Goal: Task Accomplishment & Management: Complete application form

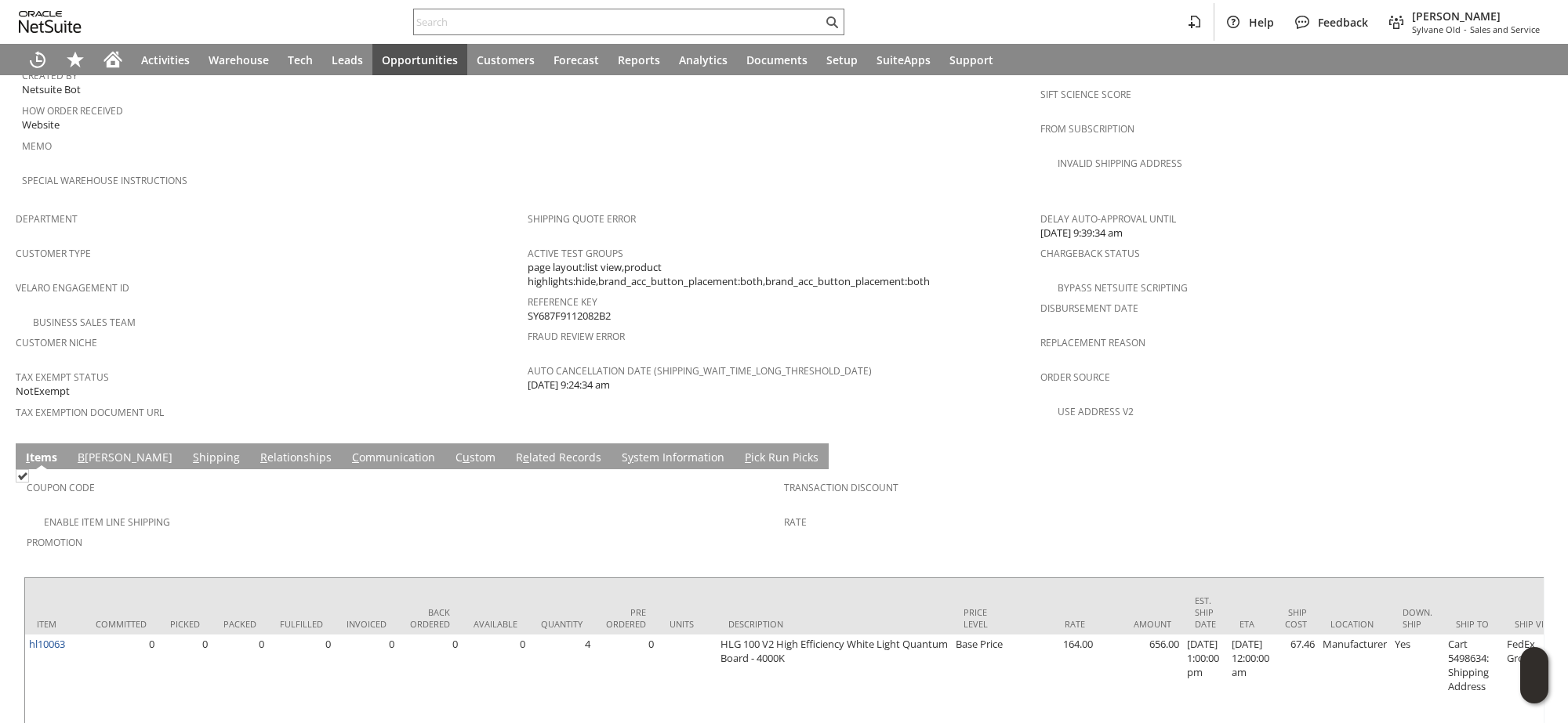
scroll to position [868, 0]
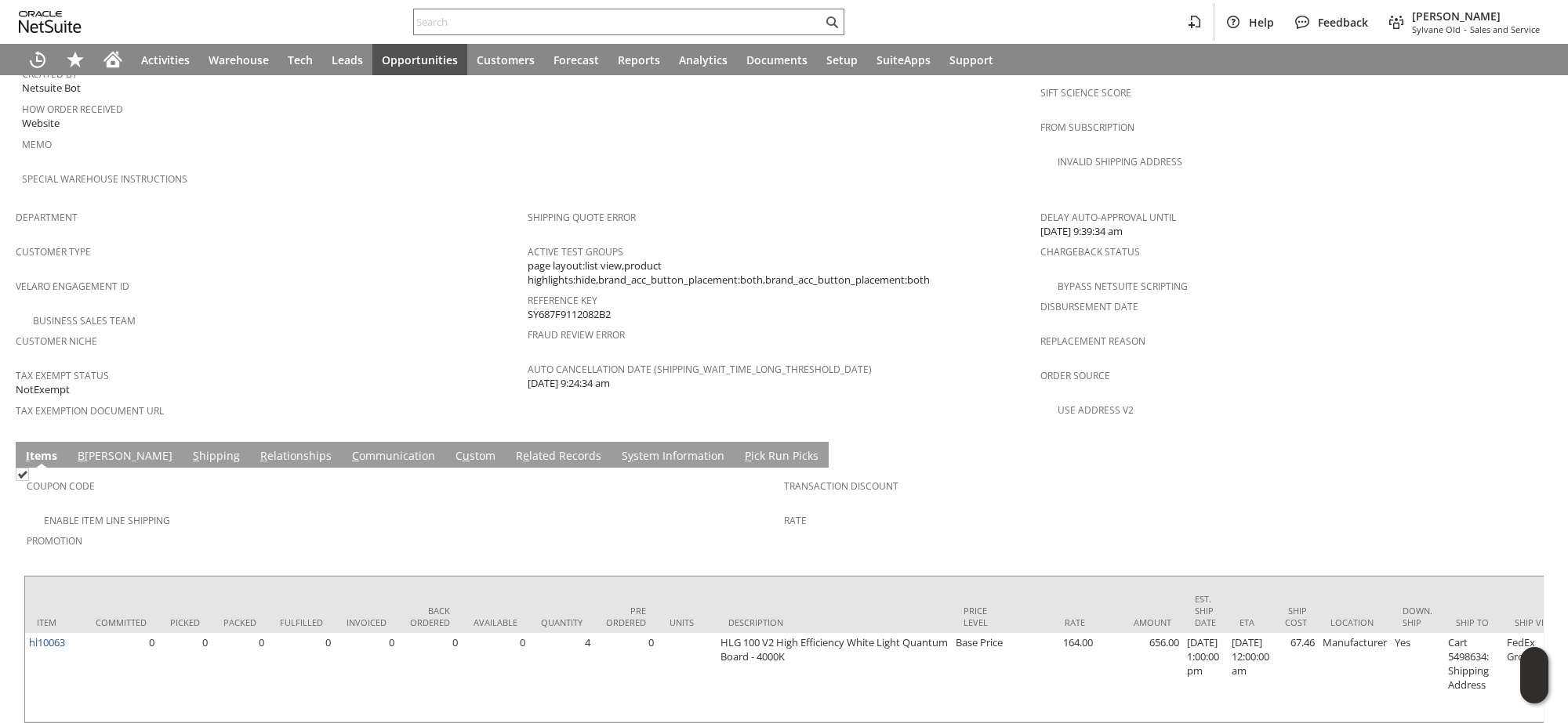
click at [348, 448] on link "C ommunication" at bounding box center [393, 457] width 91 height 17
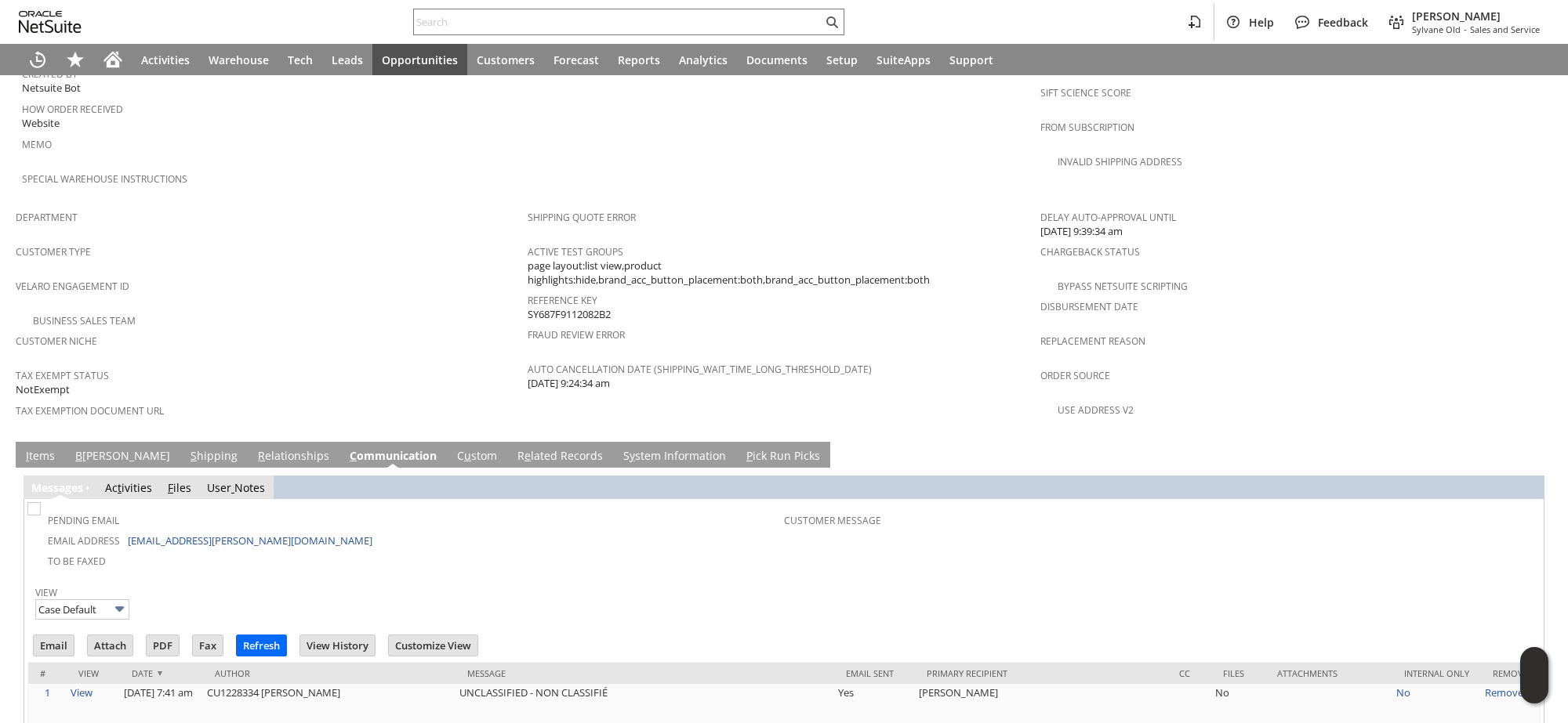
scroll to position [0, 0]
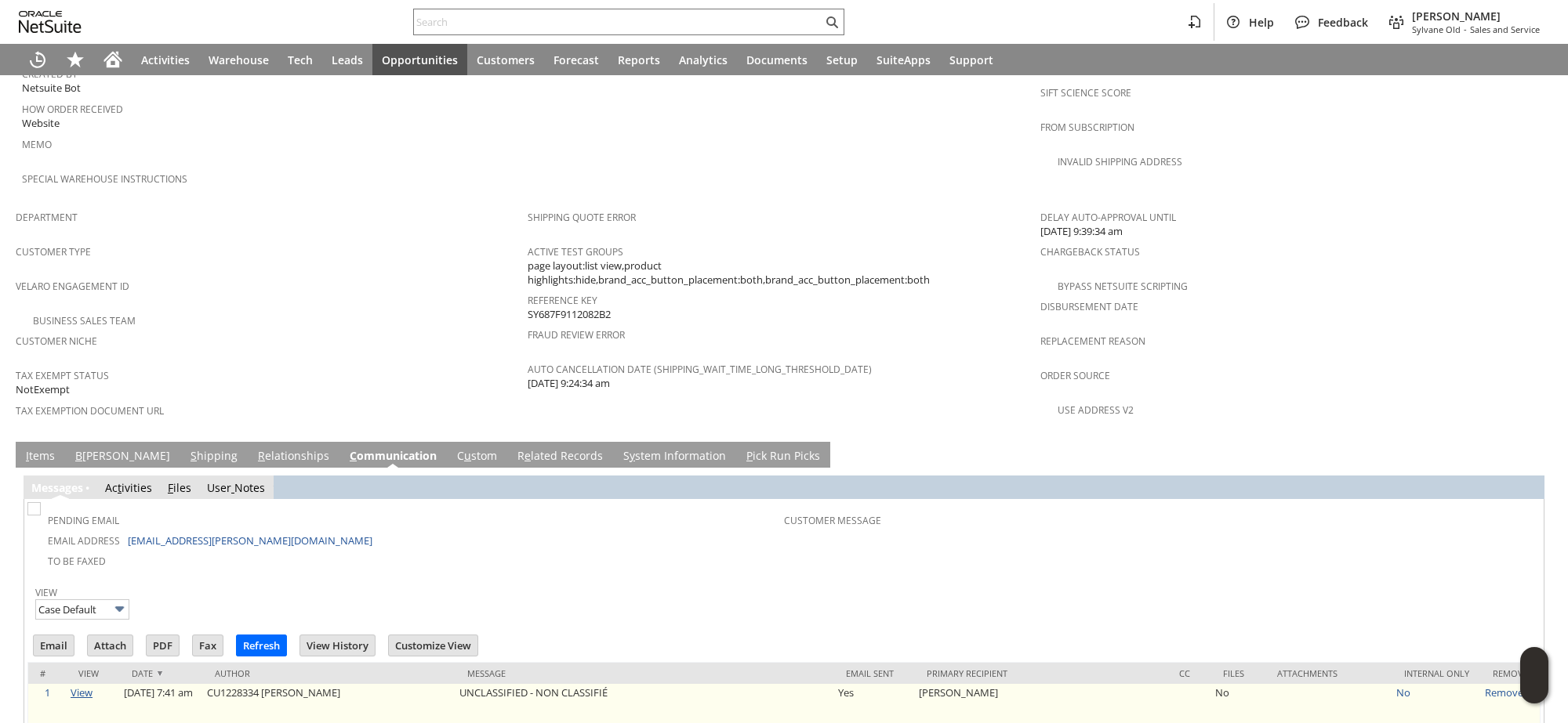
click at [88, 686] on link "View" at bounding box center [82, 692] width 22 height 14
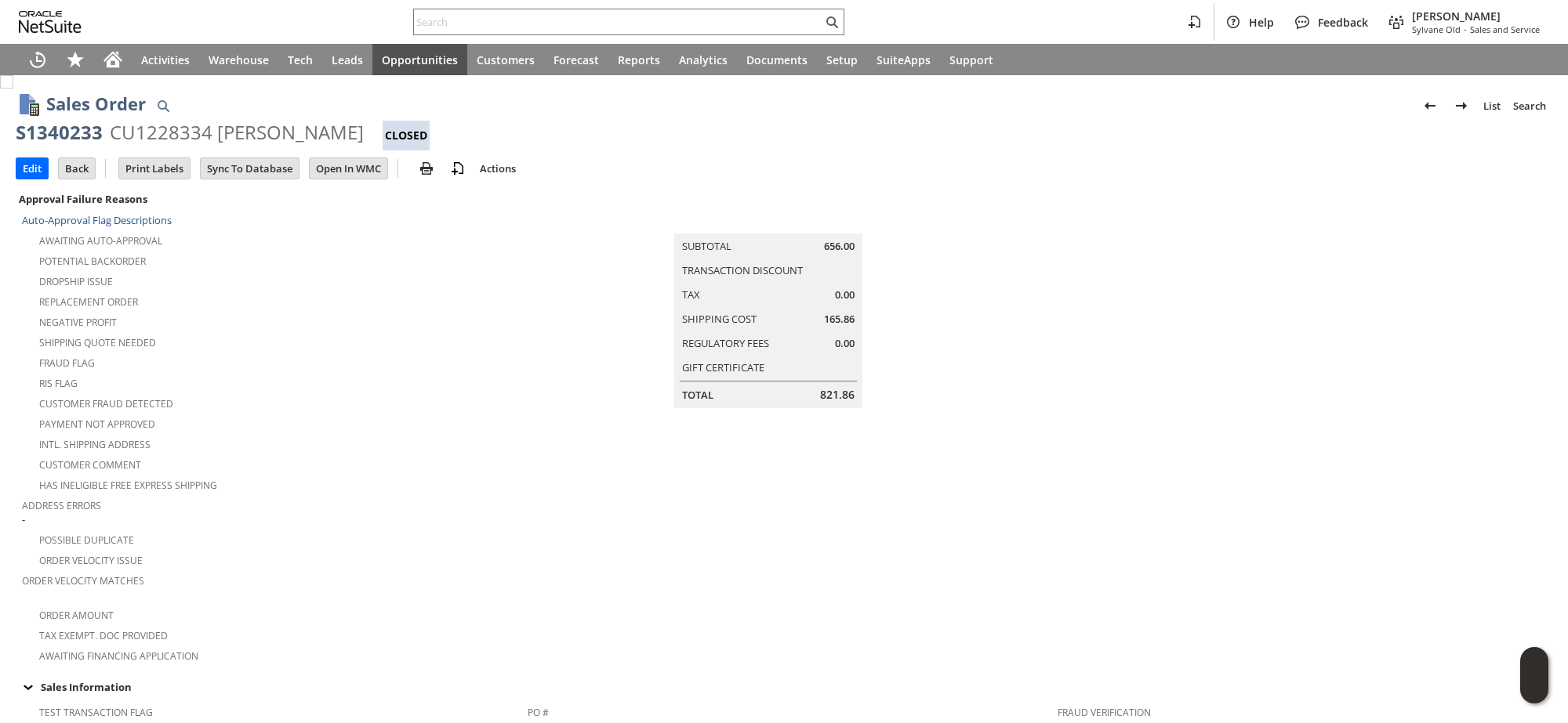
click at [112, 67] on icon "Home" at bounding box center [112, 61] width 13 height 12
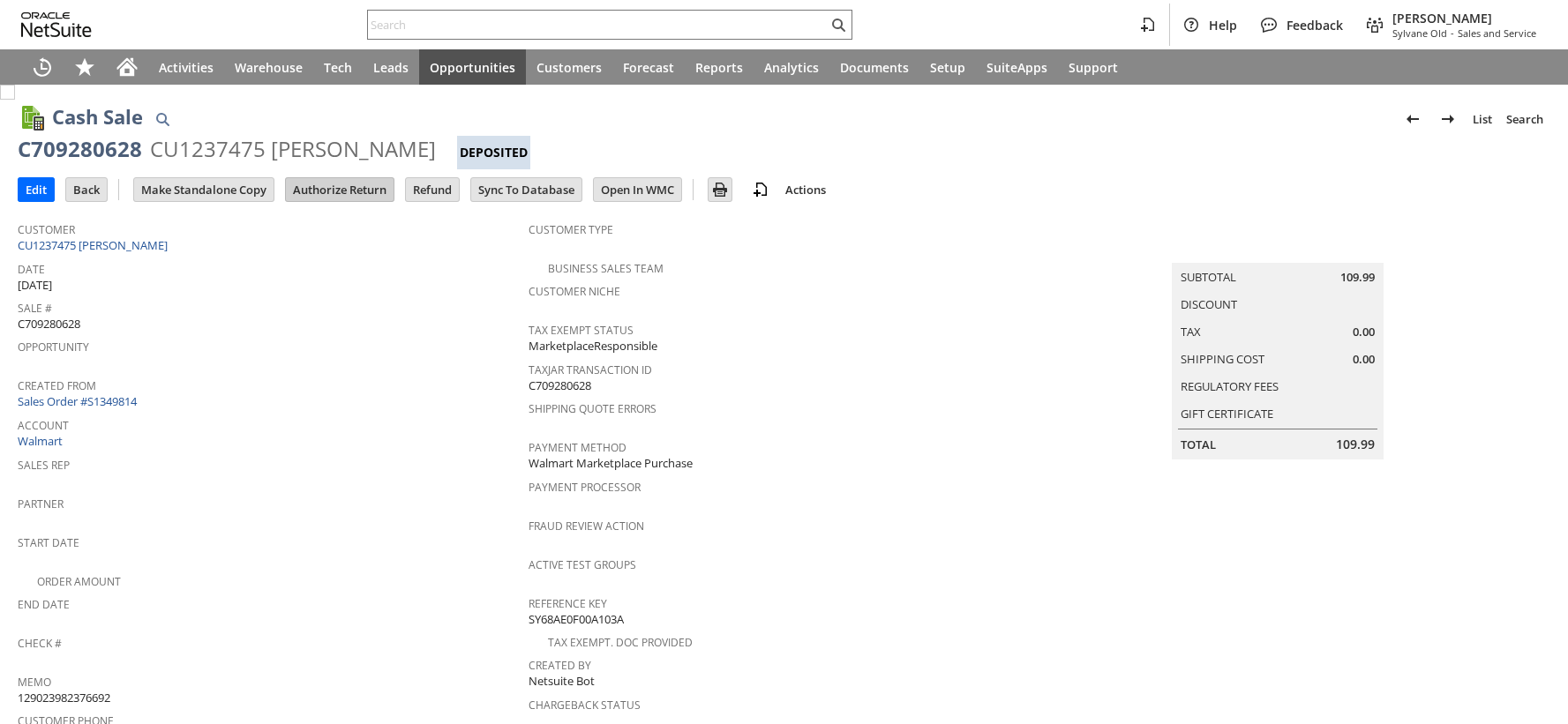
click at [354, 185] on input "Authorize Return" at bounding box center [340, 190] width 107 height 23
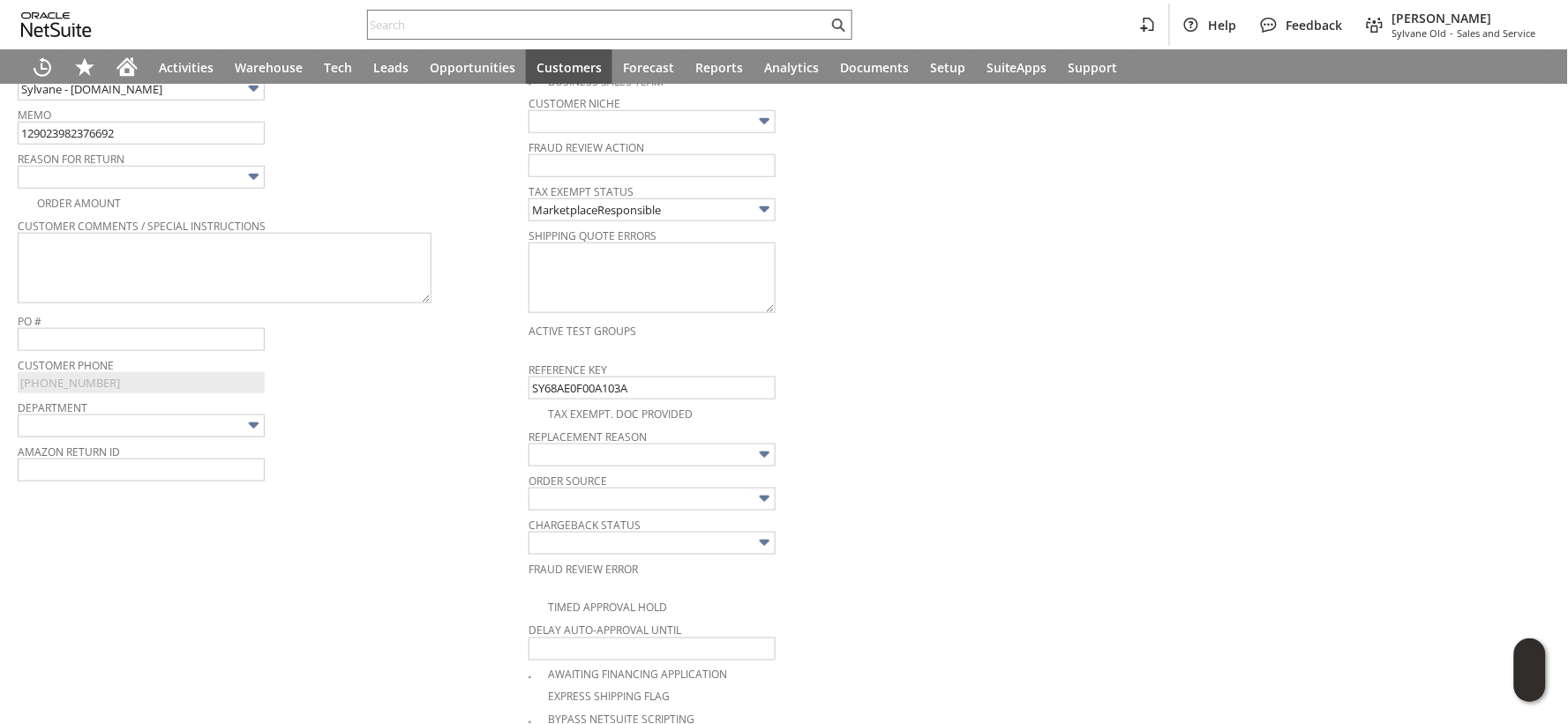
scroll to position [436, 0]
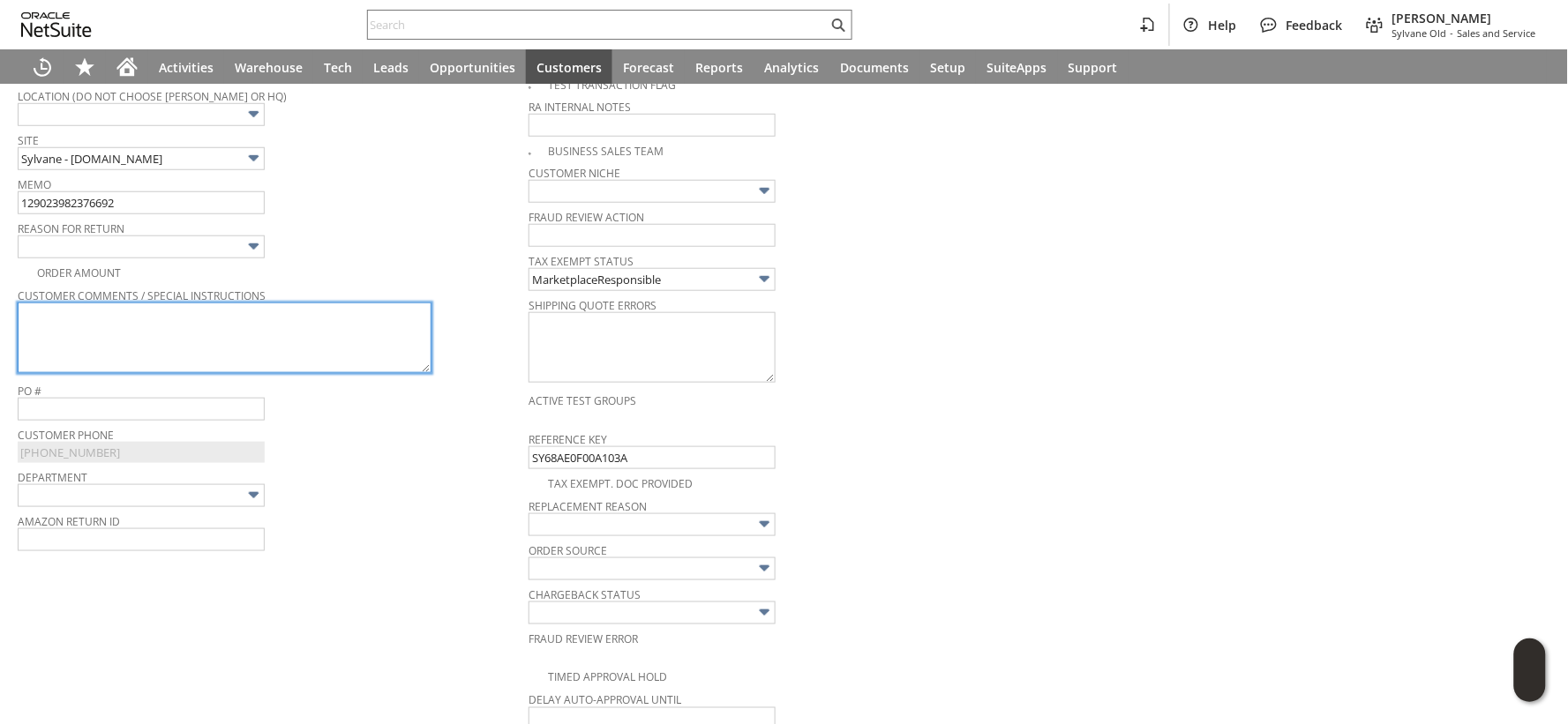
click at [337, 322] on textarea at bounding box center [224, 338] width 414 height 71
paste textarea "797592323896"
type textarea "797592323896"
click at [47, 319] on textarea "797592323896" at bounding box center [224, 338] width 414 height 71
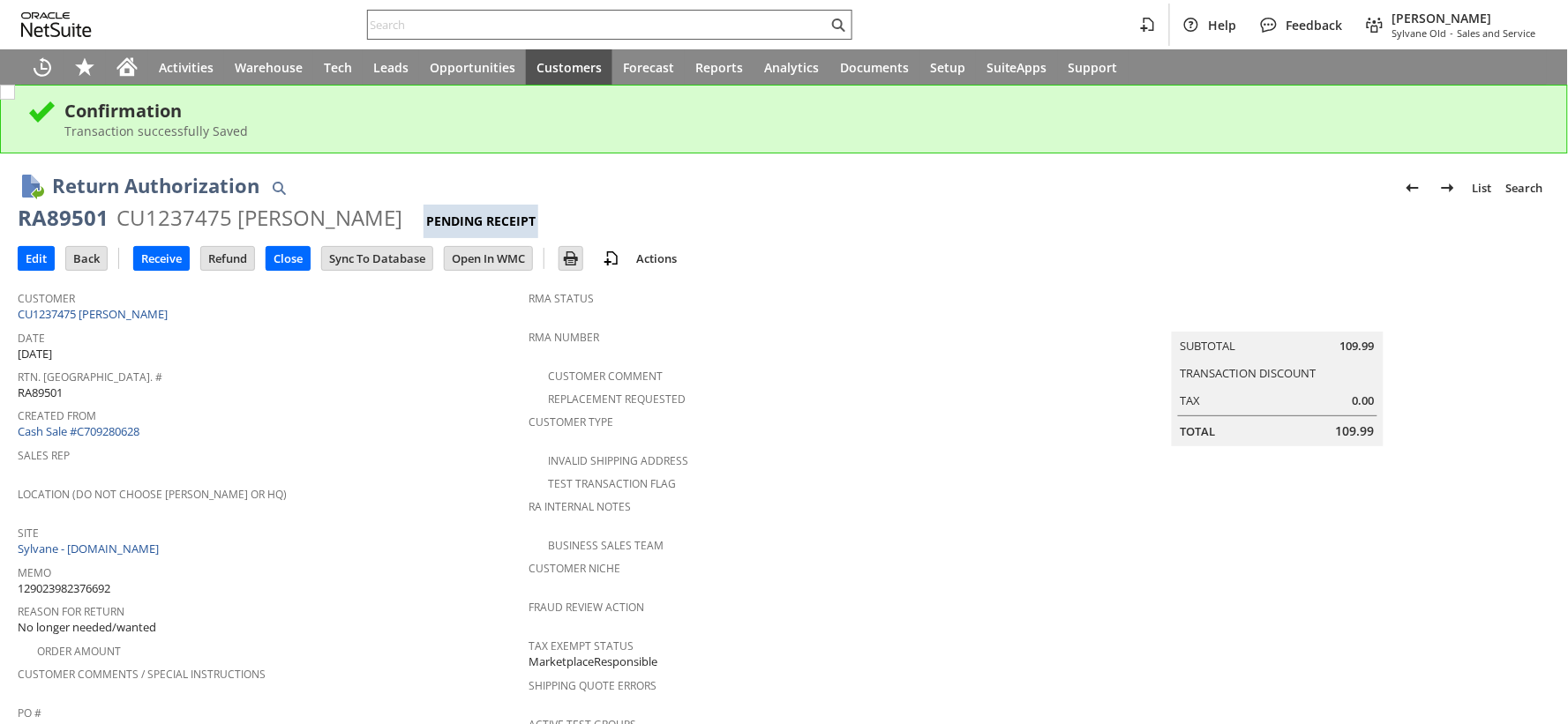
click at [411, 25] on input "text" at bounding box center [598, 25] width 460 height 21
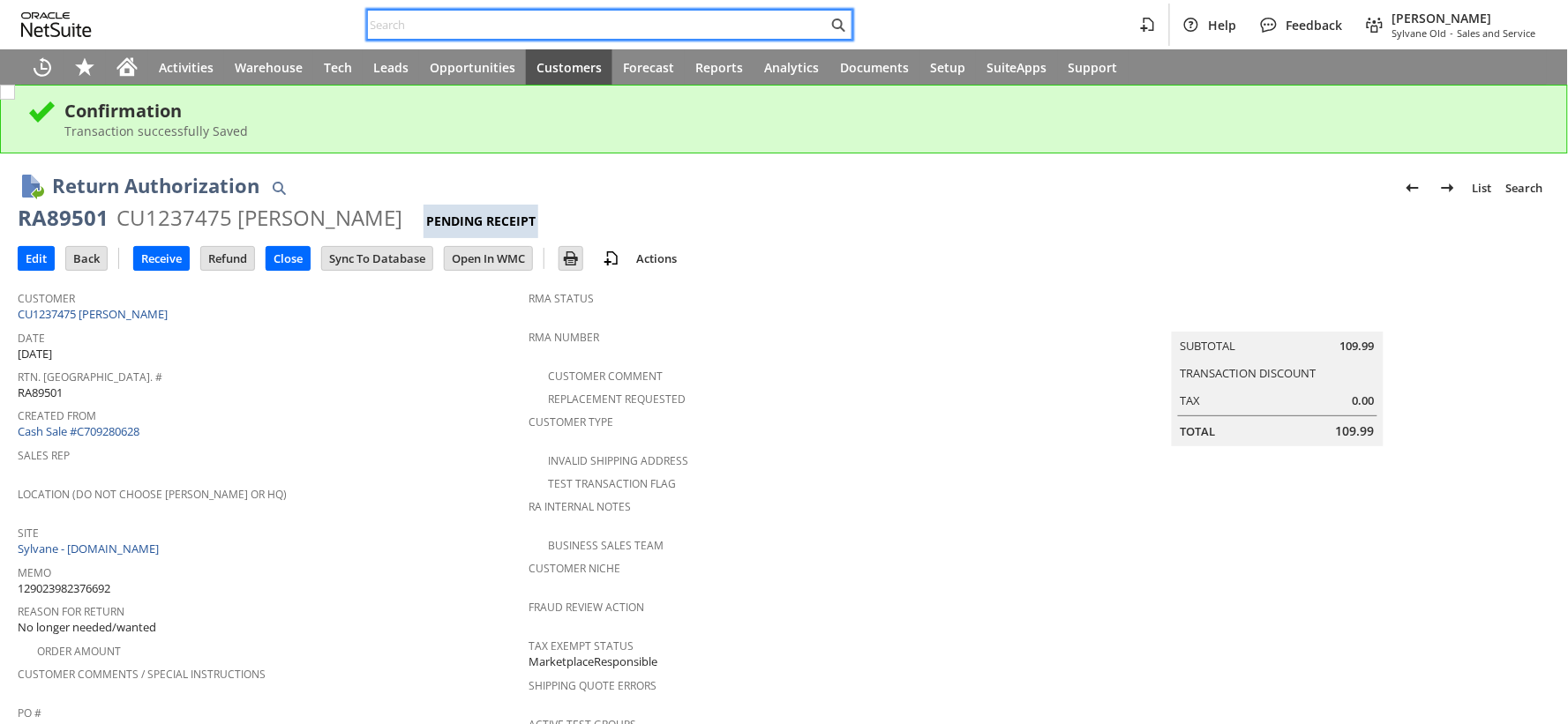
paste input "129023772529258"
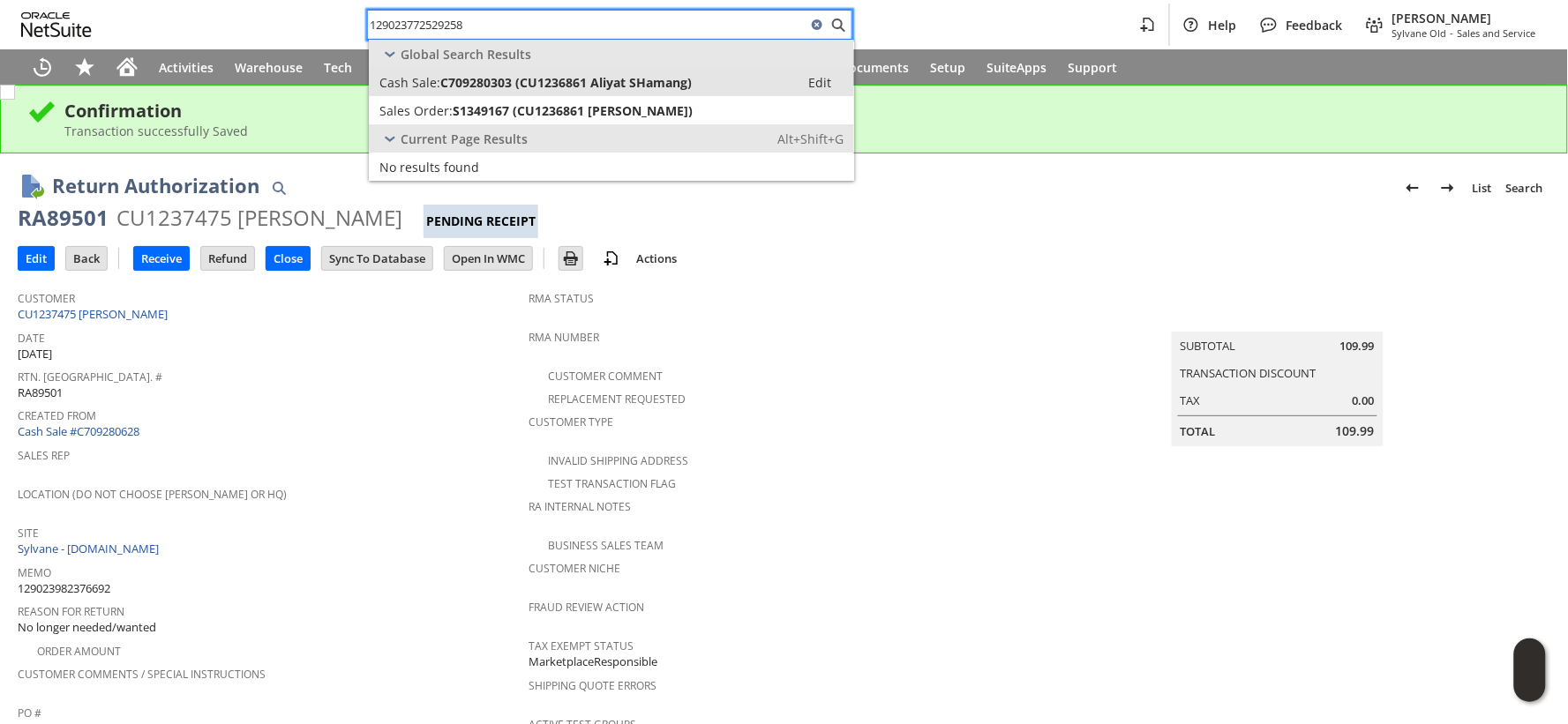
type input "129023772529258"
click at [419, 83] on span "Cash Sale:" at bounding box center [410, 82] width 61 height 17
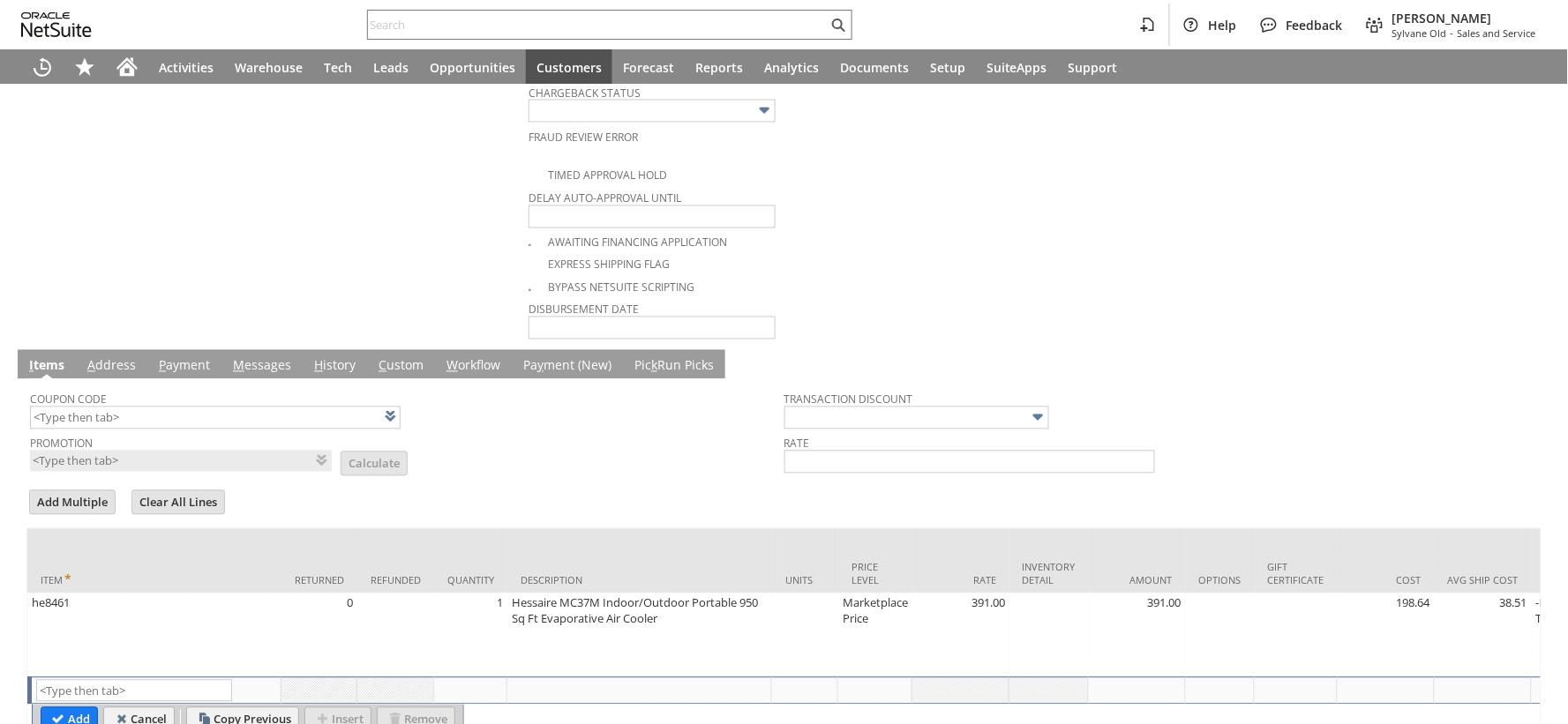
scroll to position [550, 0]
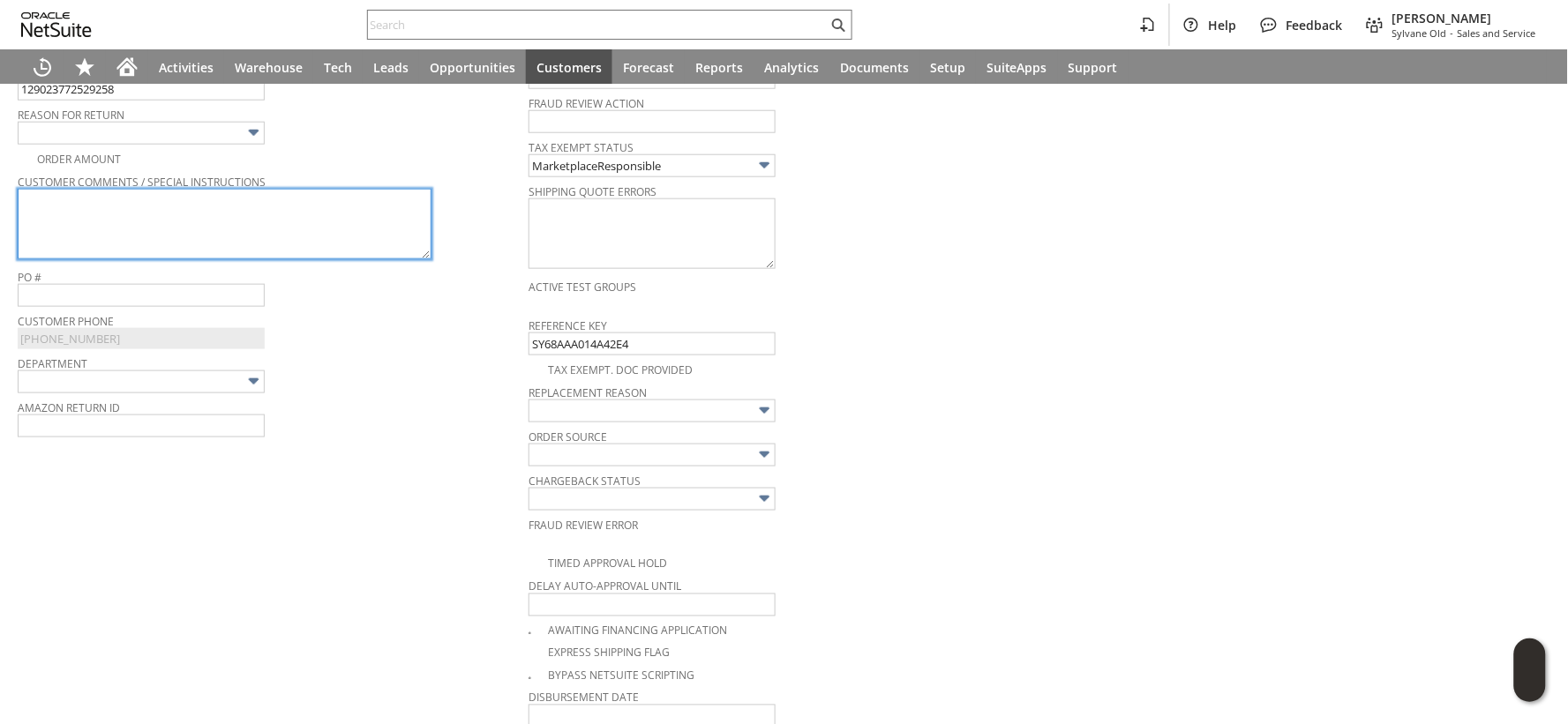
click at [272, 231] on textarea at bounding box center [224, 224] width 414 height 71
paste textarea "Difficult To Setup/Not Compatible"
type textarea "Difficult To Setup/Not Compatible"
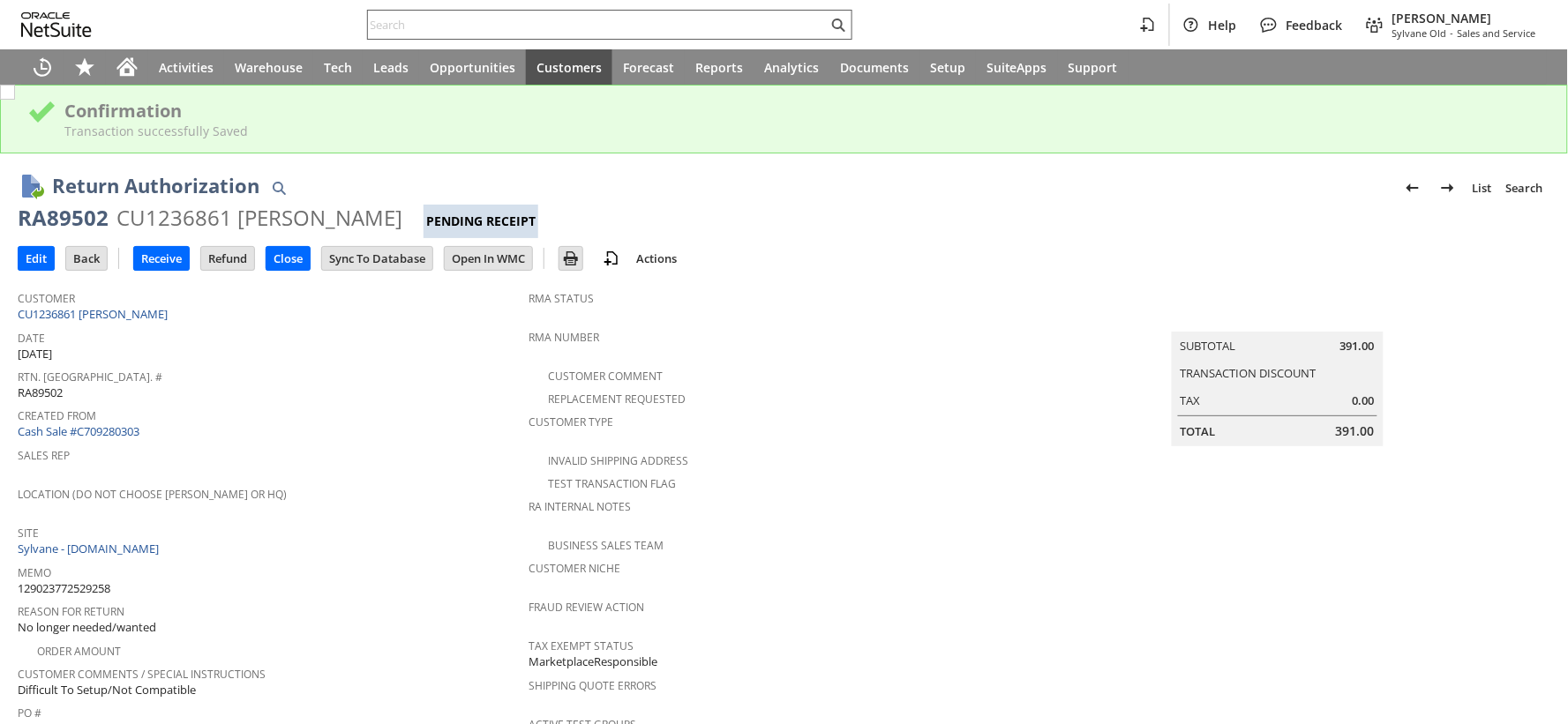
click at [499, 24] on input "text" at bounding box center [598, 25] width 460 height 21
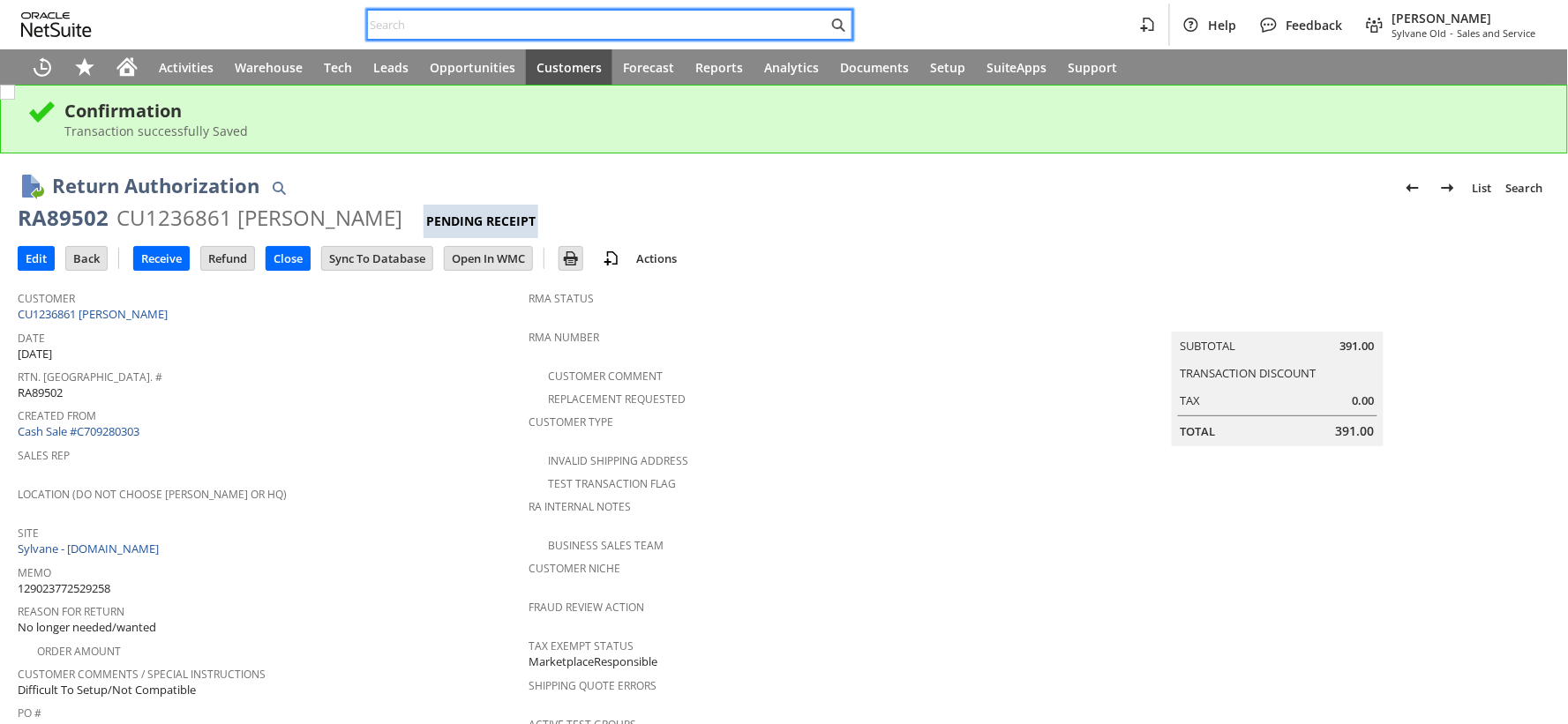
paste input "129023355461558"
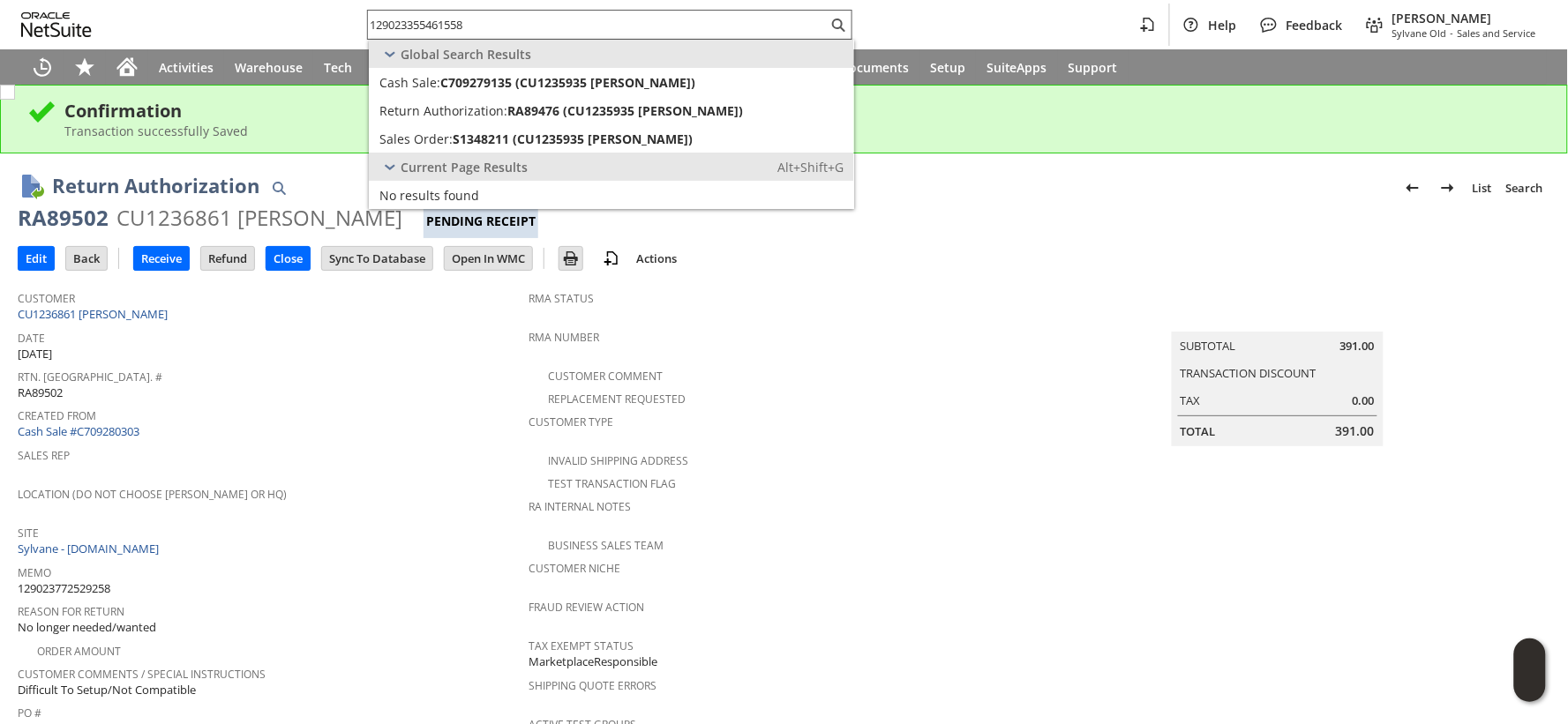
click at [439, 15] on input "129023355461558" at bounding box center [598, 25] width 460 height 21
click at [439, 15] on input "129023355461558" at bounding box center [587, 25] width 439 height 21
paste input "1679944804"
click at [428, 32] on input "129021679944804" at bounding box center [598, 25] width 460 height 21
click at [428, 32] on input "129021679944804" at bounding box center [587, 25] width 439 height 21
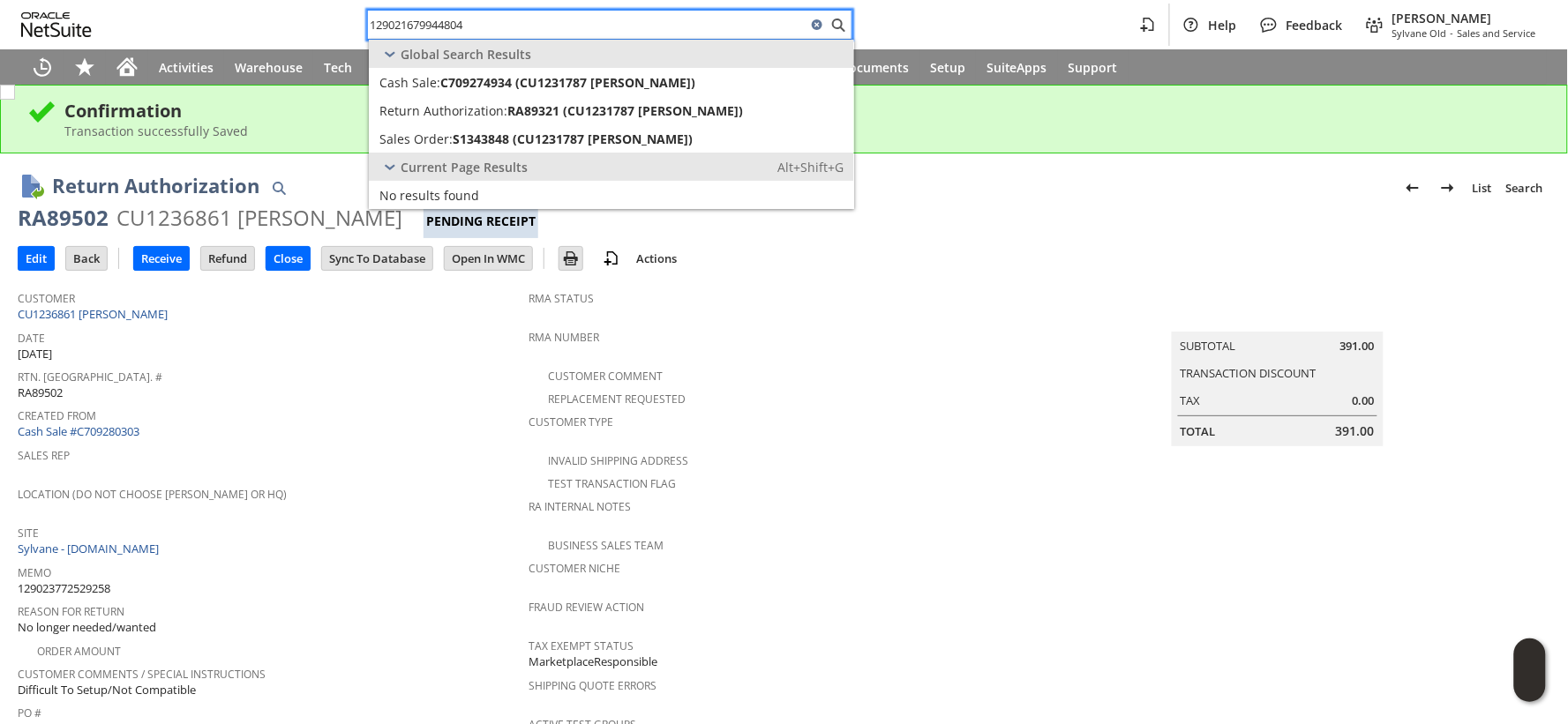
paste input "3774726319"
click at [421, 21] on input "129023774726319" at bounding box center [598, 25] width 460 height 21
click at [421, 21] on input "129023774726319" at bounding box center [587, 25] width 439 height 21
paste input "566928121"
click at [443, 25] on input "129023566928121" at bounding box center [598, 25] width 460 height 21
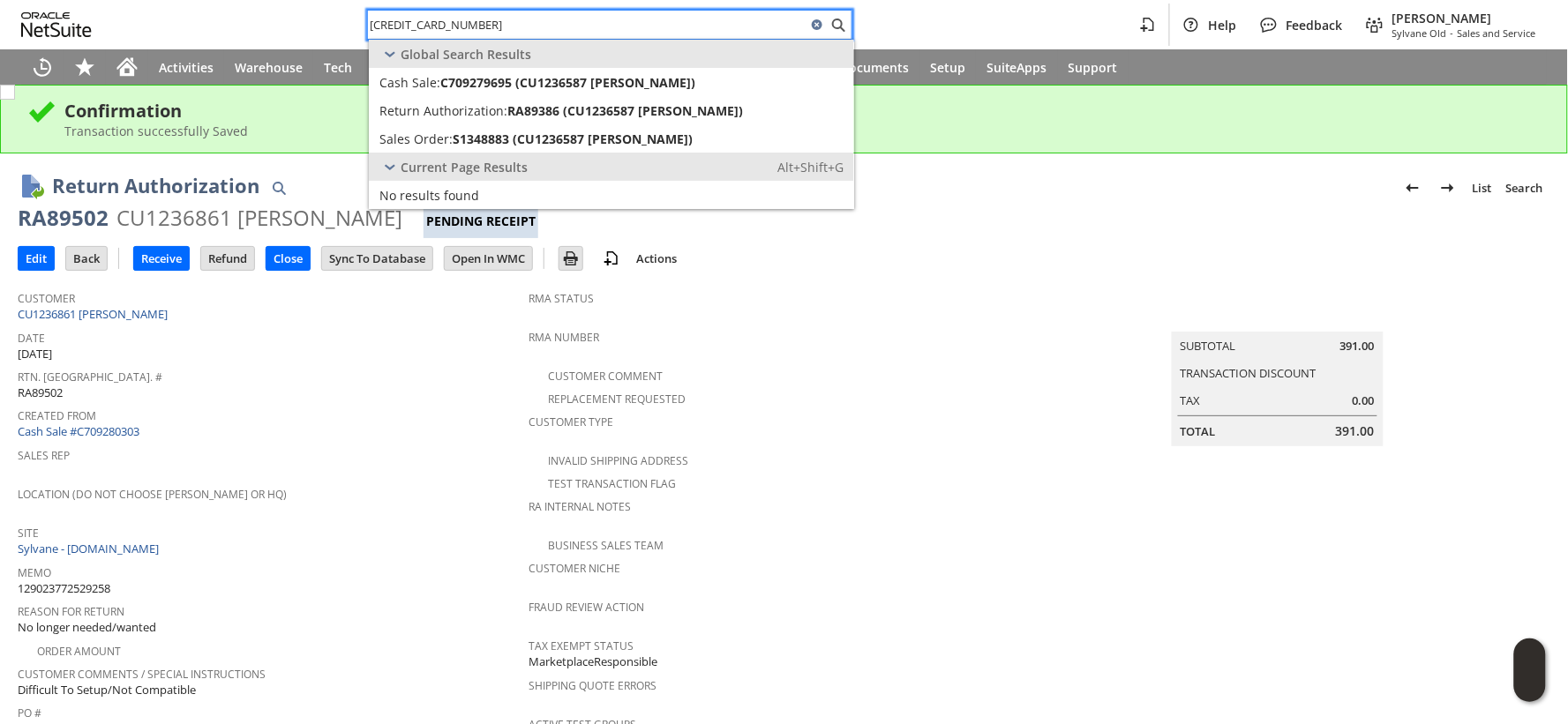
click at [443, 25] on input "129023566928121" at bounding box center [587, 25] width 439 height 21
paste input "1053965172"
click at [406, 17] on input "129021053965172" at bounding box center [587, 25] width 439 height 21
paste input "3046149143"
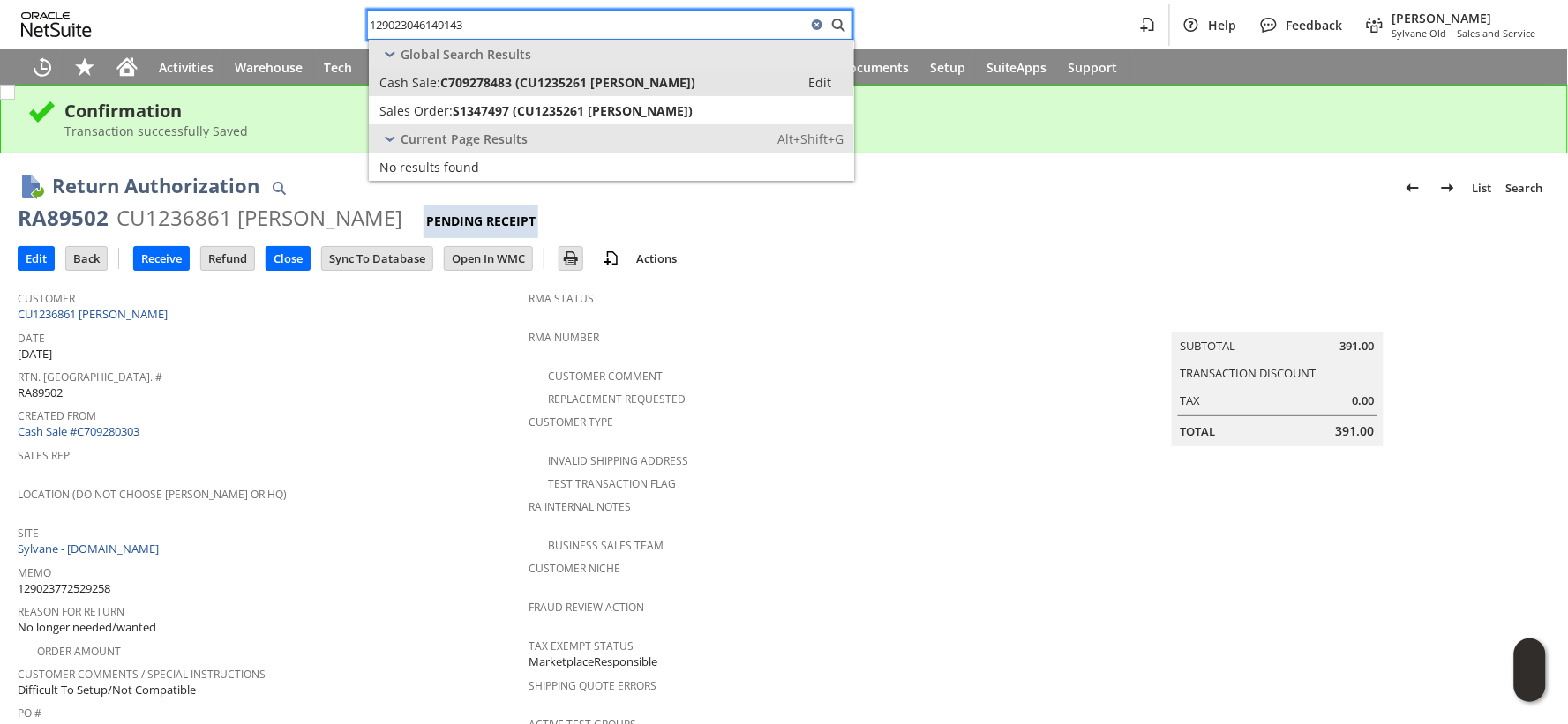
type input "129023046149143"
click at [416, 75] on span "Cash Sale:" at bounding box center [410, 82] width 61 height 17
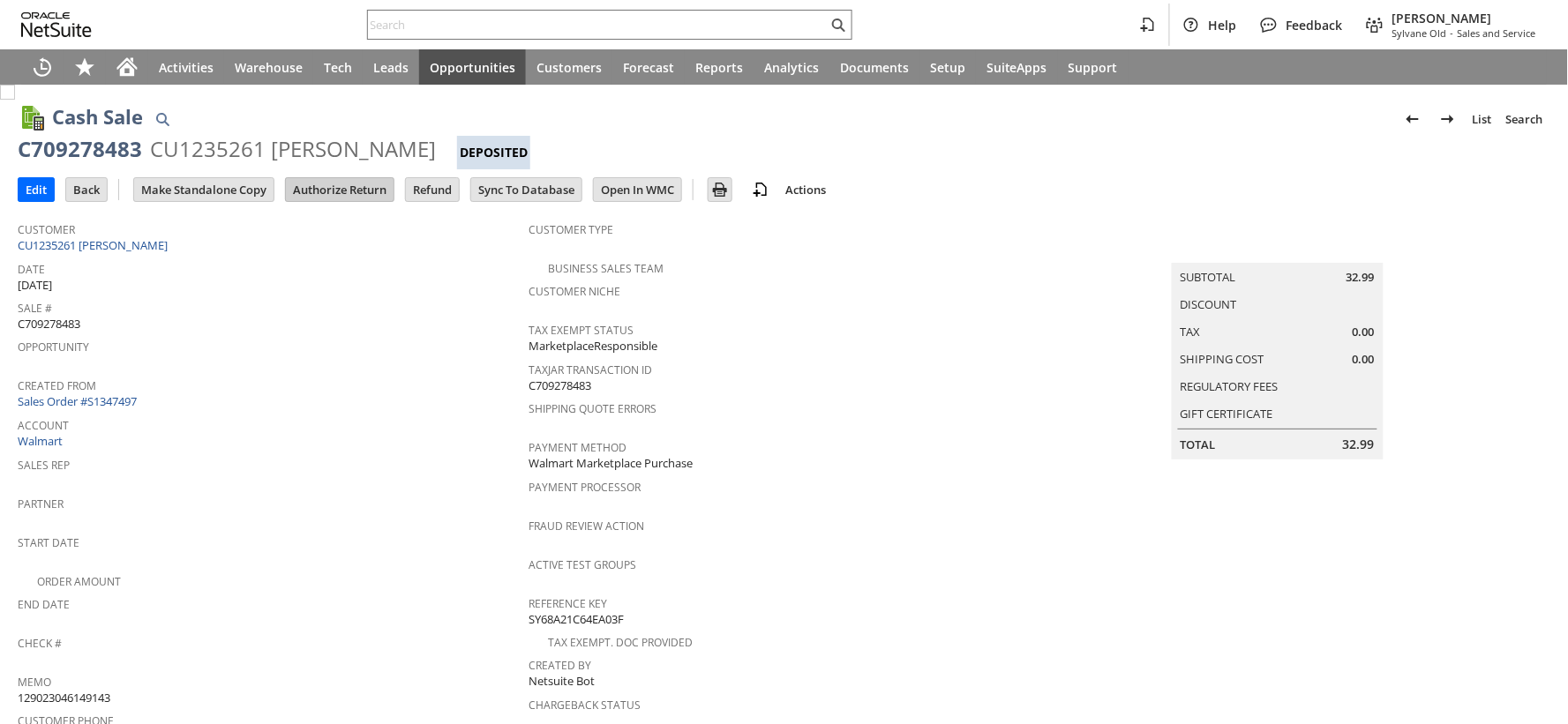
click at [325, 188] on input "Authorize Return" at bounding box center [340, 190] width 107 height 23
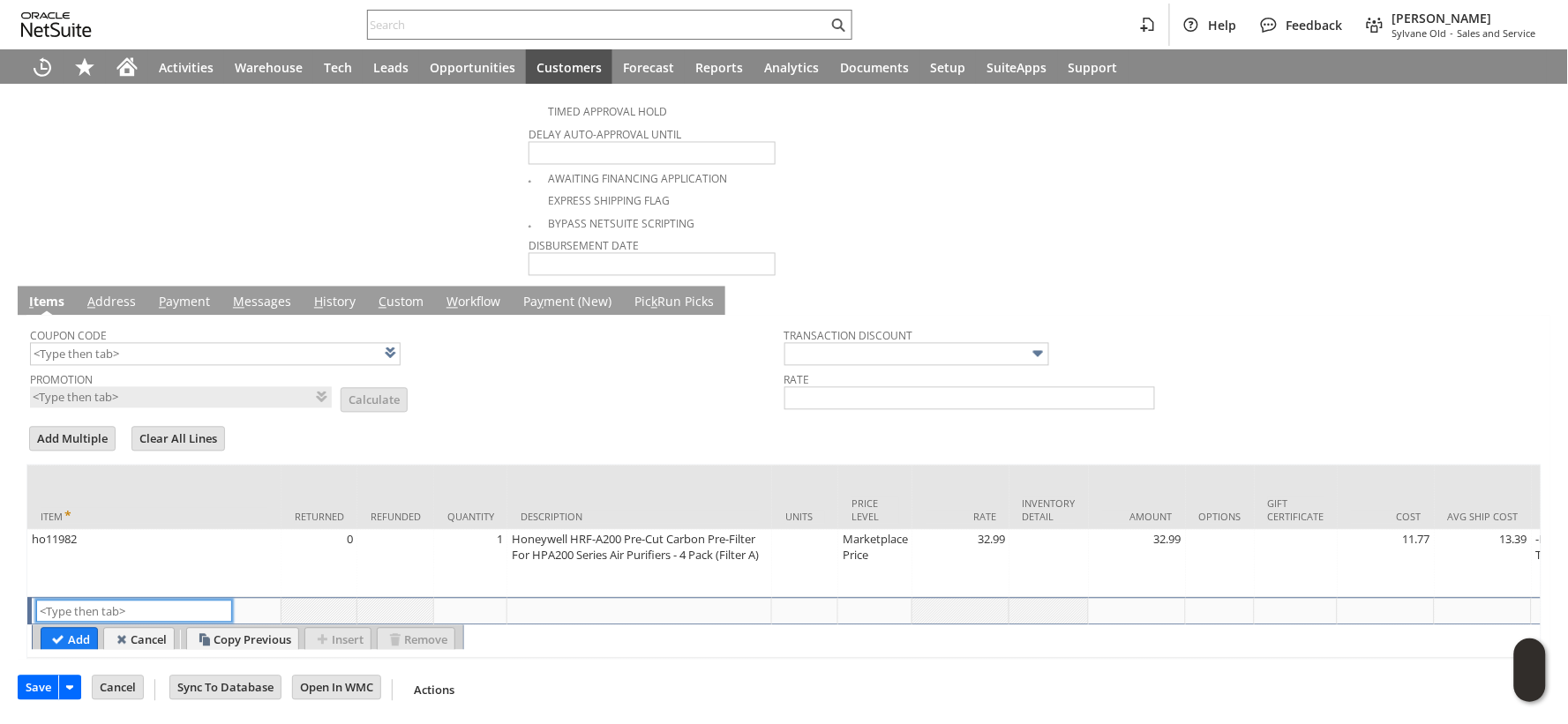
scroll to position [420, 0]
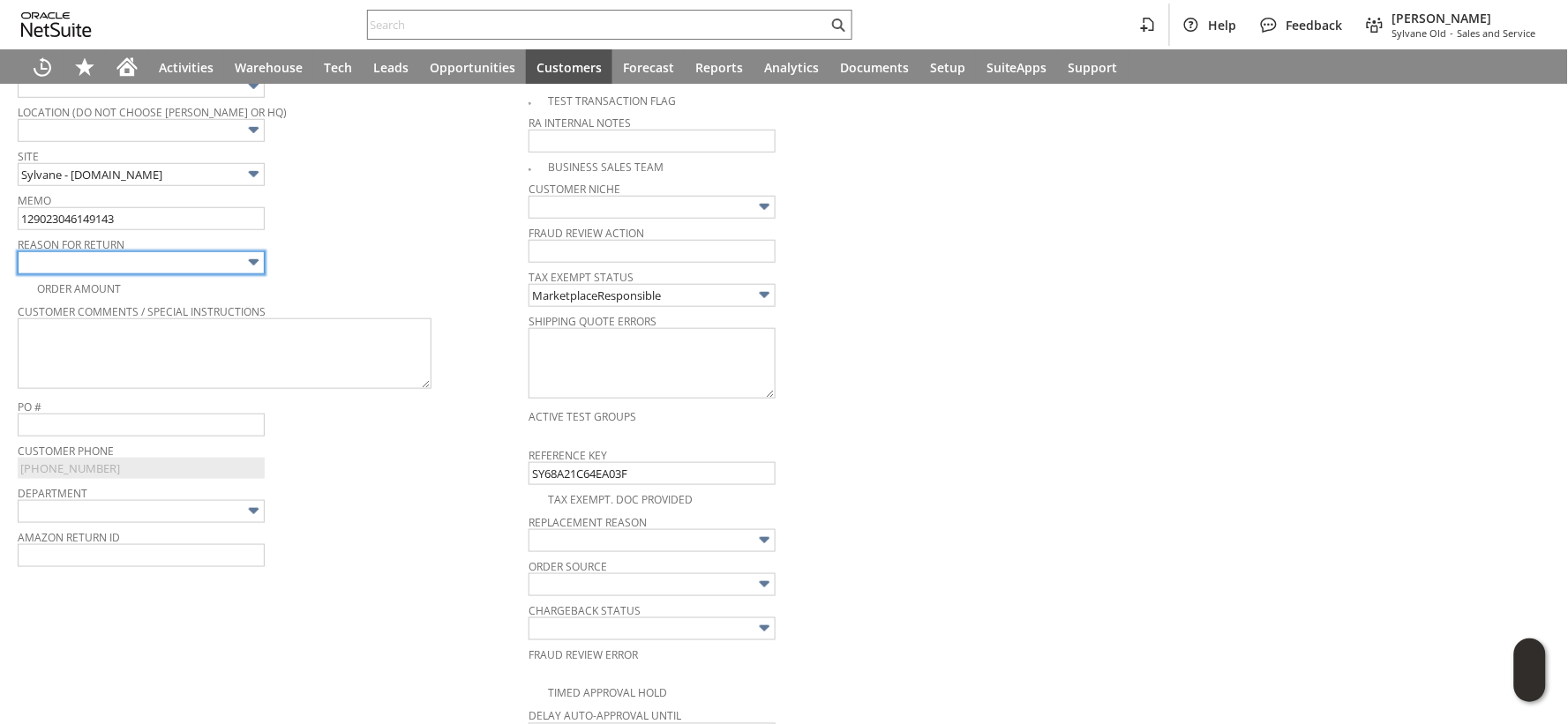
click at [216, 260] on input "text" at bounding box center [141, 263] width 247 height 23
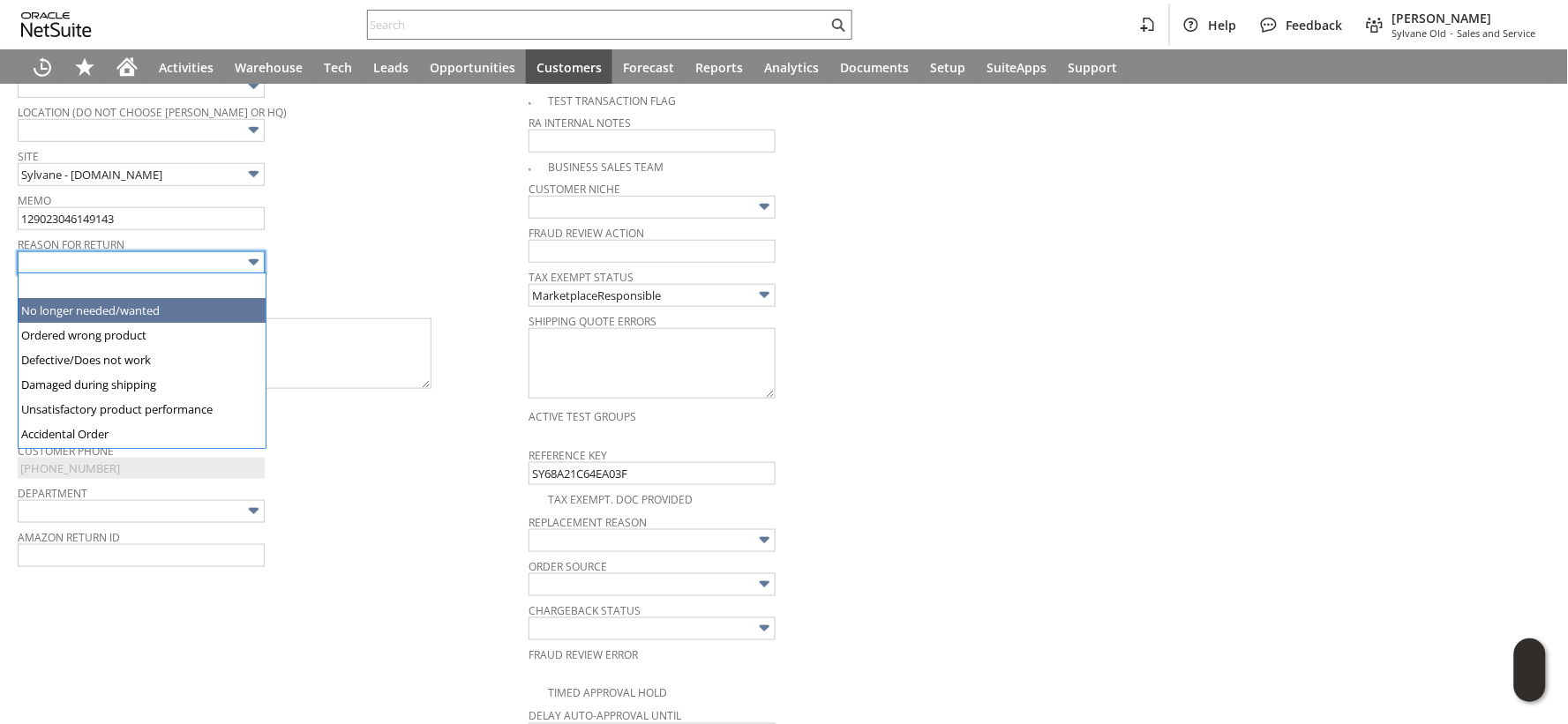
type input "No longer needed/wanted"
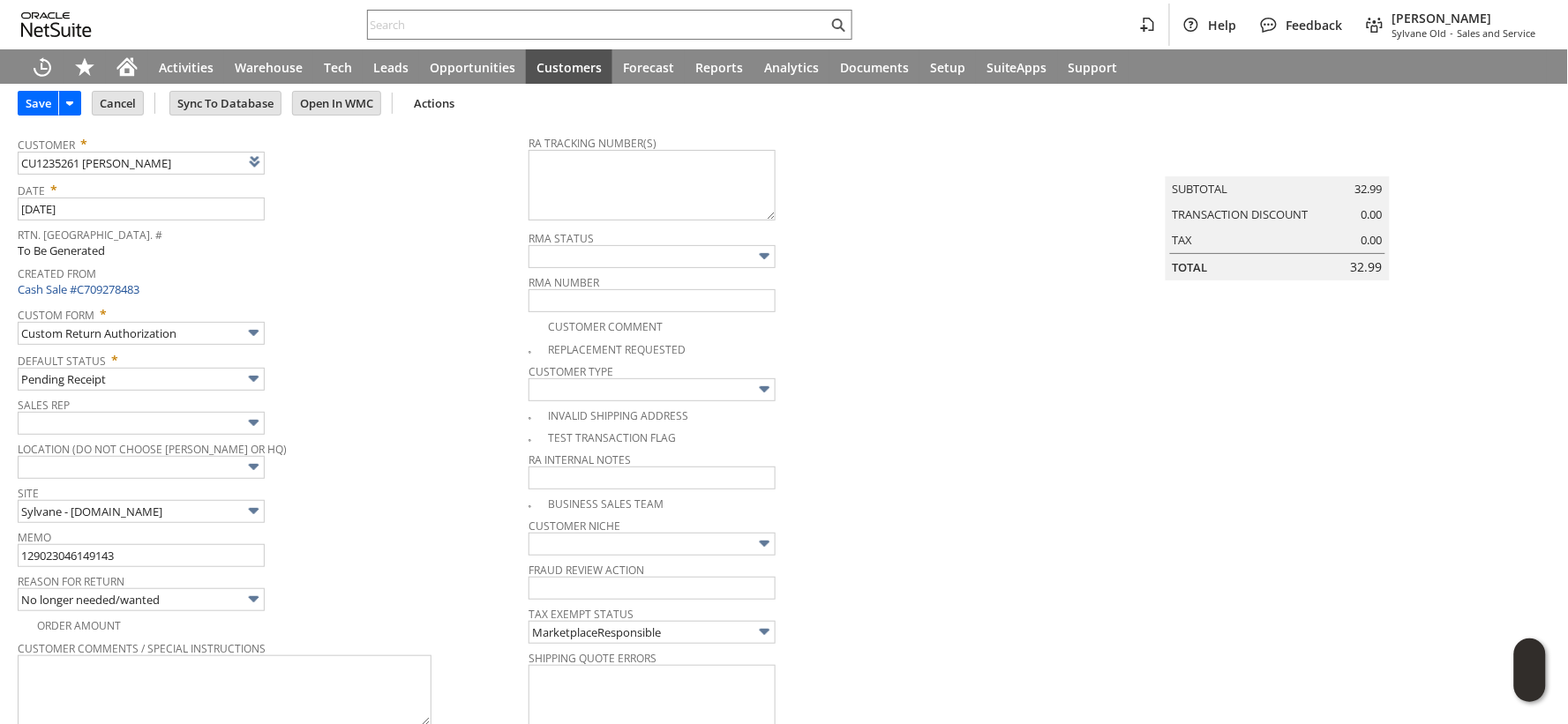
scroll to position [0, 0]
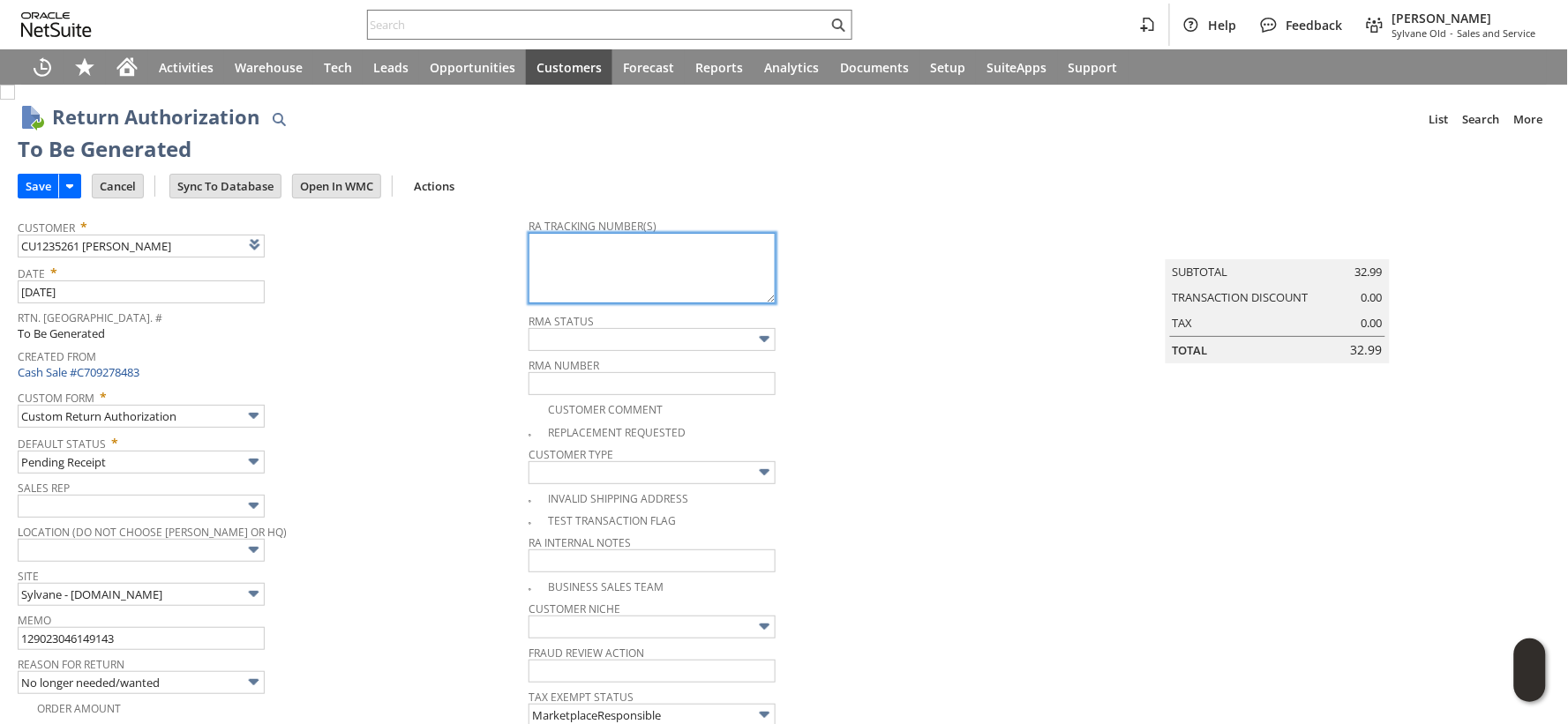
click at [556, 272] on textarea at bounding box center [652, 268] width 247 height 71
paste textarea "797591549851"
type textarea "797591549851"
click at [41, 192] on input "Save" at bounding box center [37, 186] width 39 height 23
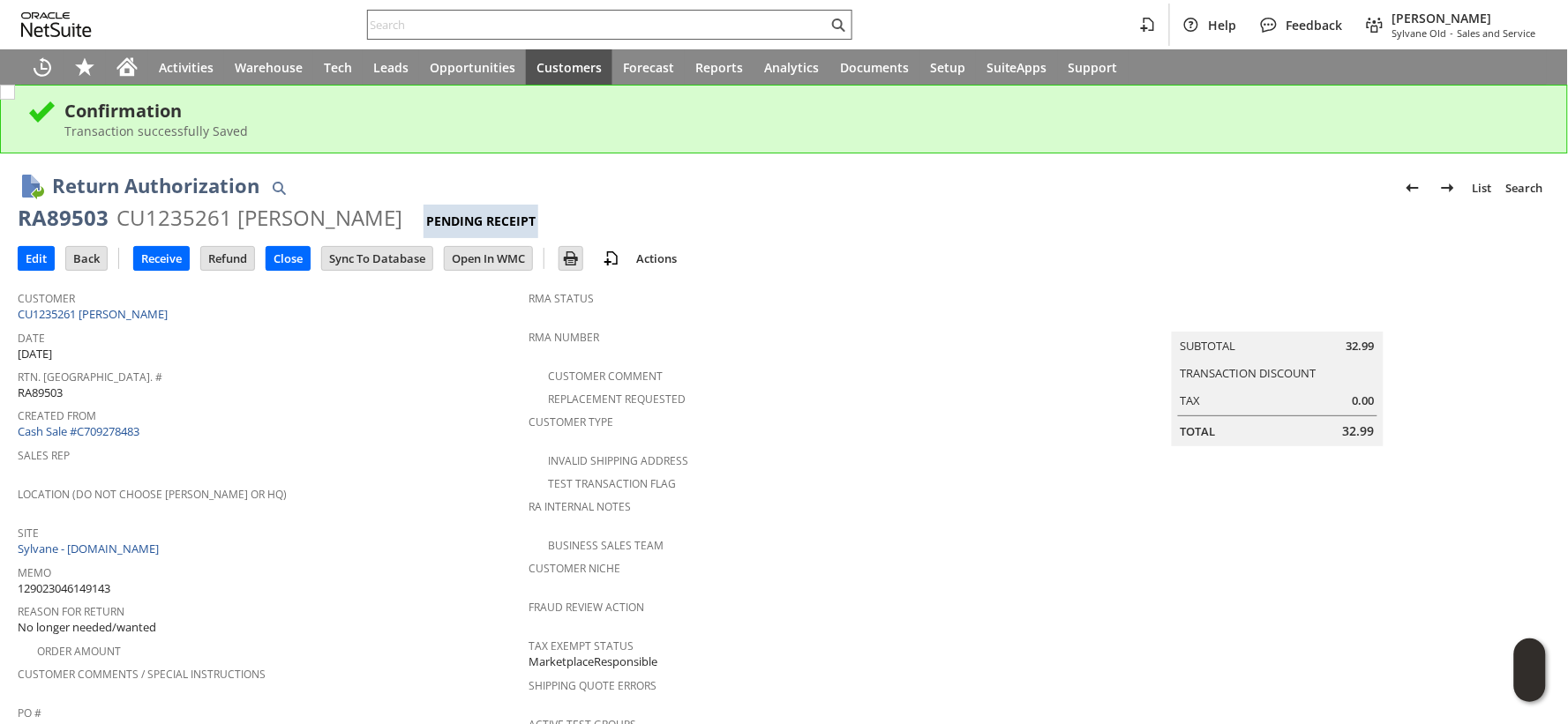
click at [423, 20] on input "text" at bounding box center [598, 25] width 460 height 21
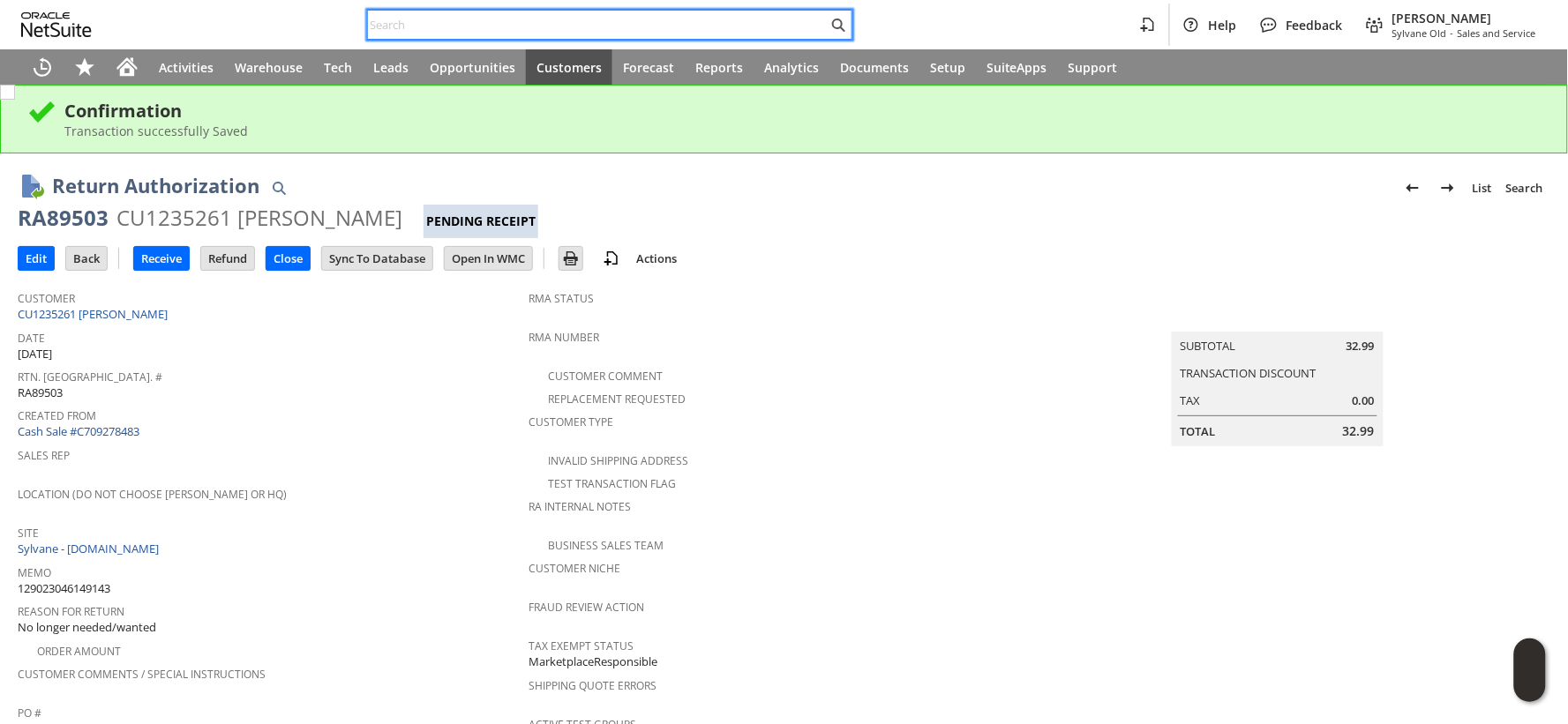
paste input "112-2589195-3023450"
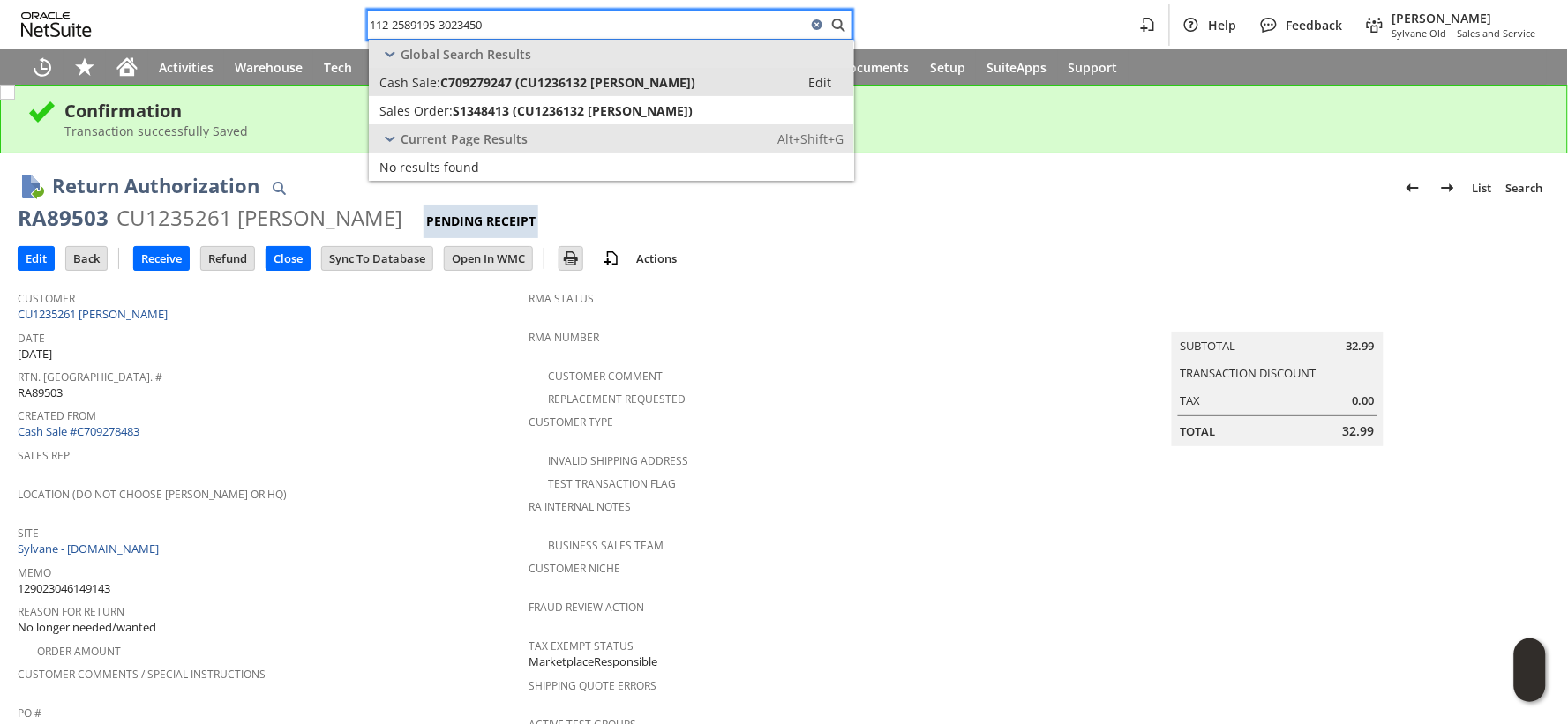
type input "112-2589195-3023450"
click at [428, 75] on span "Cash Sale:" at bounding box center [410, 82] width 61 height 17
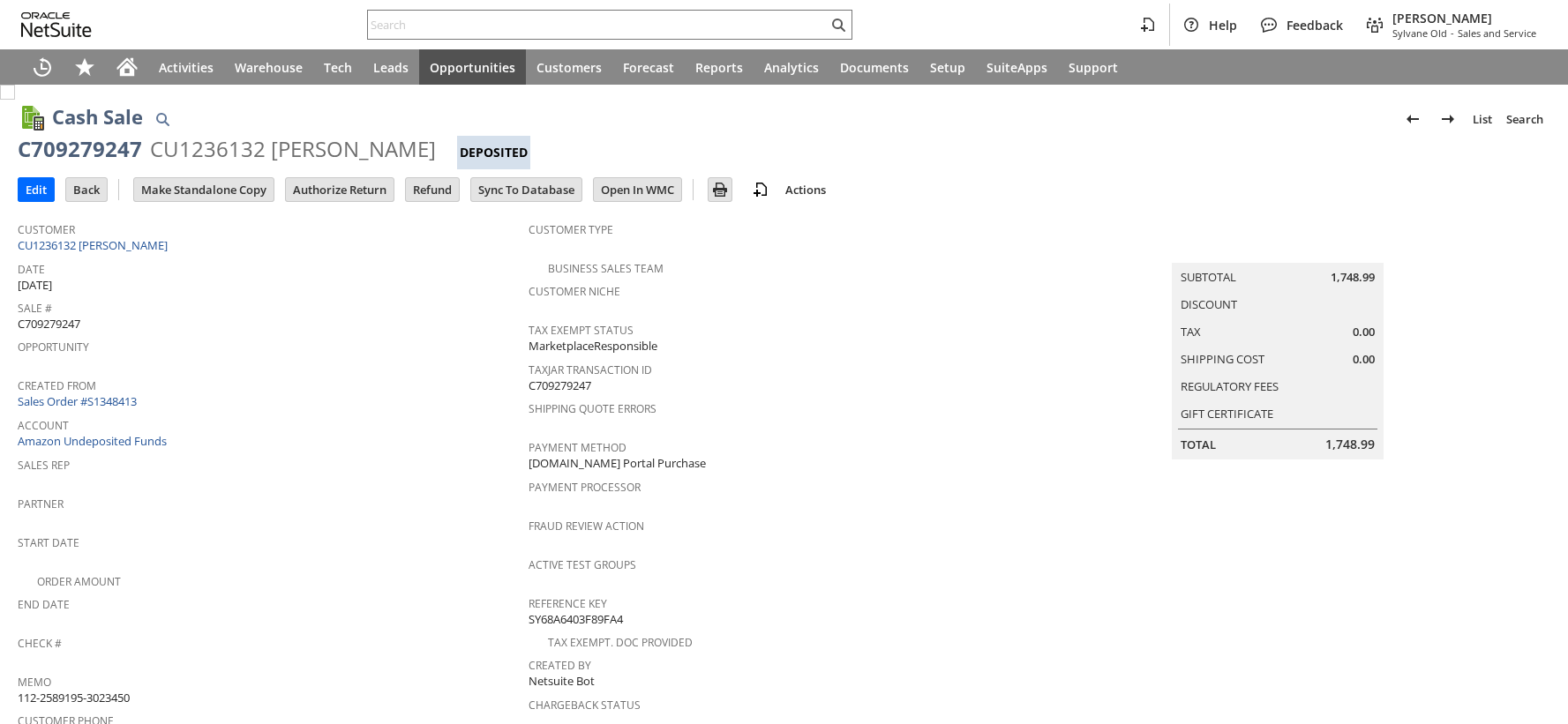
click at [365, 201] on td "Authorize Return" at bounding box center [340, 190] width 109 height 25
click at [375, 191] on input "Authorize Return" at bounding box center [340, 190] width 107 height 23
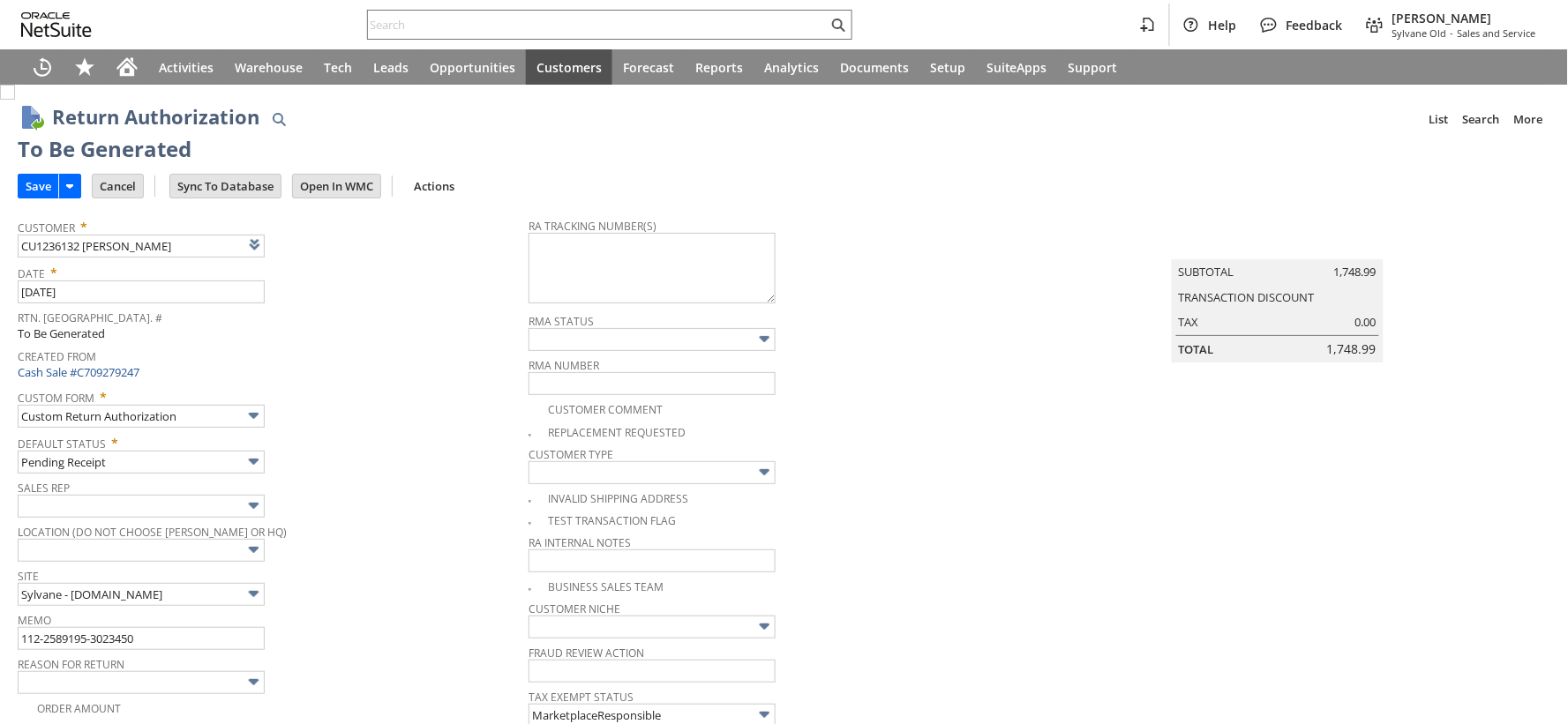
type input "Add"
type input "Copy Previous"
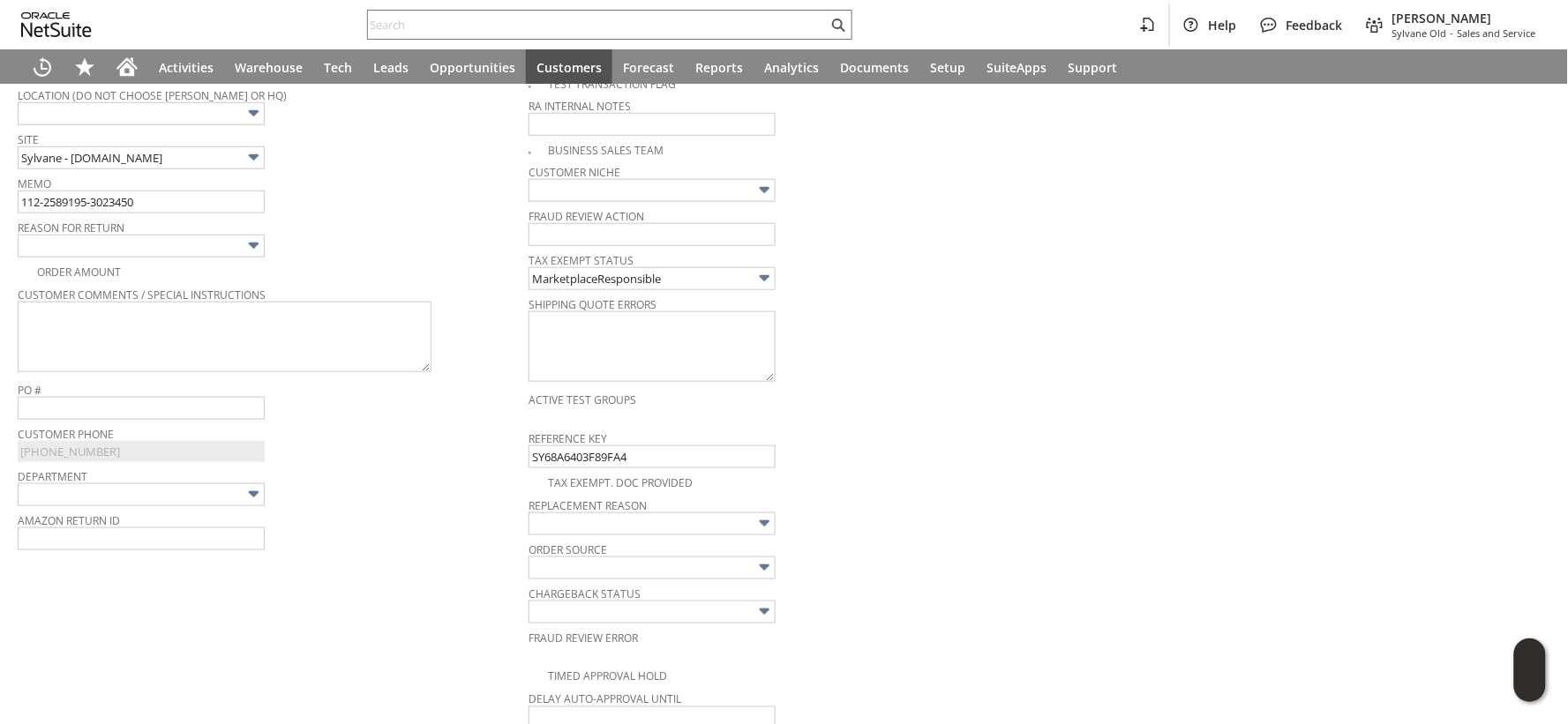
scroll to position [404, 0]
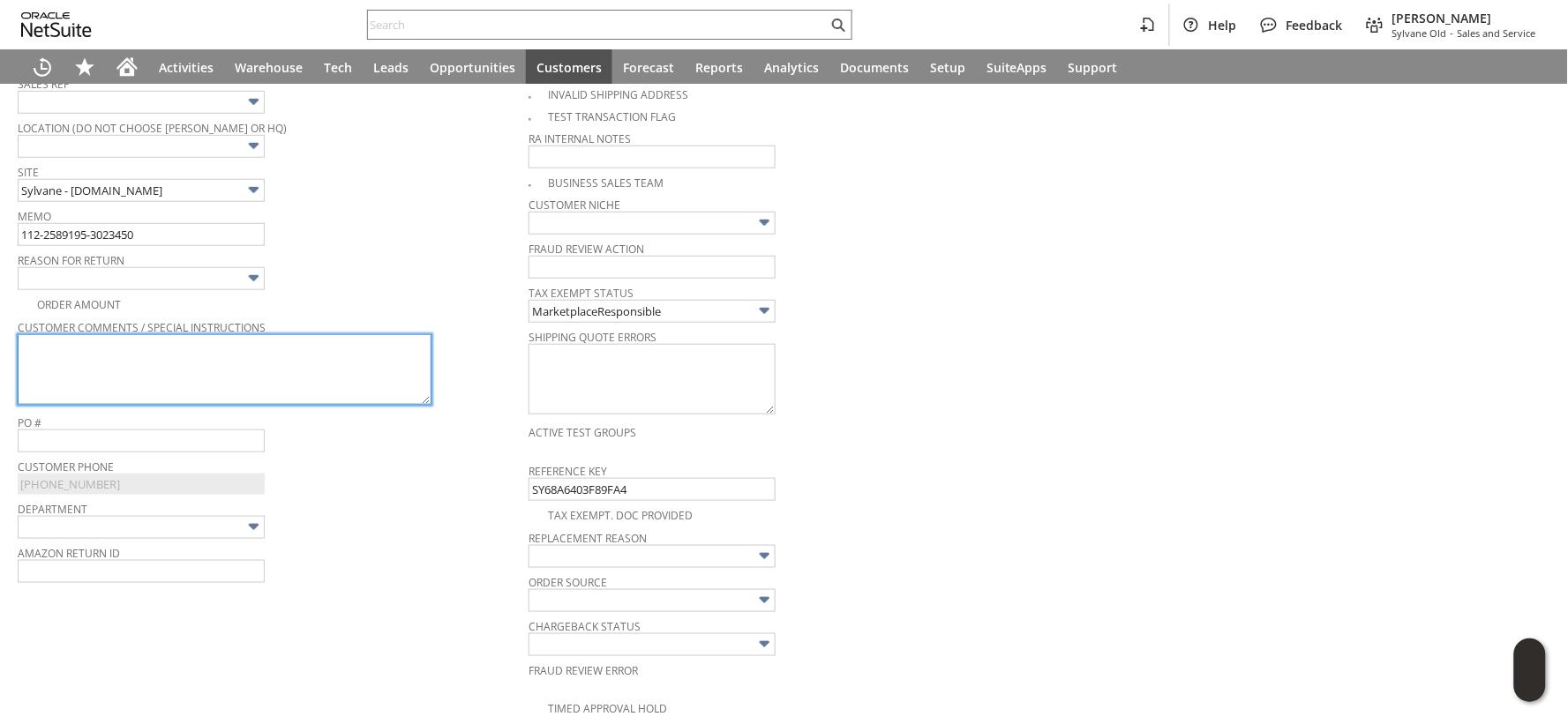
click at [283, 377] on textarea at bounding box center [224, 370] width 414 height 71
paste textarea "the size of the unit doesn’t fit in the attic"
type textarea "the size of the unit doesn’t fit in the attic"
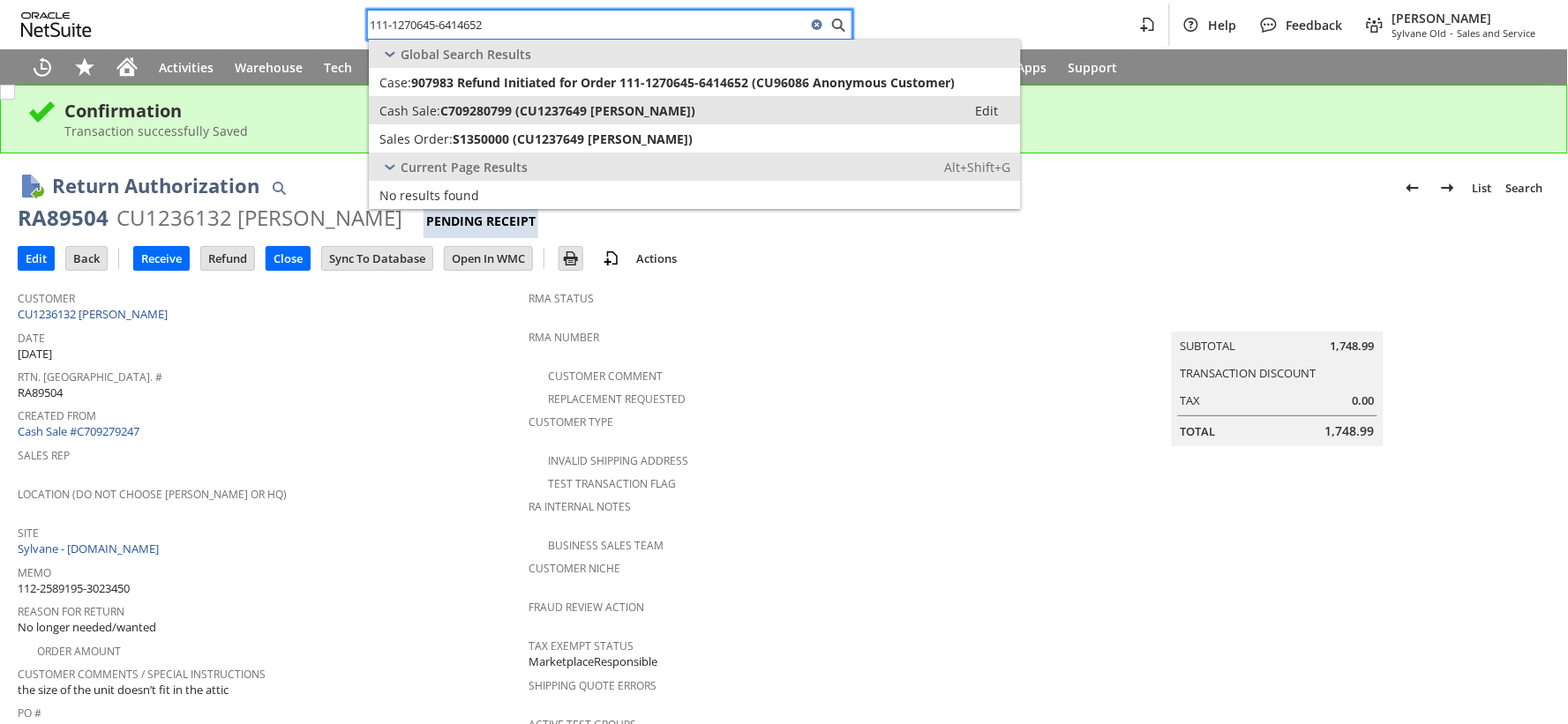
type input "111-1270645-6414652"
click at [404, 115] on span "Cash Sale:" at bounding box center [410, 111] width 61 height 17
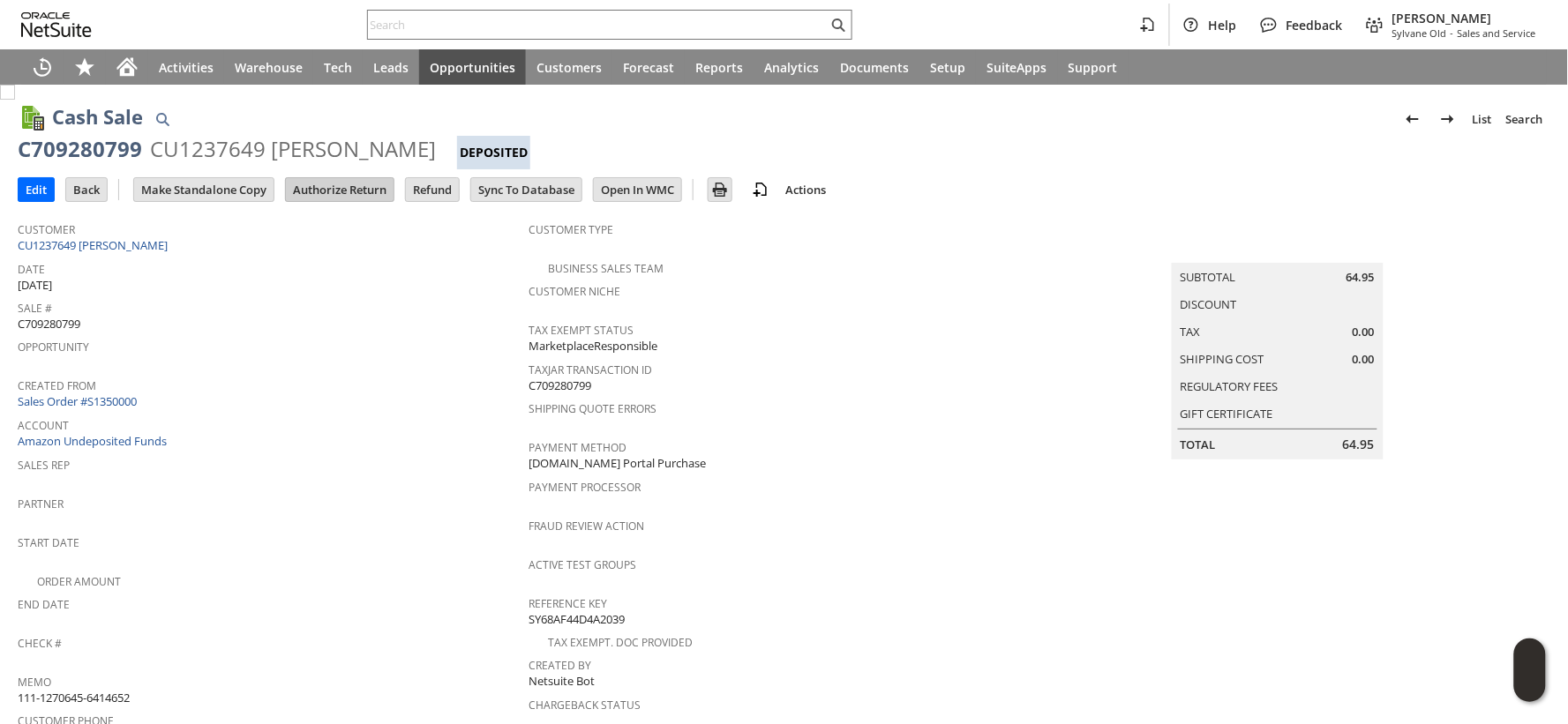
click at [319, 188] on input "Authorize Return" at bounding box center [340, 190] width 107 height 23
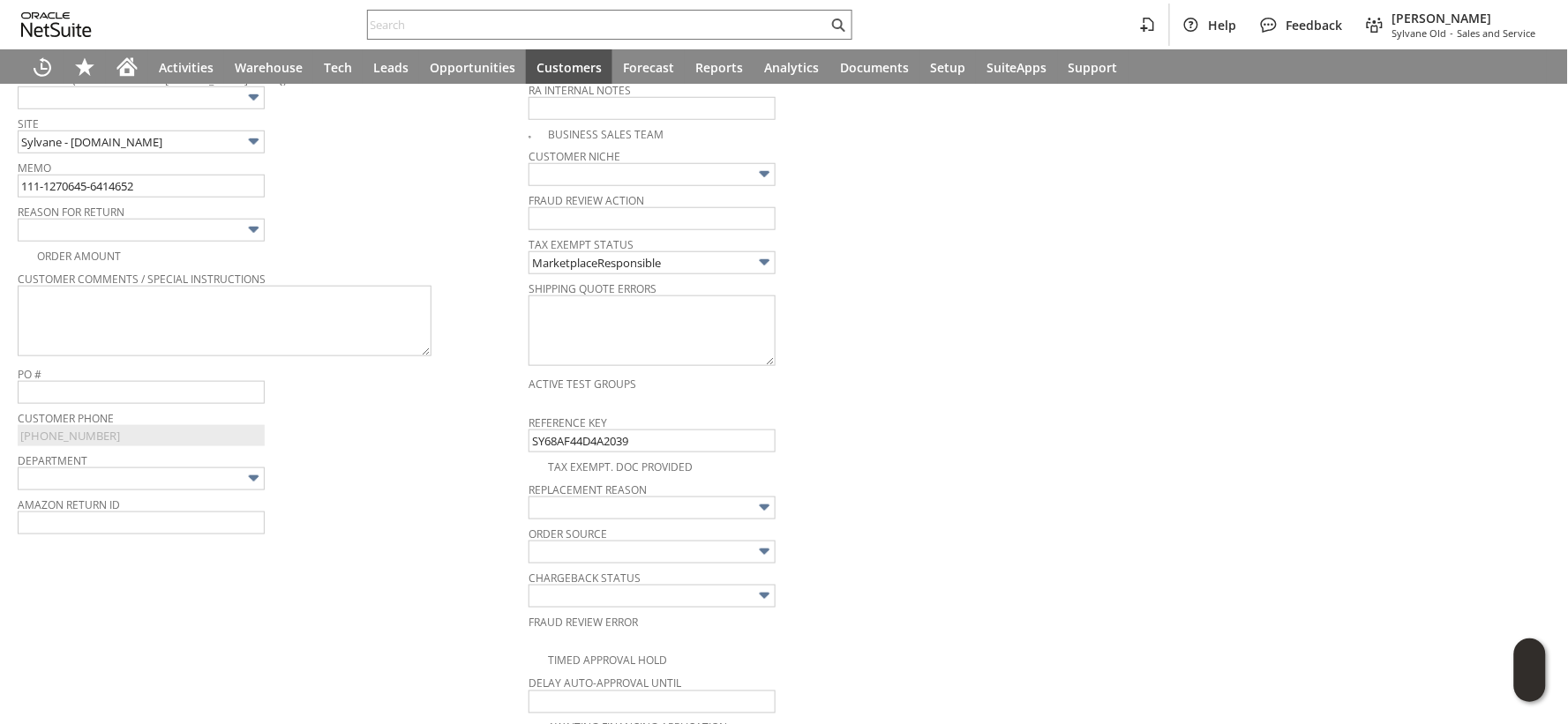
scroll to position [452, 0]
click at [289, 322] on textarea at bounding box center [224, 322] width 414 height 71
paste textarea "It was smaller"
type textarea "It was smaller"
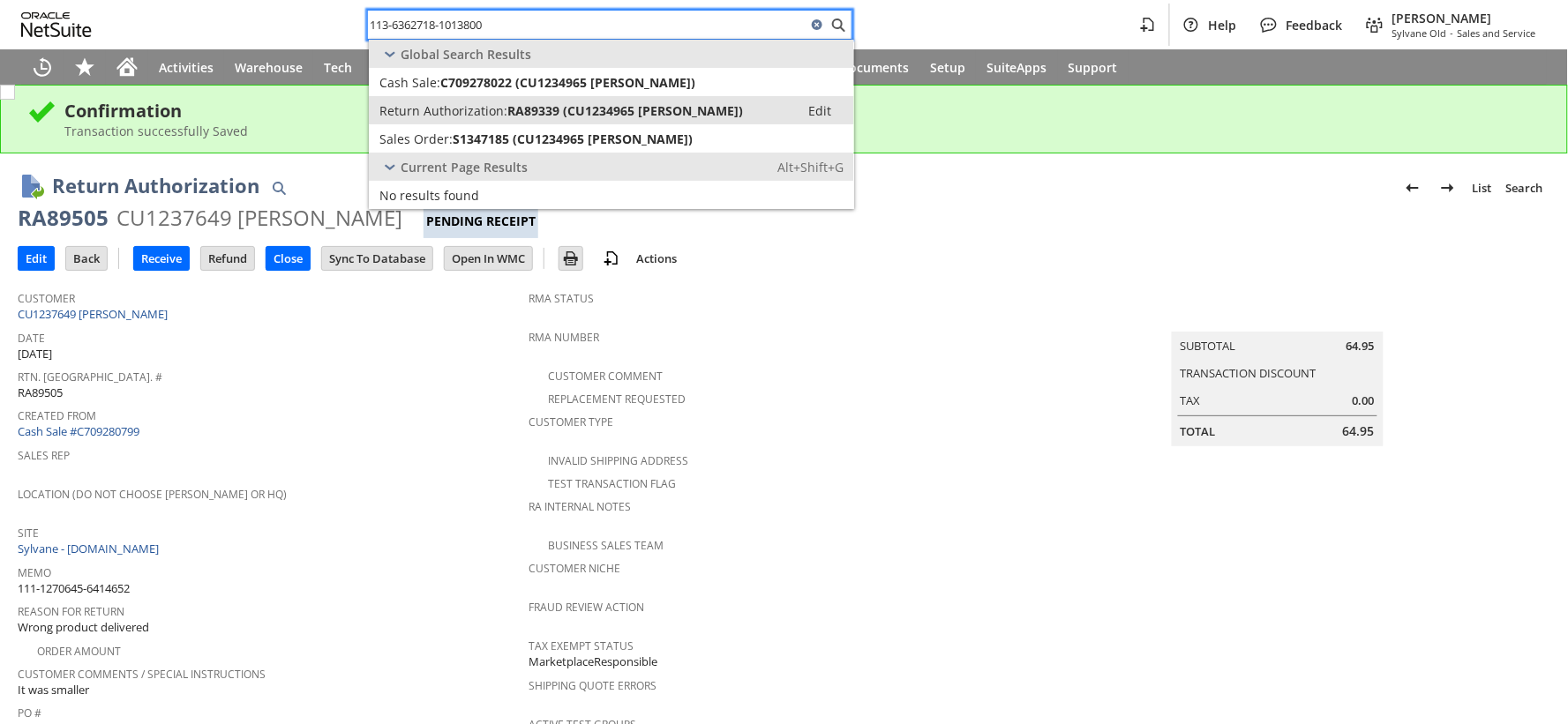
type input "113-6362718-1013800"
click at [421, 106] on span "Return Authorization:" at bounding box center [443, 111] width 128 height 17
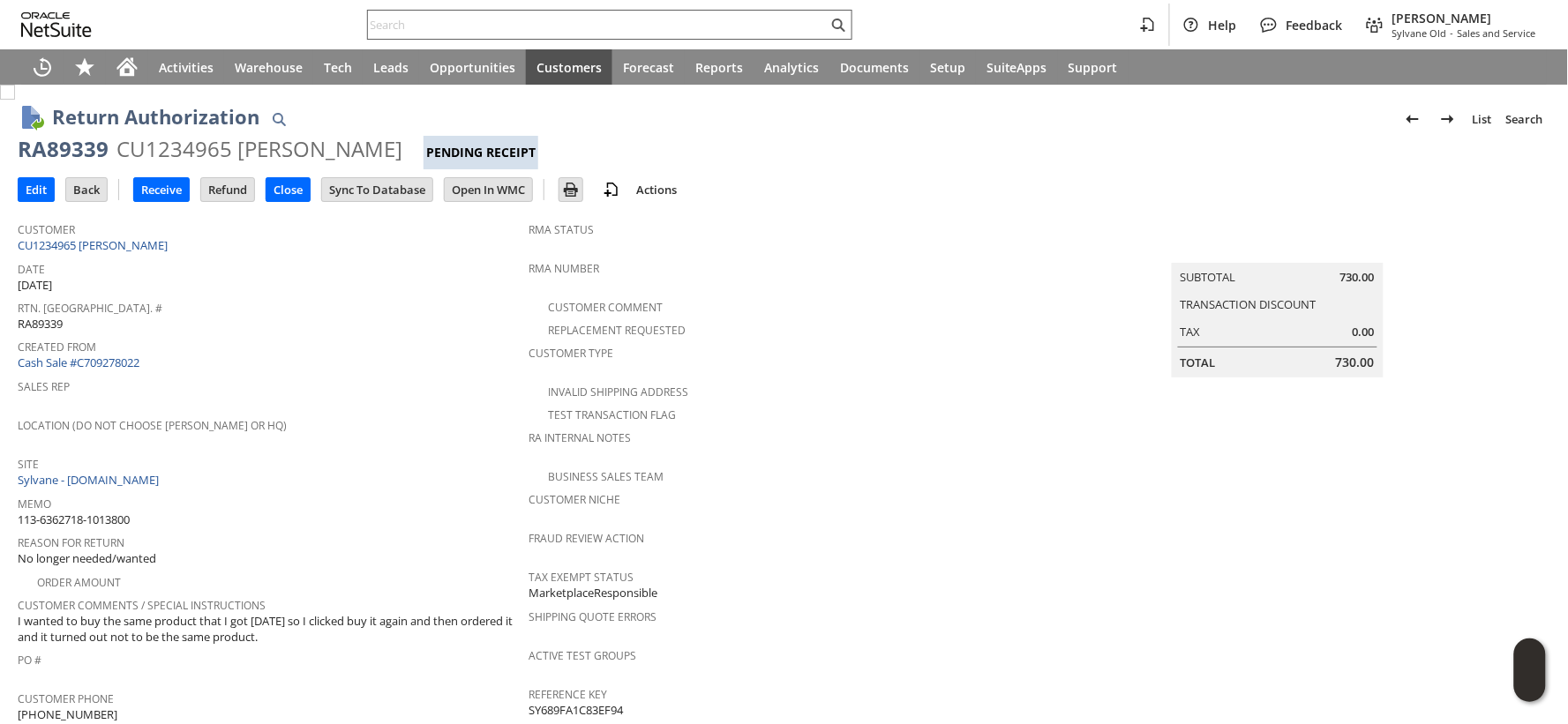
click at [392, 15] on input "text" at bounding box center [598, 25] width 460 height 21
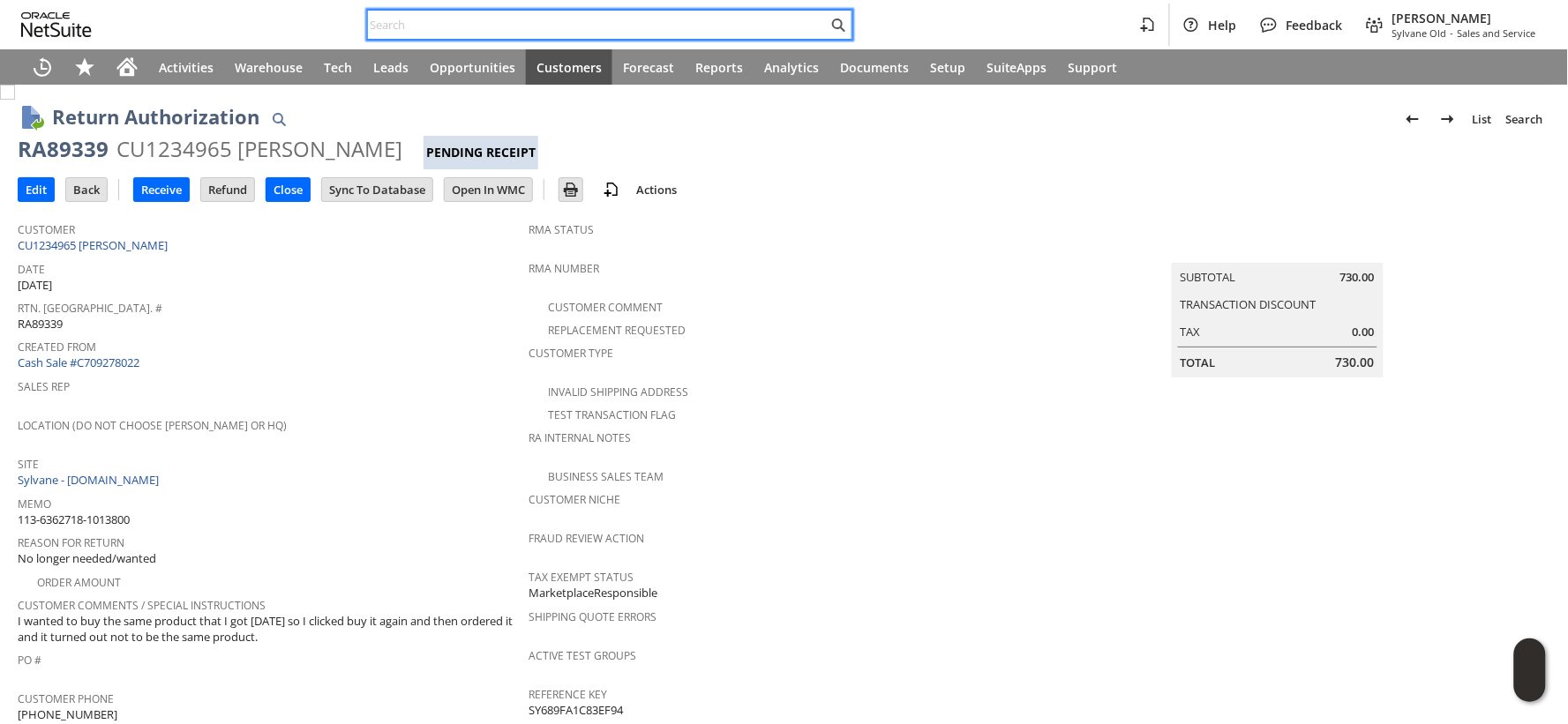
paste input "111-3501618-0408208"
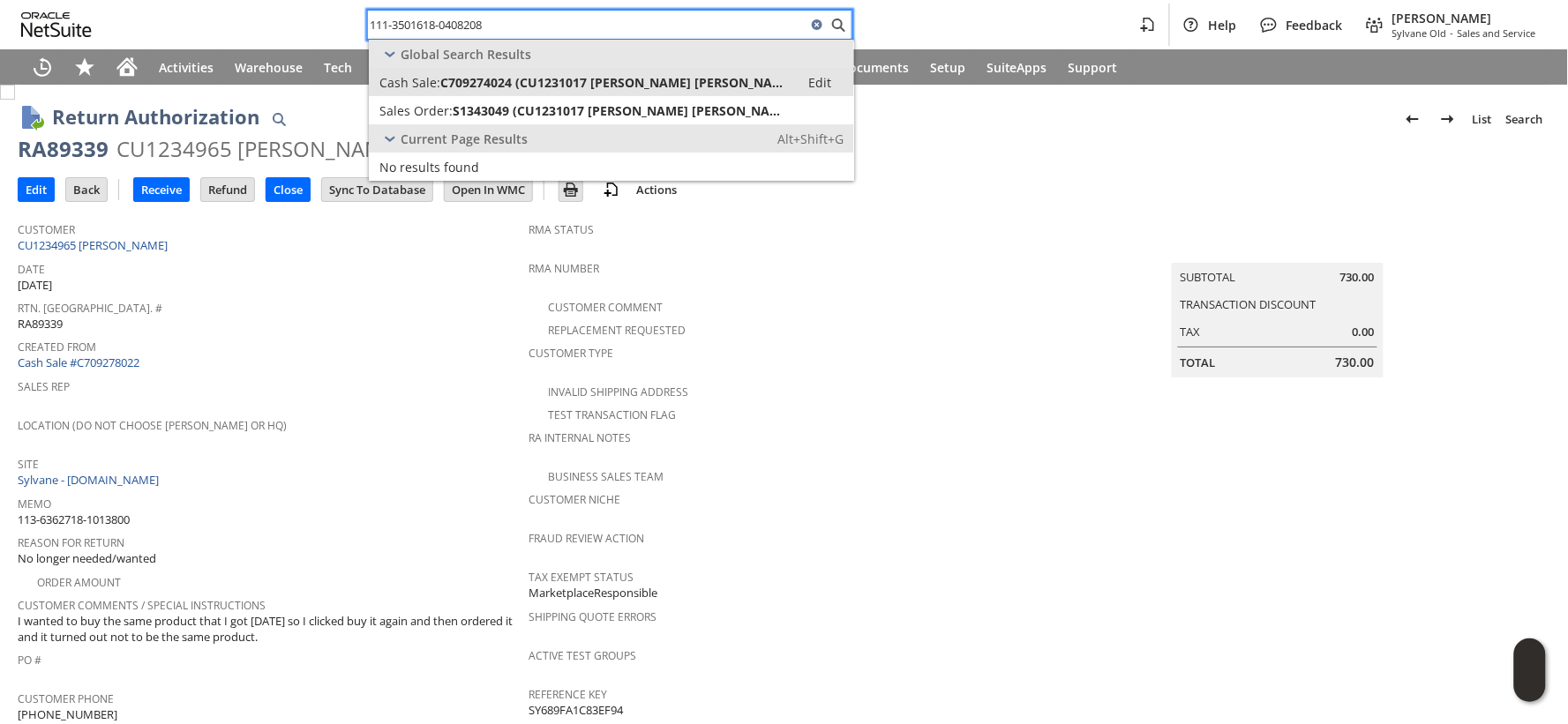
type input "111-3501618-0408208"
click at [427, 81] on span "Cash Sale:" at bounding box center [410, 82] width 61 height 17
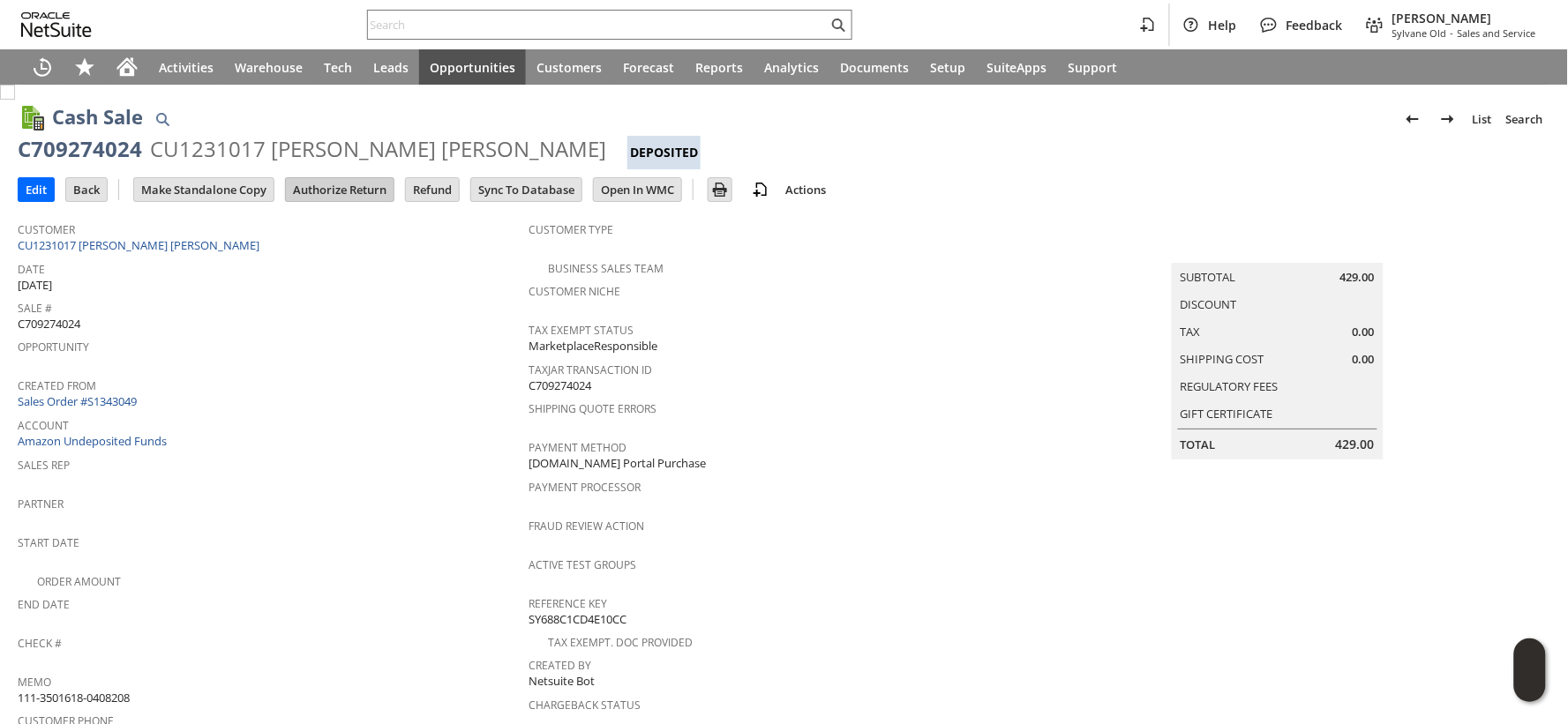
click at [359, 190] on input "Authorize Return" at bounding box center [340, 190] width 107 height 23
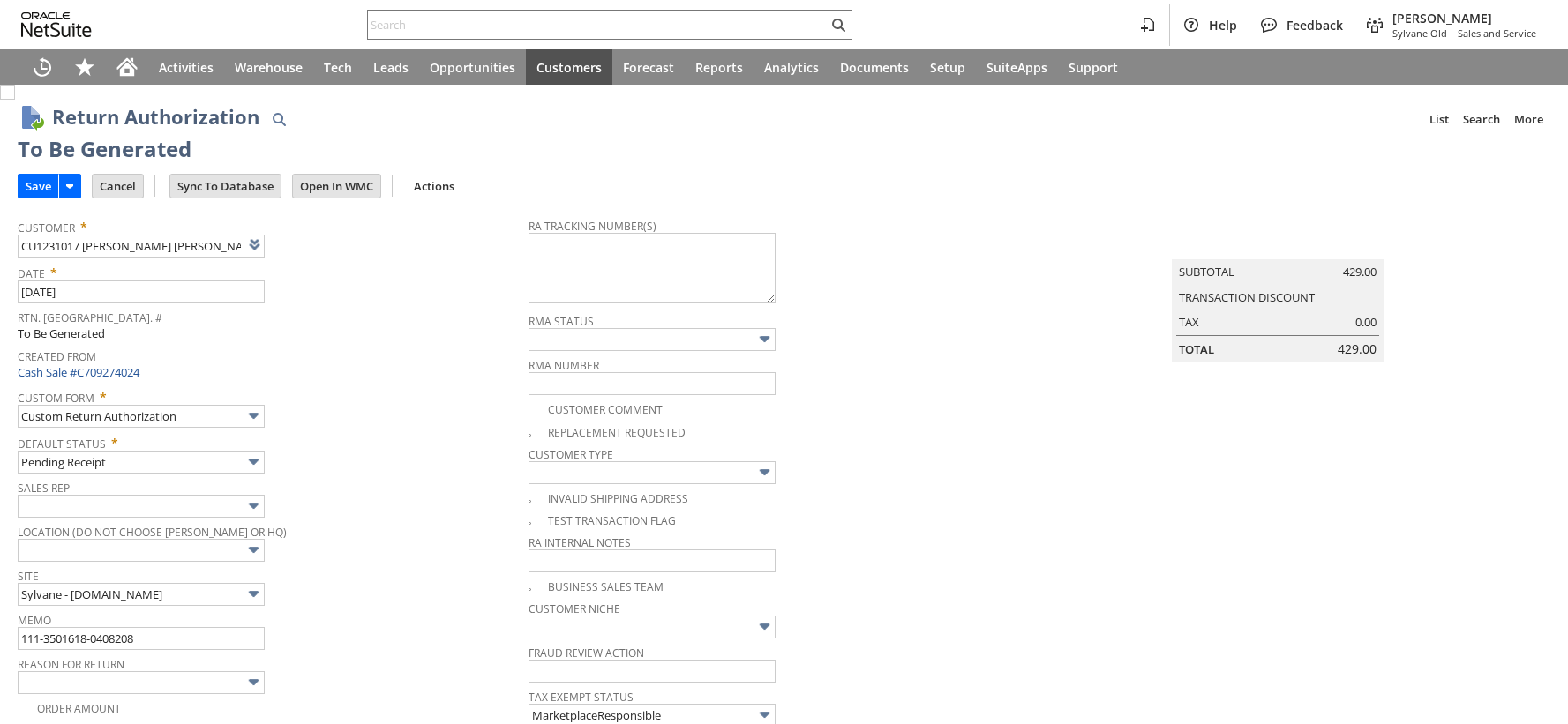
type input "Add"
type input "Copy Previous"
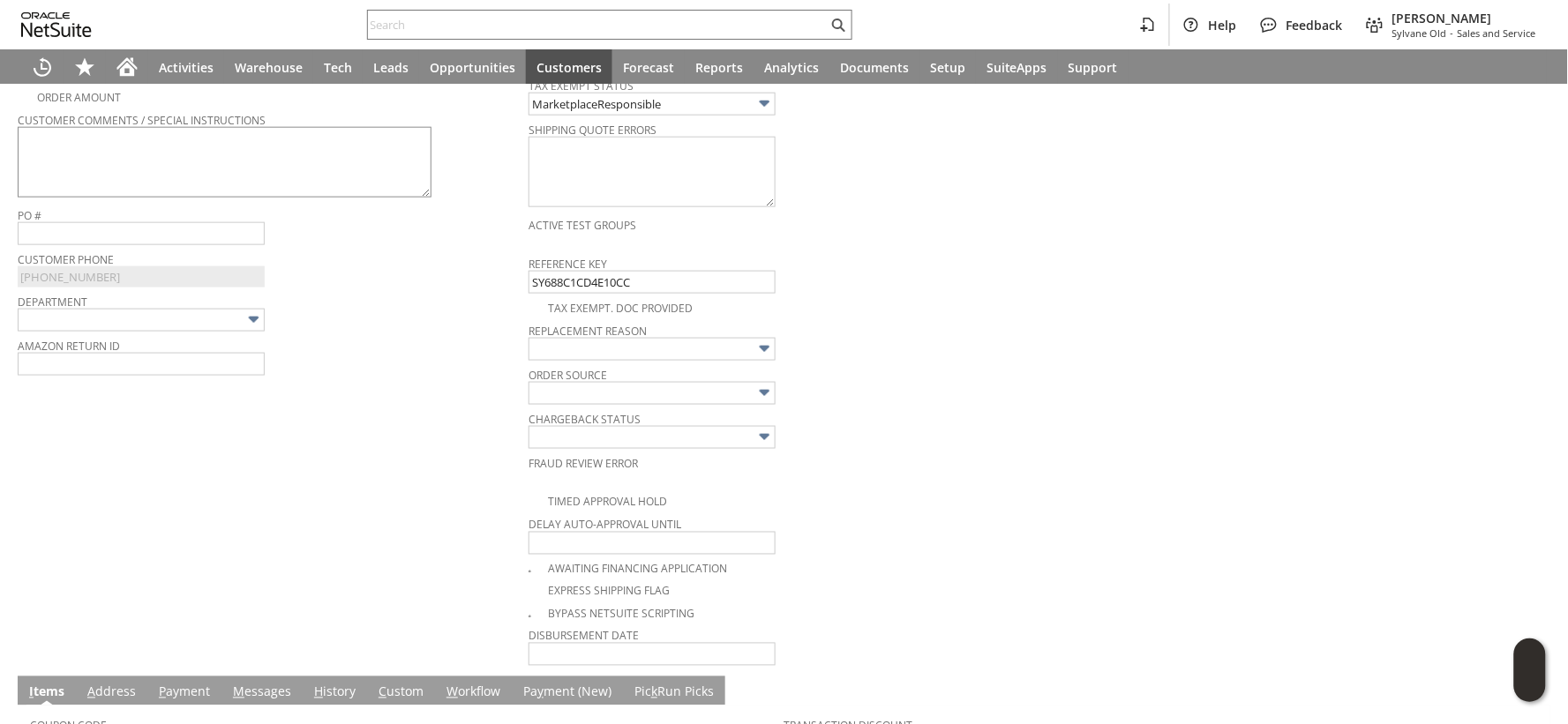
scroll to position [404, 0]
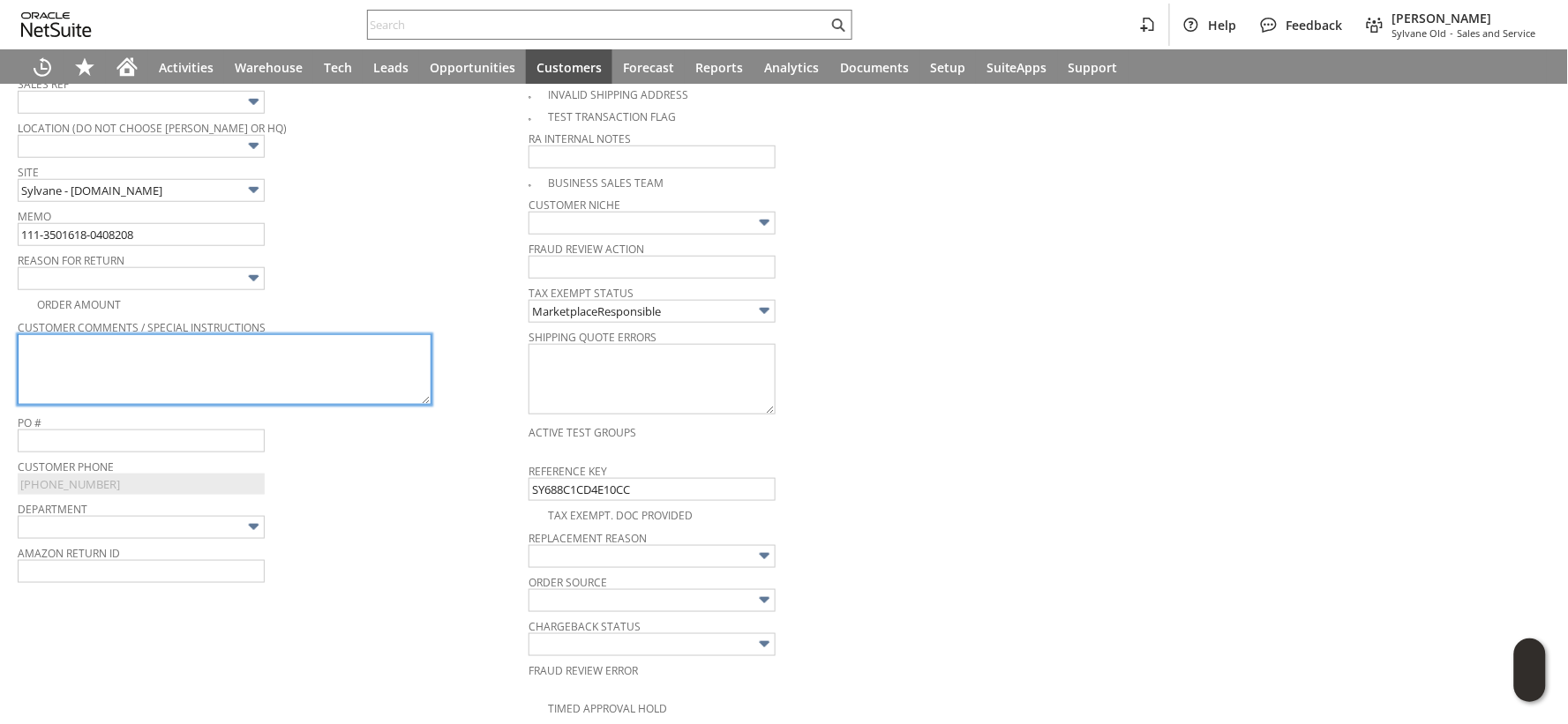
click at [382, 359] on textarea at bounding box center [224, 370] width 414 height 71
paste textarea "I guess I may need a cooler and heater, not just a cooler, so I need to find a …"
type textarea "I guess I may need a cooler and heater, not just a cooler, so I need to find a …"
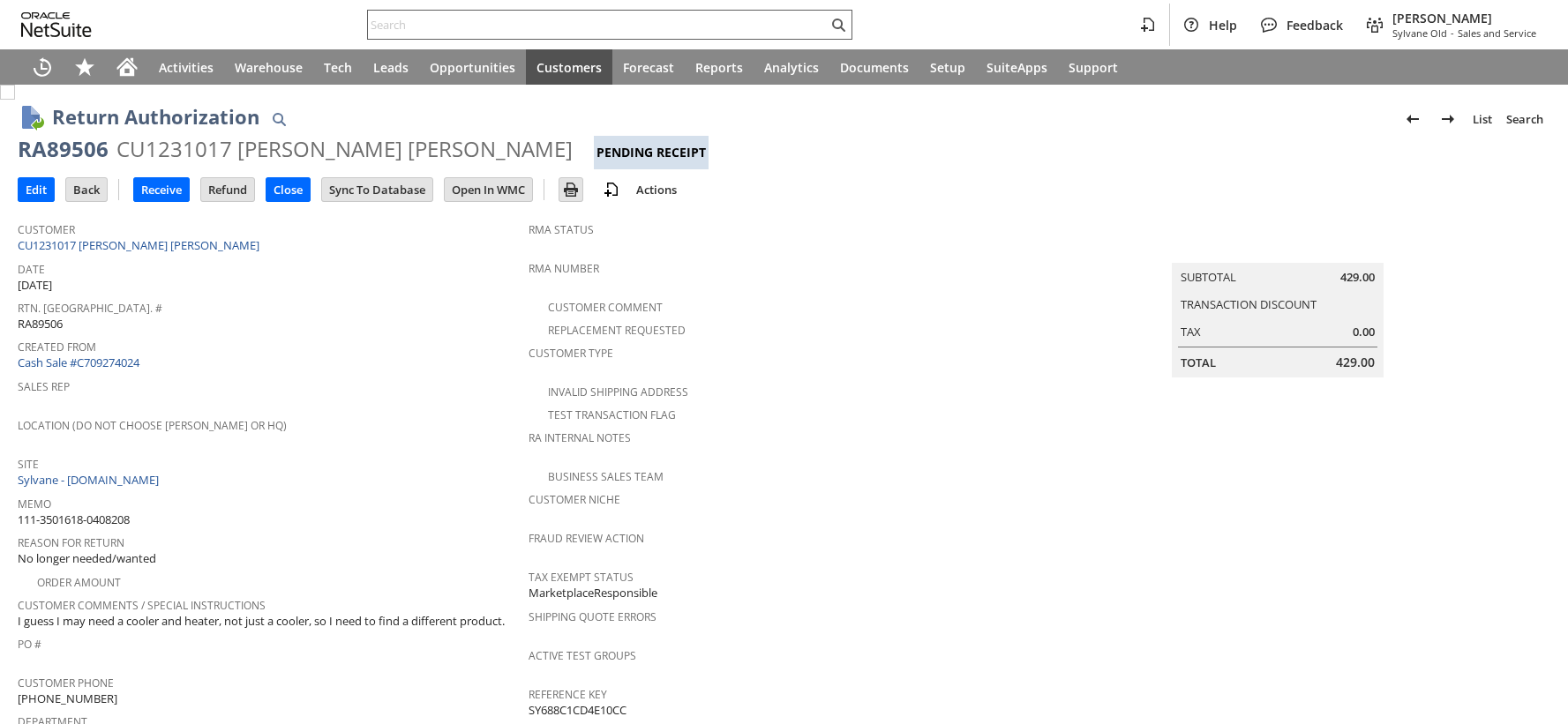
click at [427, 23] on input "text" at bounding box center [598, 25] width 460 height 21
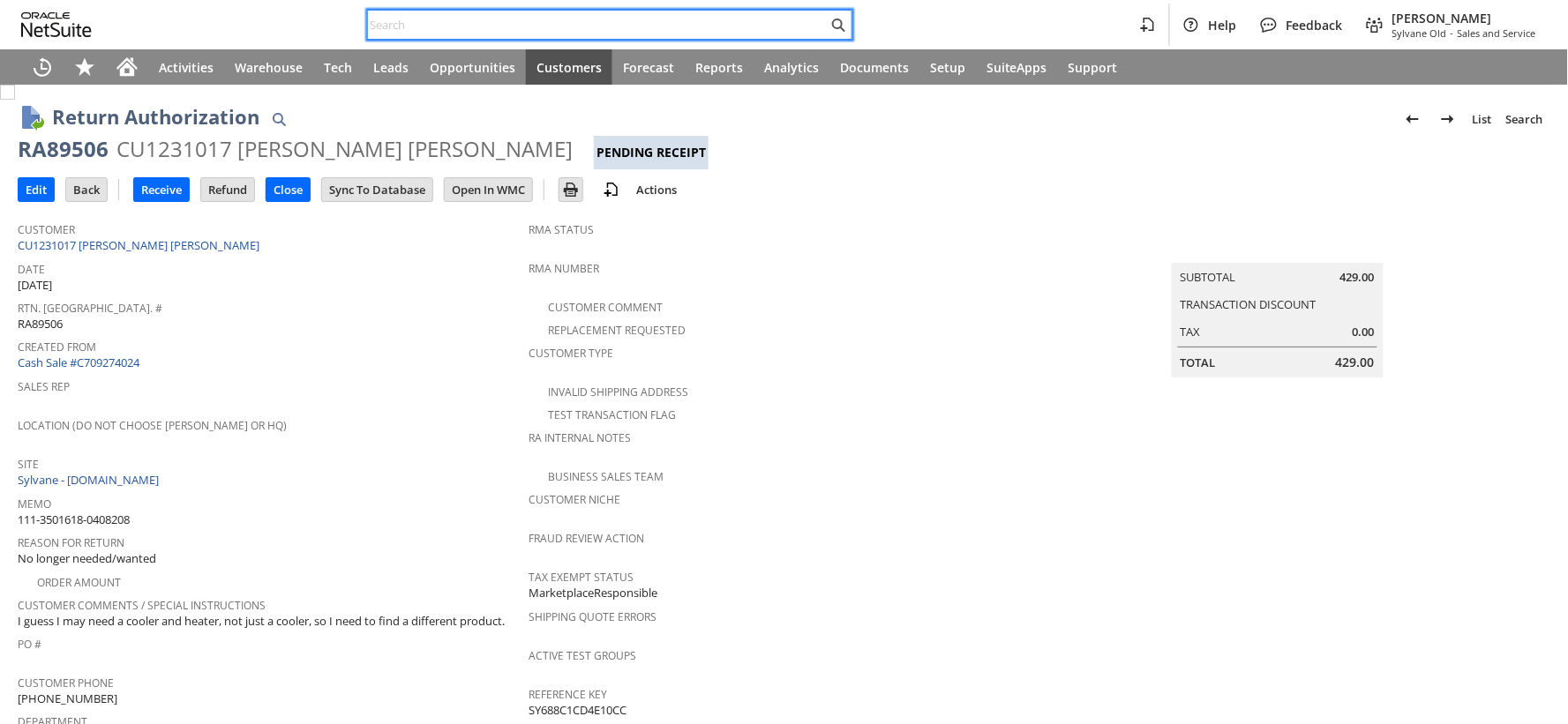
paste input "113-9703717-0503442"
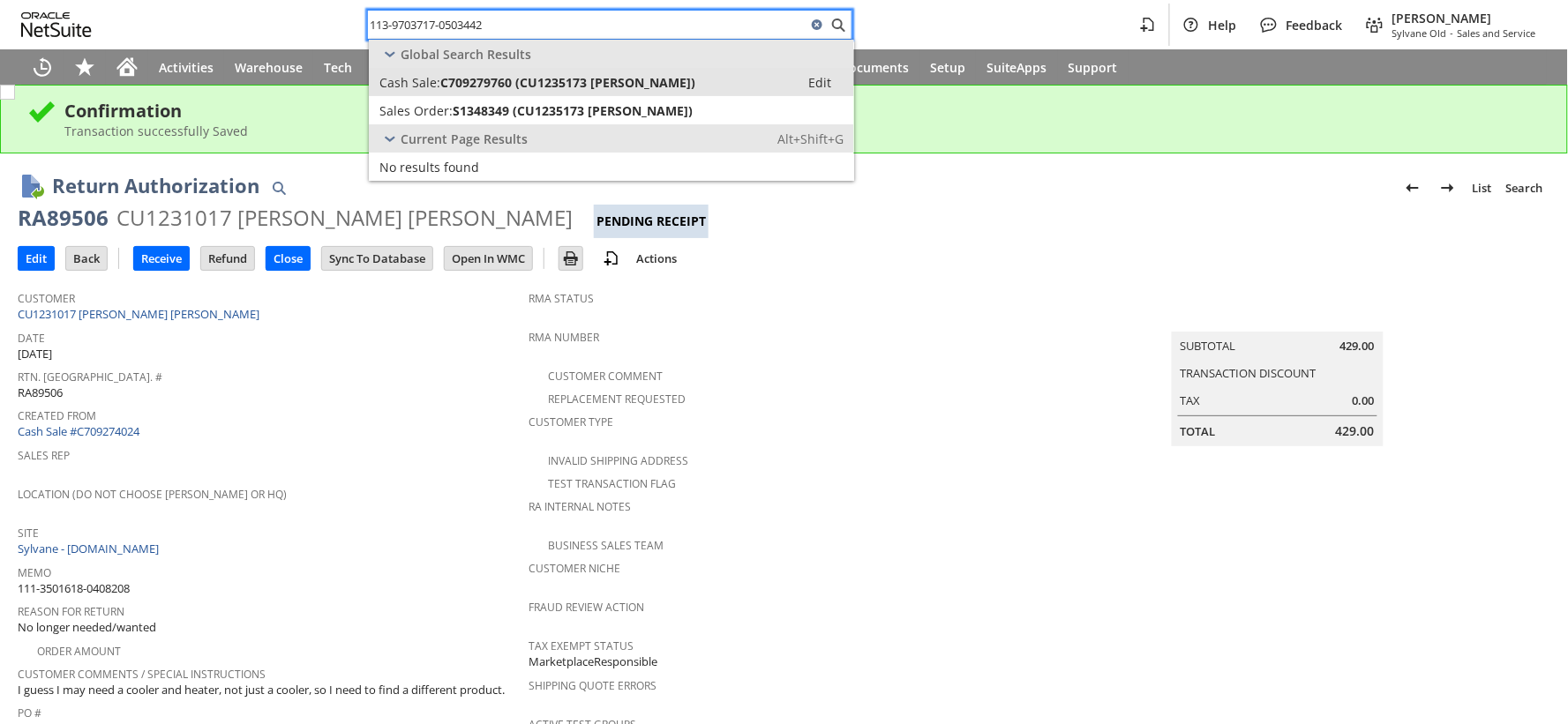
type input "113-9703717-0503442"
click at [434, 80] on span "Cash Sale:" at bounding box center [410, 82] width 61 height 17
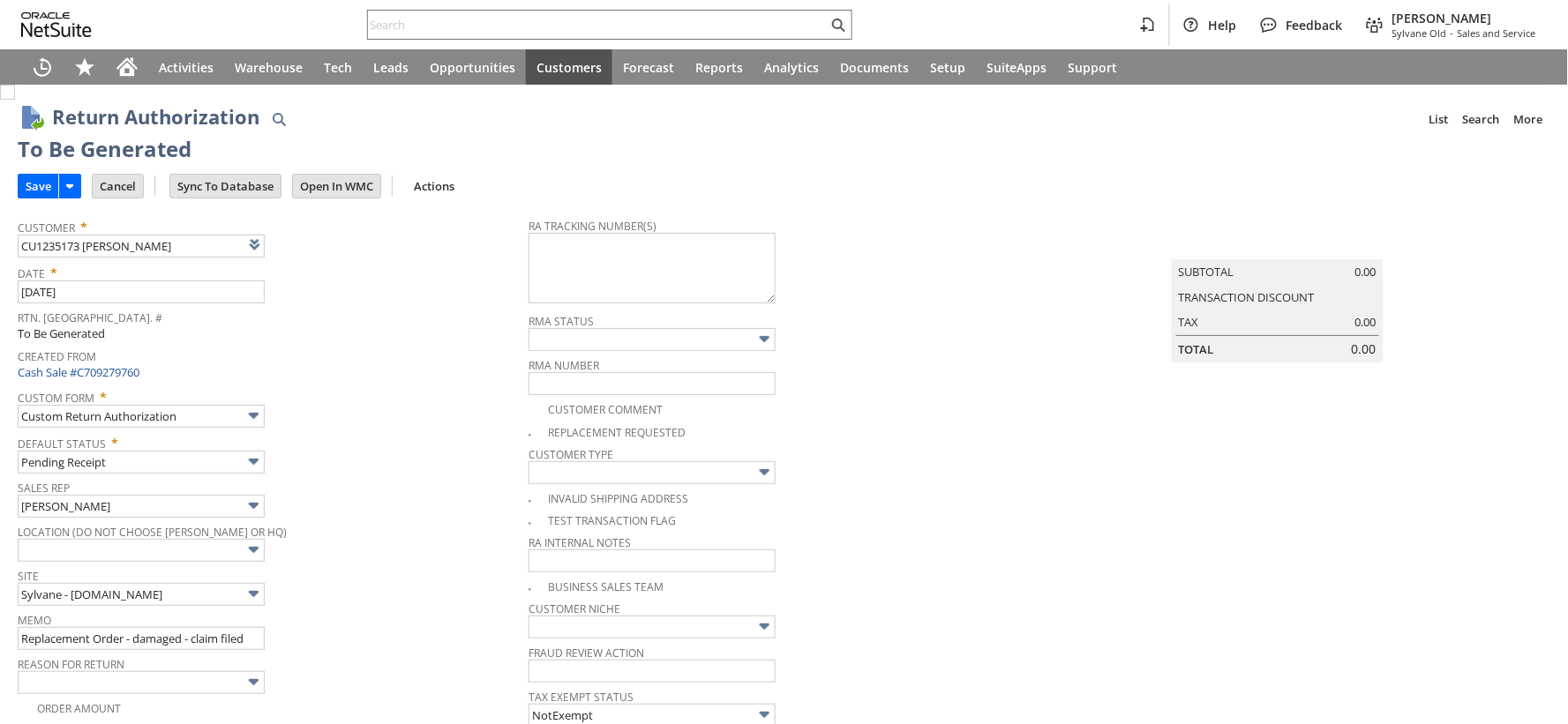
type input "Add"
type input "Copy Previous"
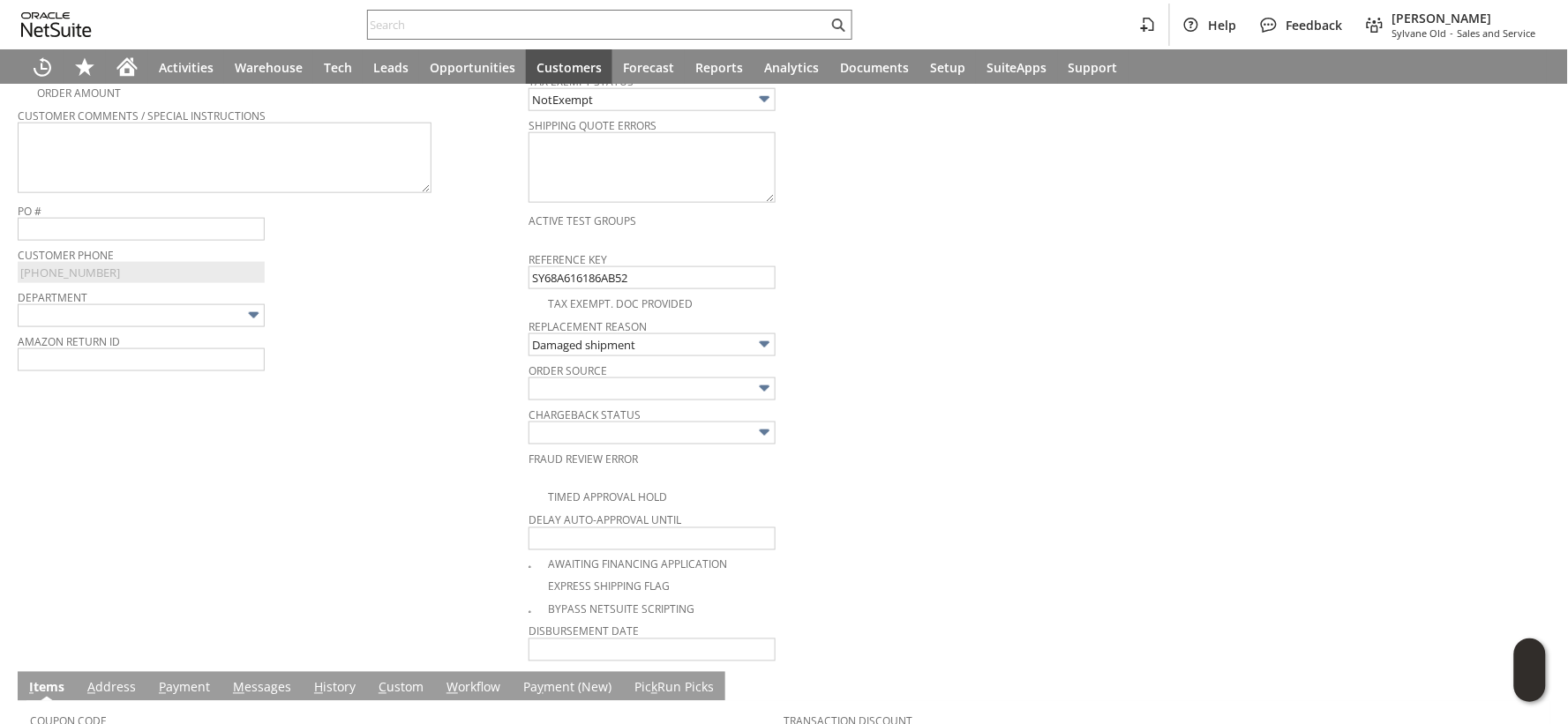
scroll to position [518, 0]
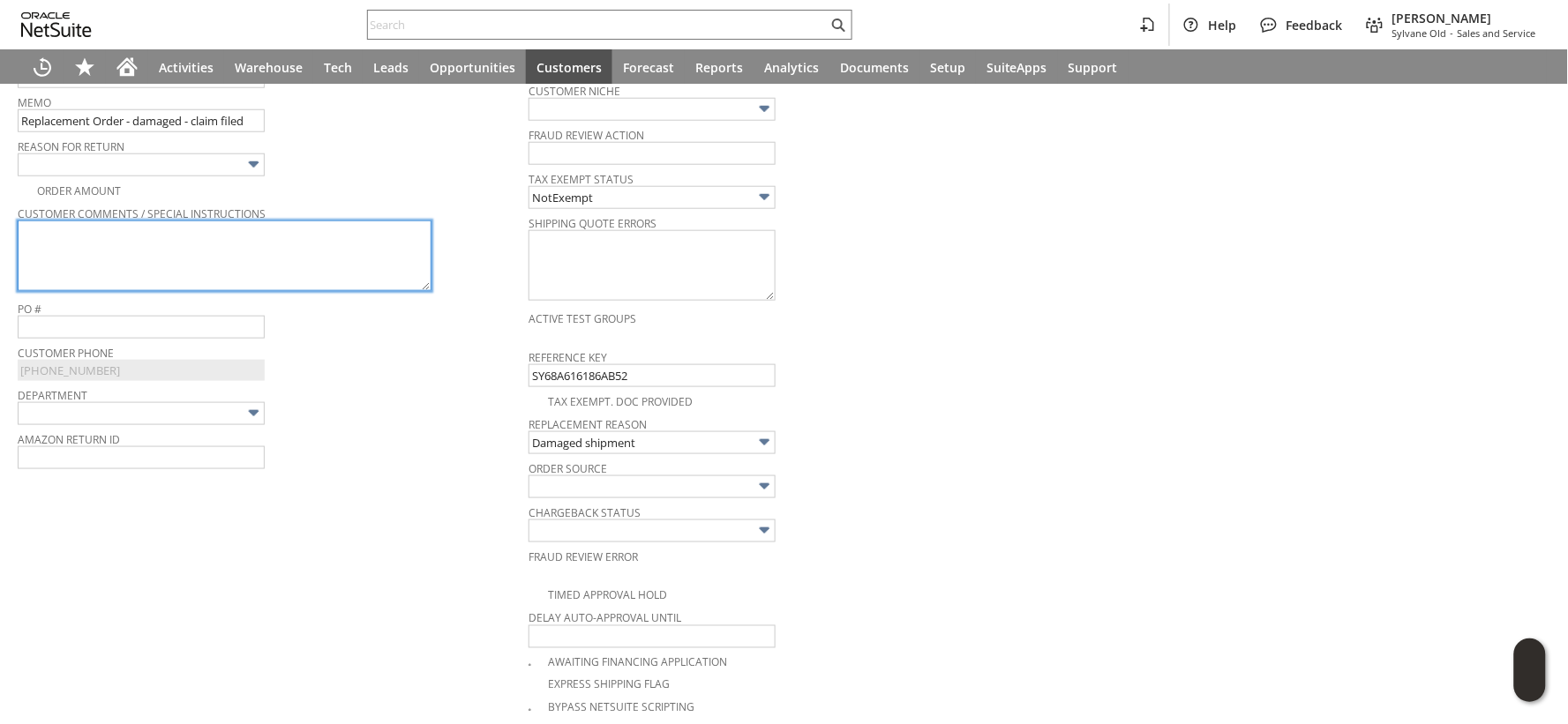
click at [96, 252] on textarea at bounding box center [224, 256] width 414 height 71
paste textarea "Light globe is cracked."
type textarea "Light globe is cracked."
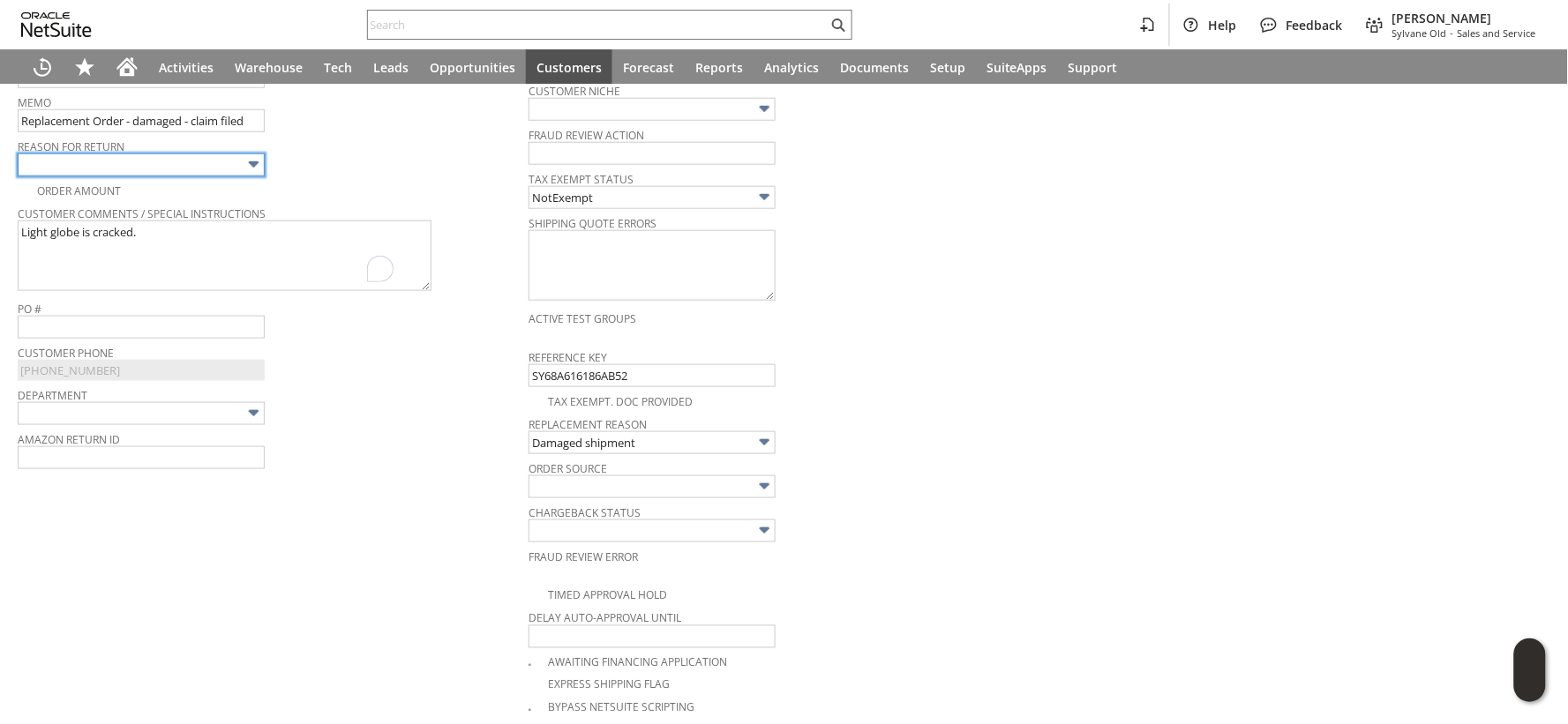
click at [103, 165] on input "text" at bounding box center [141, 165] width 247 height 23
type input "Damaged during shipping"
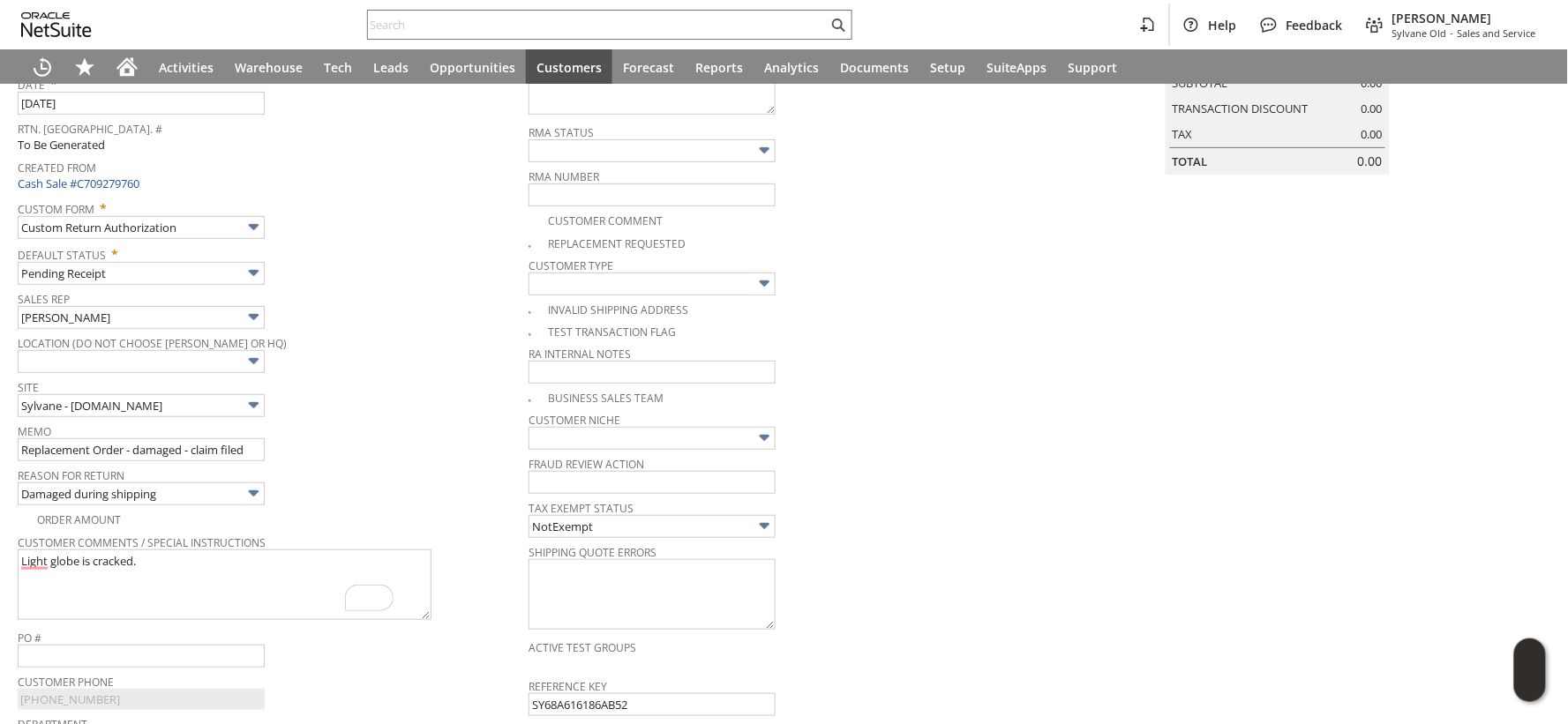
scroll to position [28, 0]
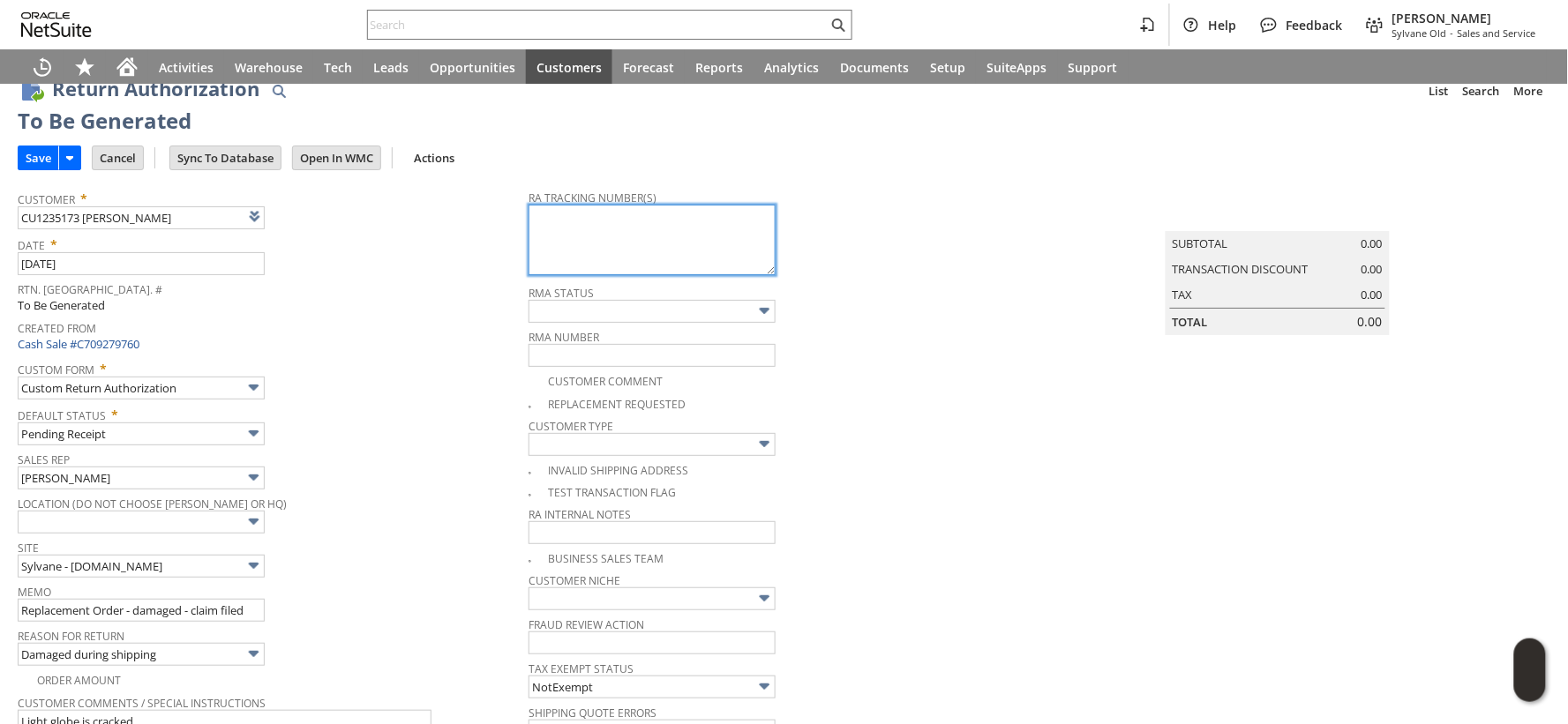
click at [579, 248] on textarea at bounding box center [652, 240] width 247 height 71
paste textarea "1ZR0960D9082275240"
type textarea "1ZR0960D9082275240"
click input "Save"
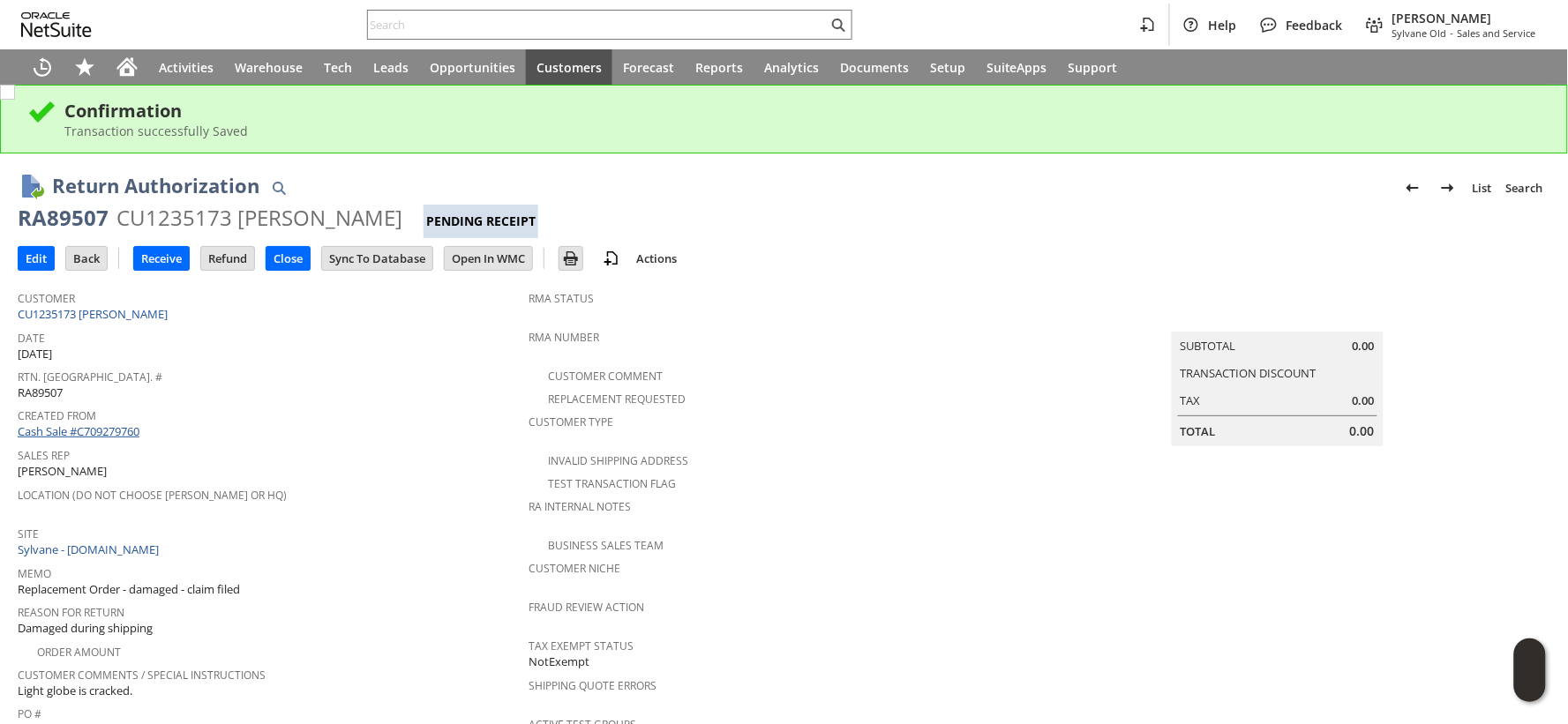
click at [120, 431] on link "Cash Sale #C709279760" at bounding box center [78, 431] width 122 height 16
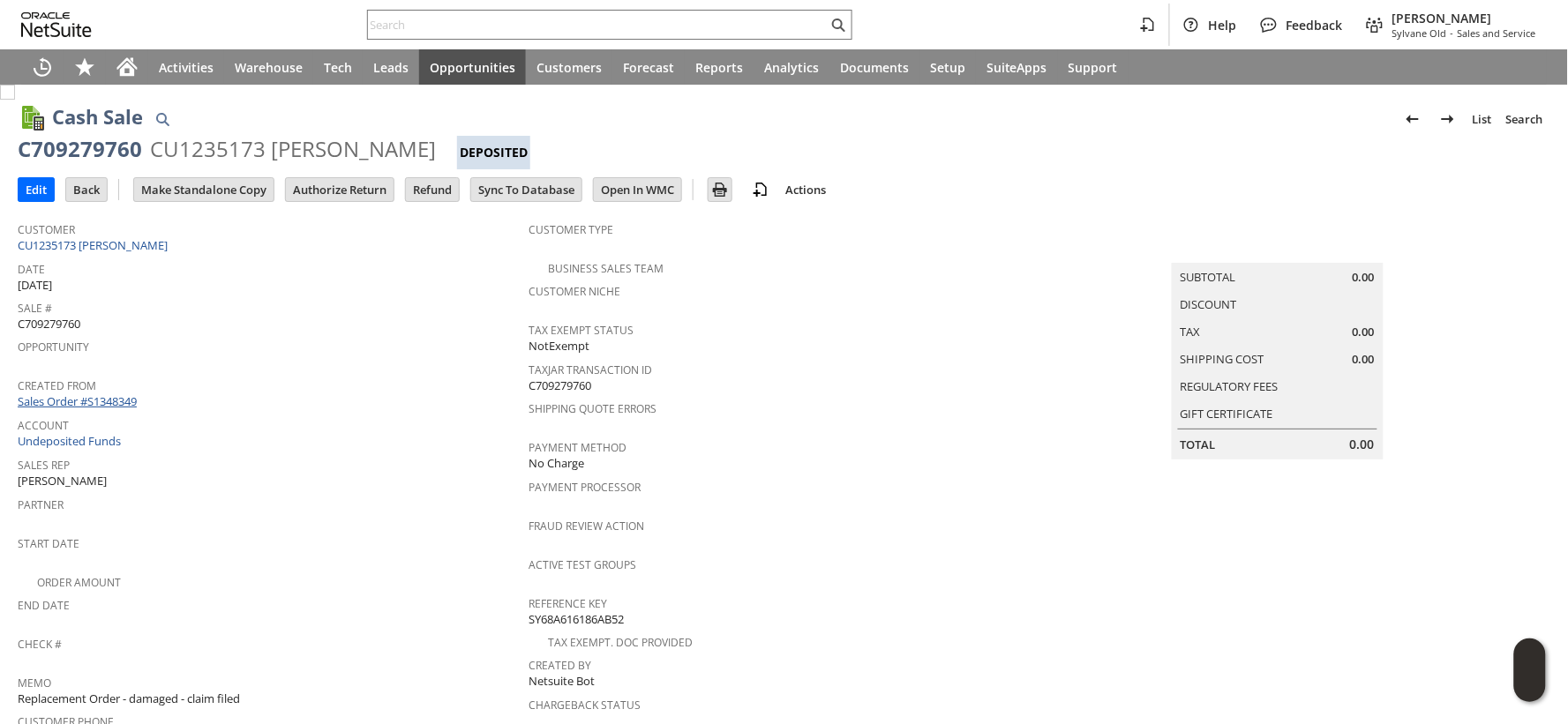
click at [100, 397] on link "Sales Order #S1348349" at bounding box center [79, 401] width 124 height 16
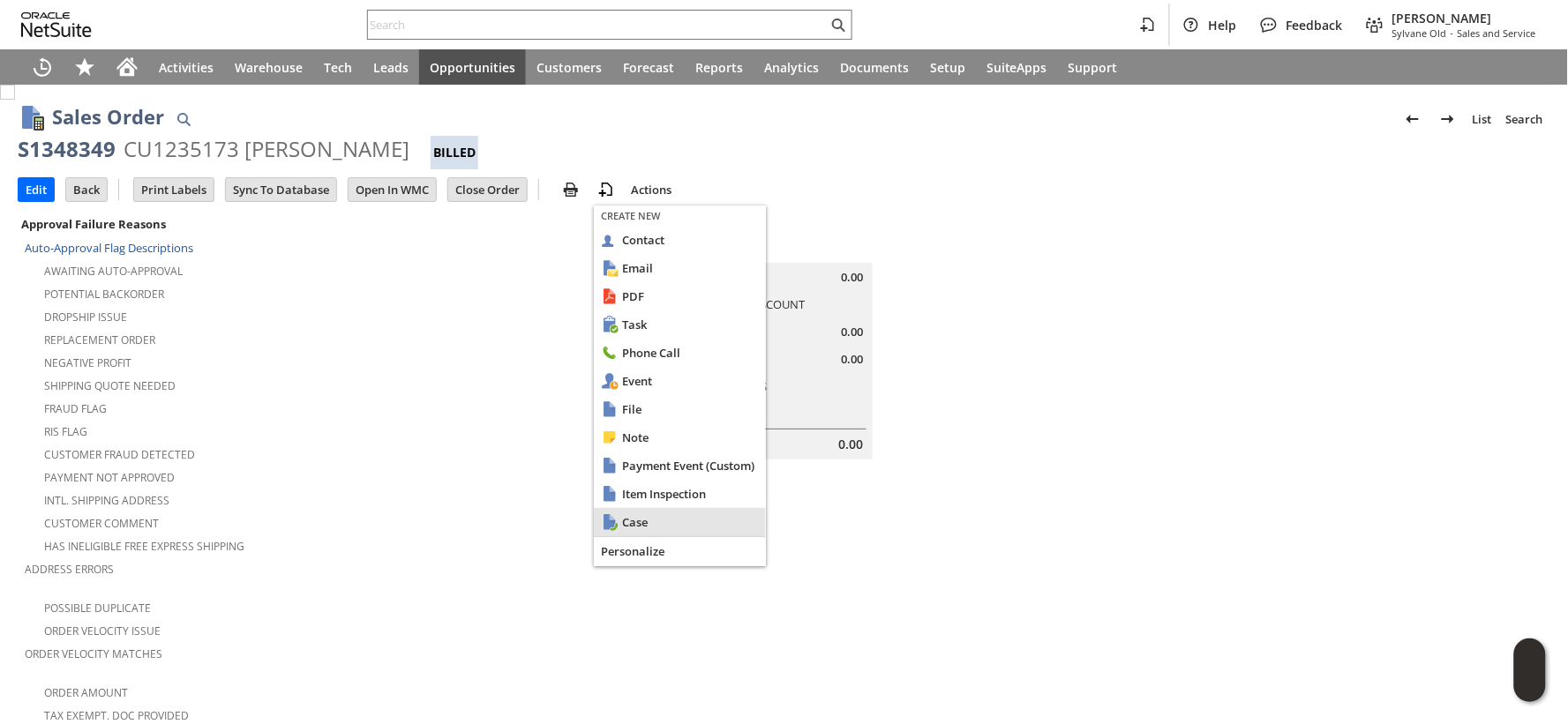
click at [636, 514] on span "Case" at bounding box center [691, 522] width 137 height 16
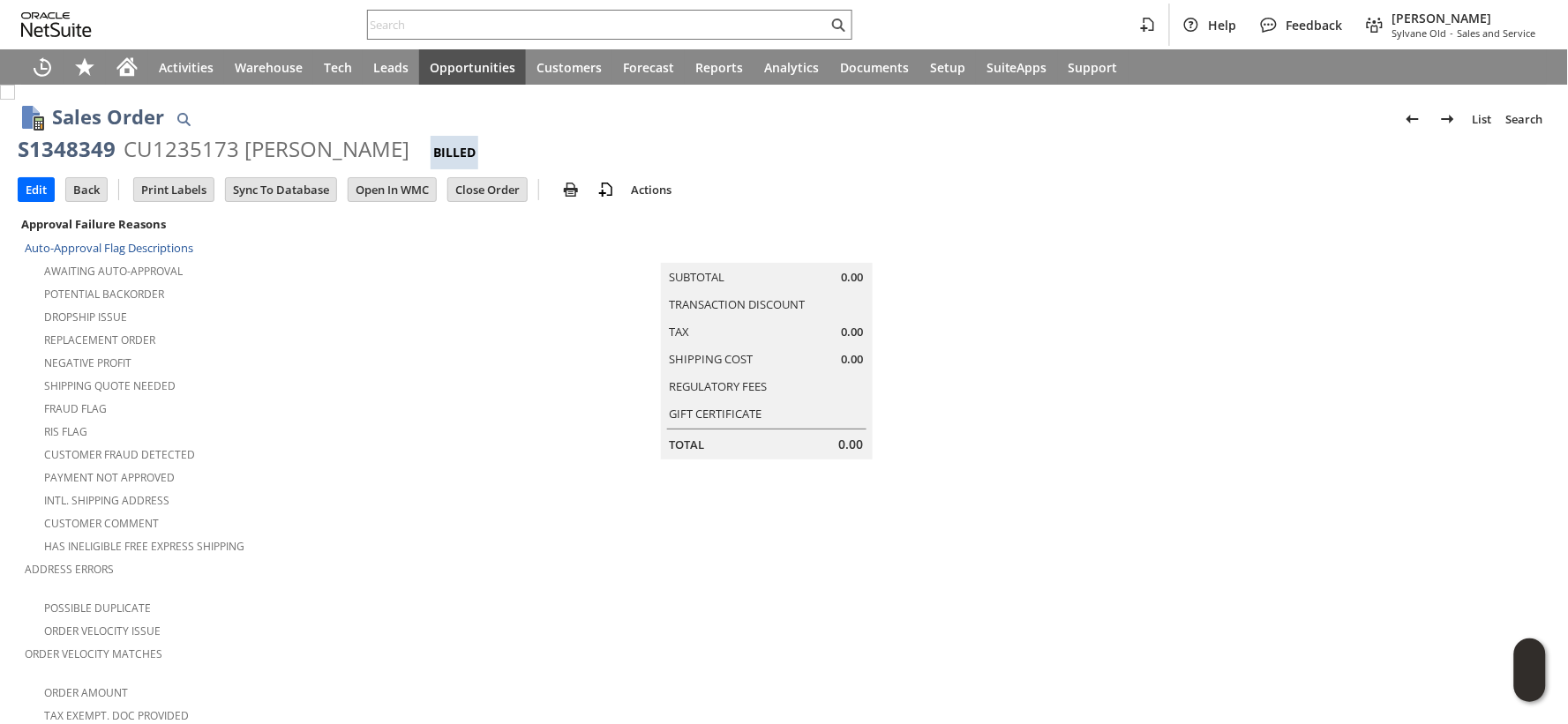
click at [56, 143] on div "S1348349" at bounding box center [66, 148] width 98 height 28
copy div "S1348349"
click at [437, 338] on div "Replacement Order" at bounding box center [277, 338] width 504 height 21
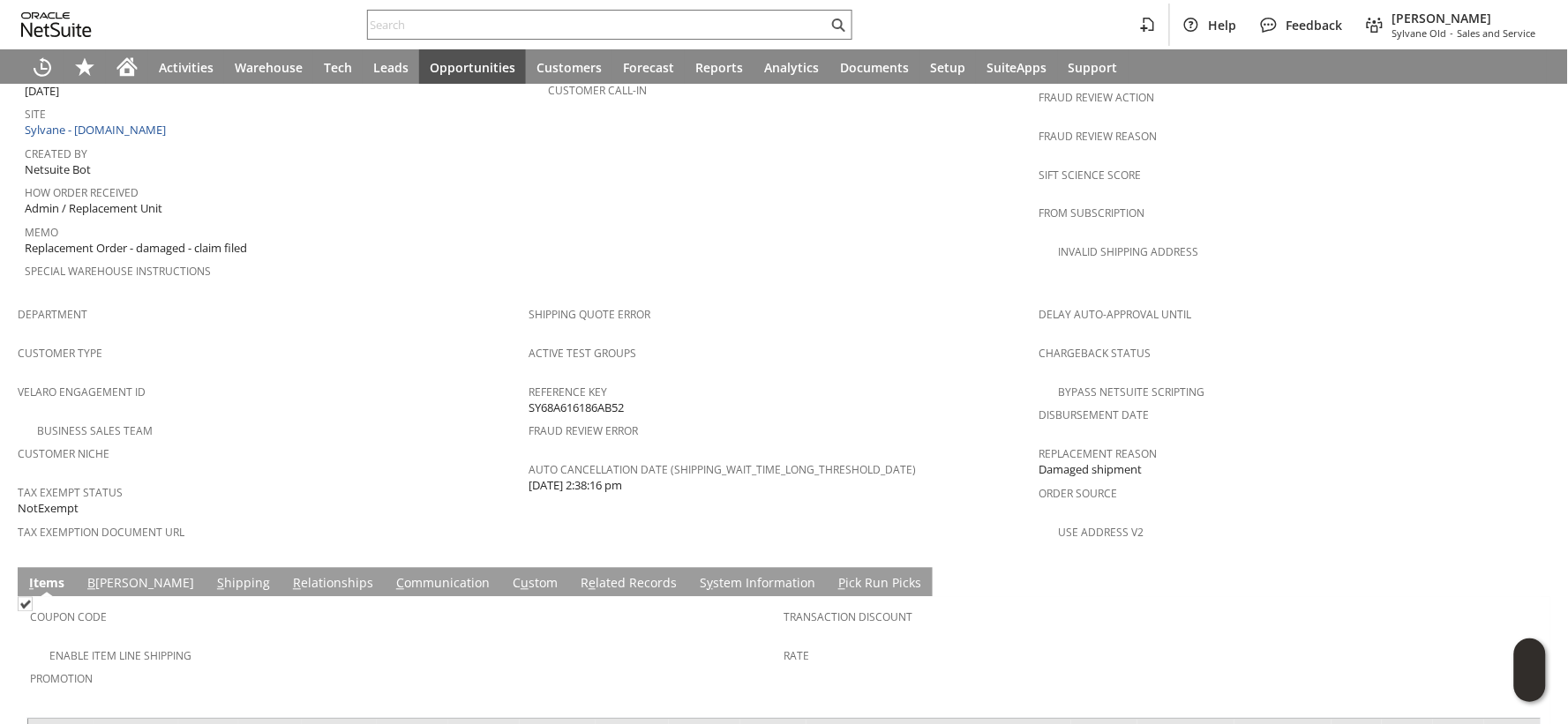
scroll to position [981, 0]
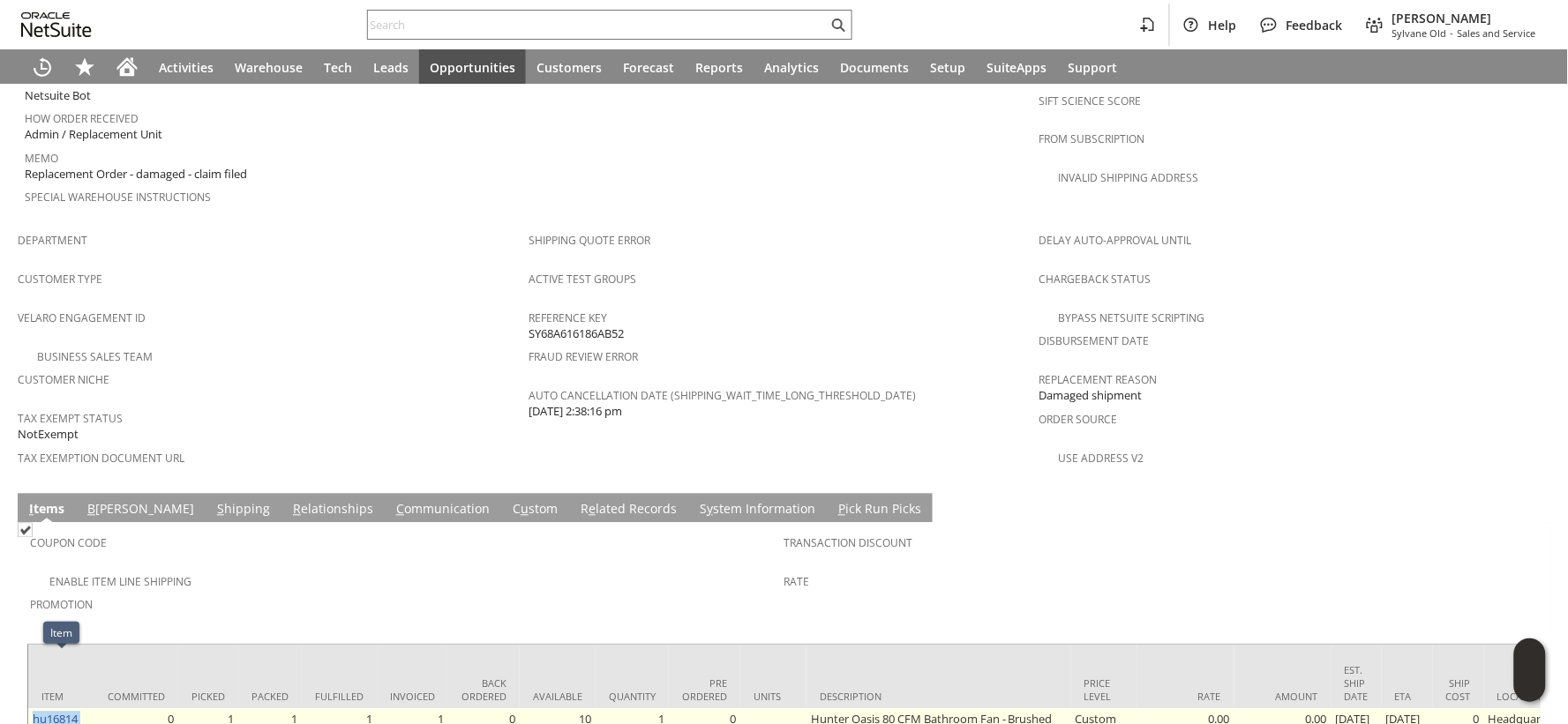
copy tr "hu16814"
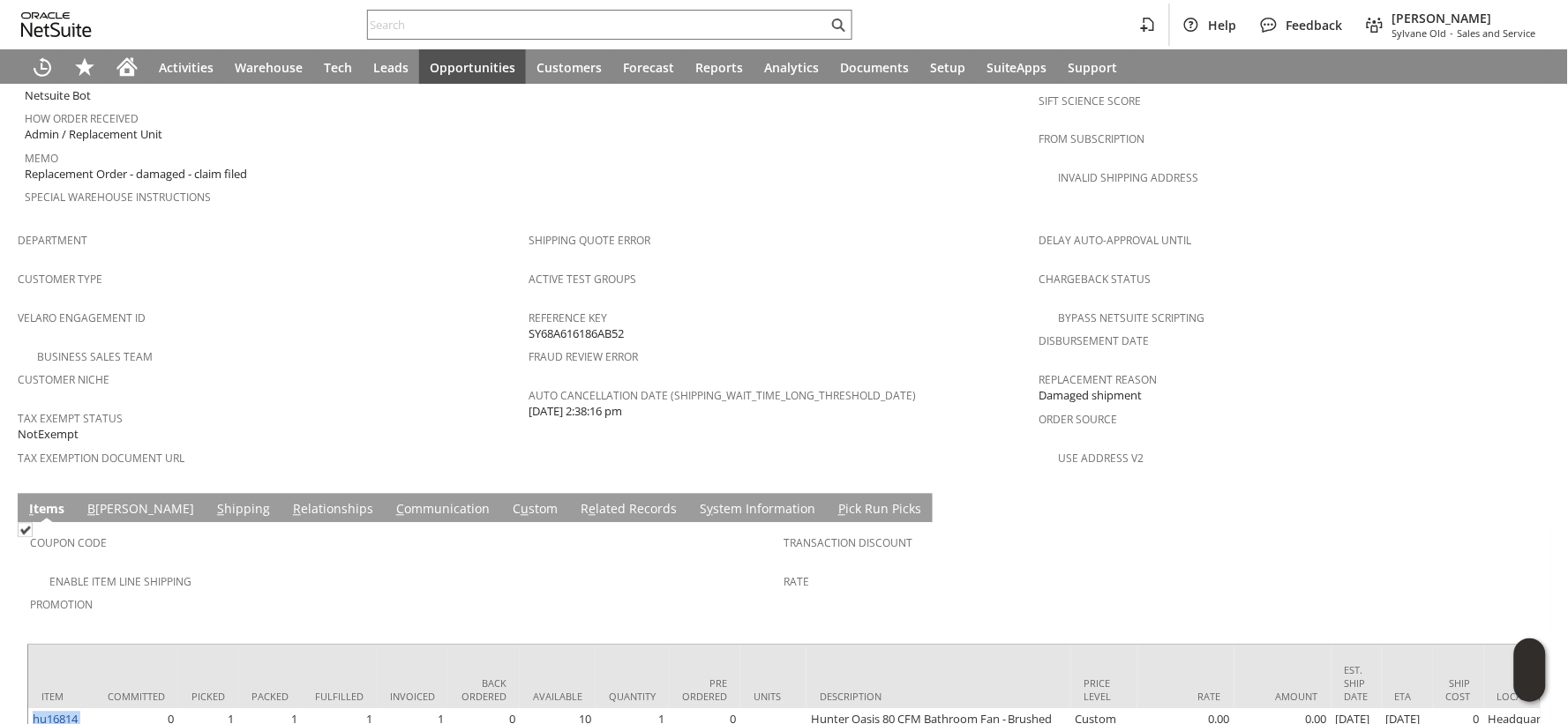
click at [213, 501] on link "S hipping" at bounding box center [243, 510] width 61 height 19
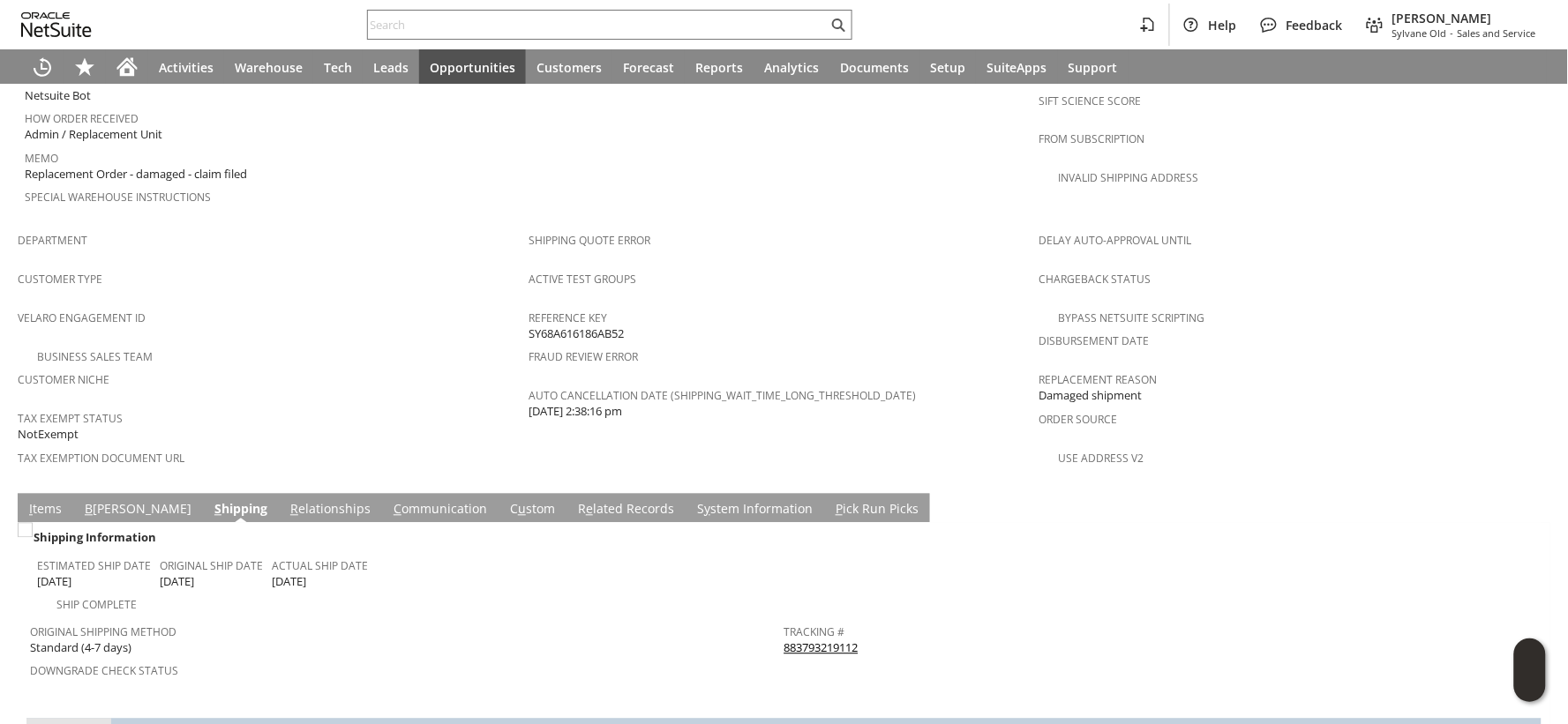
click at [868, 621] on div "Tracking # 883793219112" at bounding box center [1157, 639] width 746 height 37
copy tbody "883793219112 Return Tracking #"
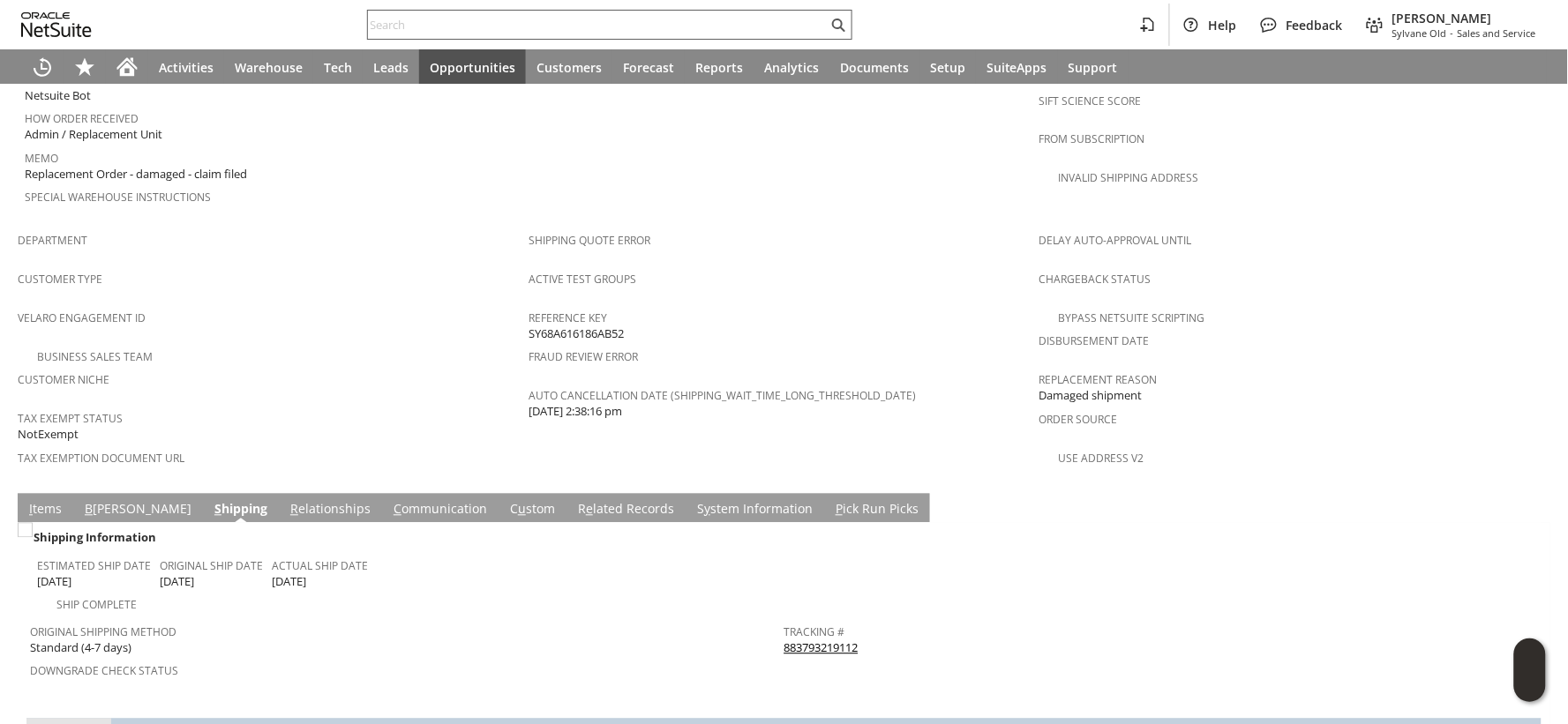
click at [444, 25] on input "text" at bounding box center [598, 25] width 460 height 21
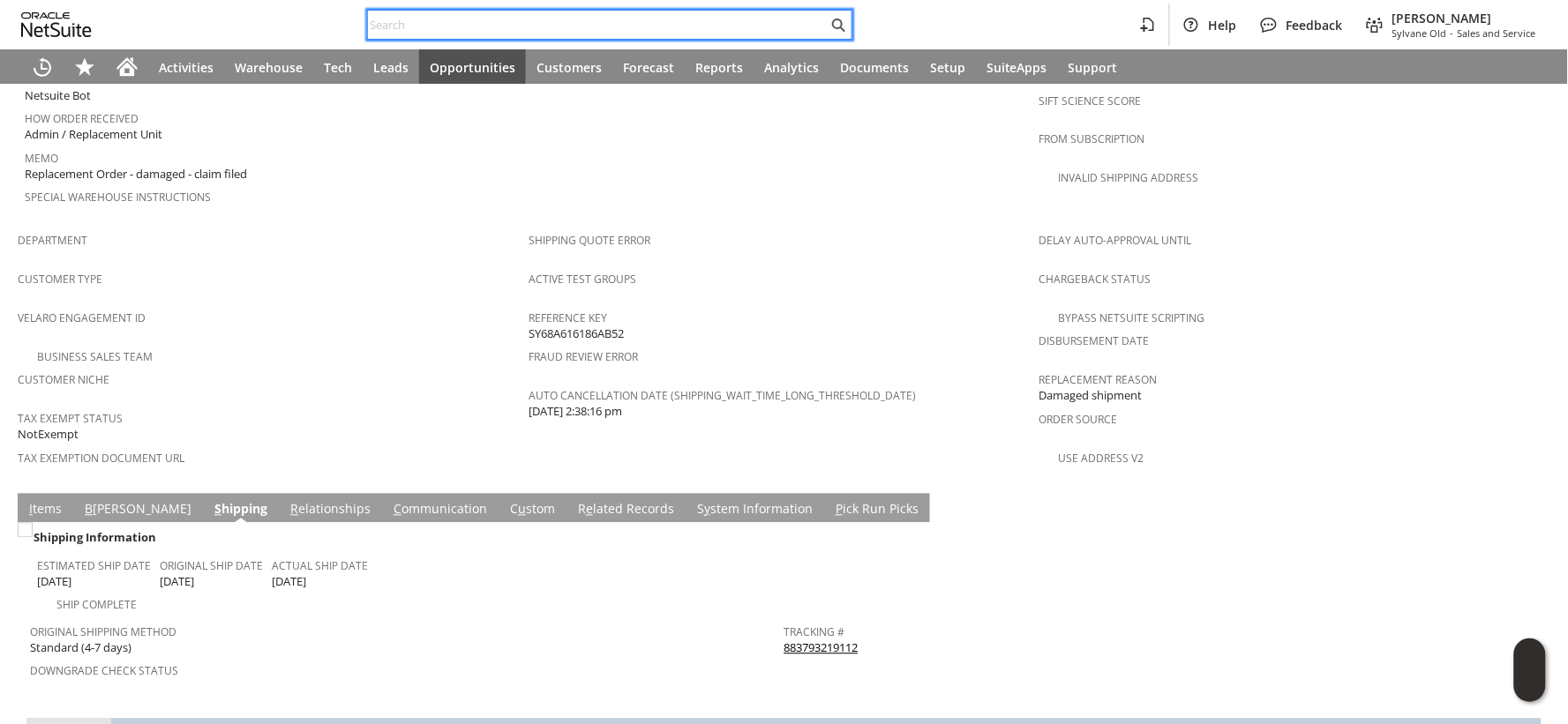
paste input "111-4430546-1905028"
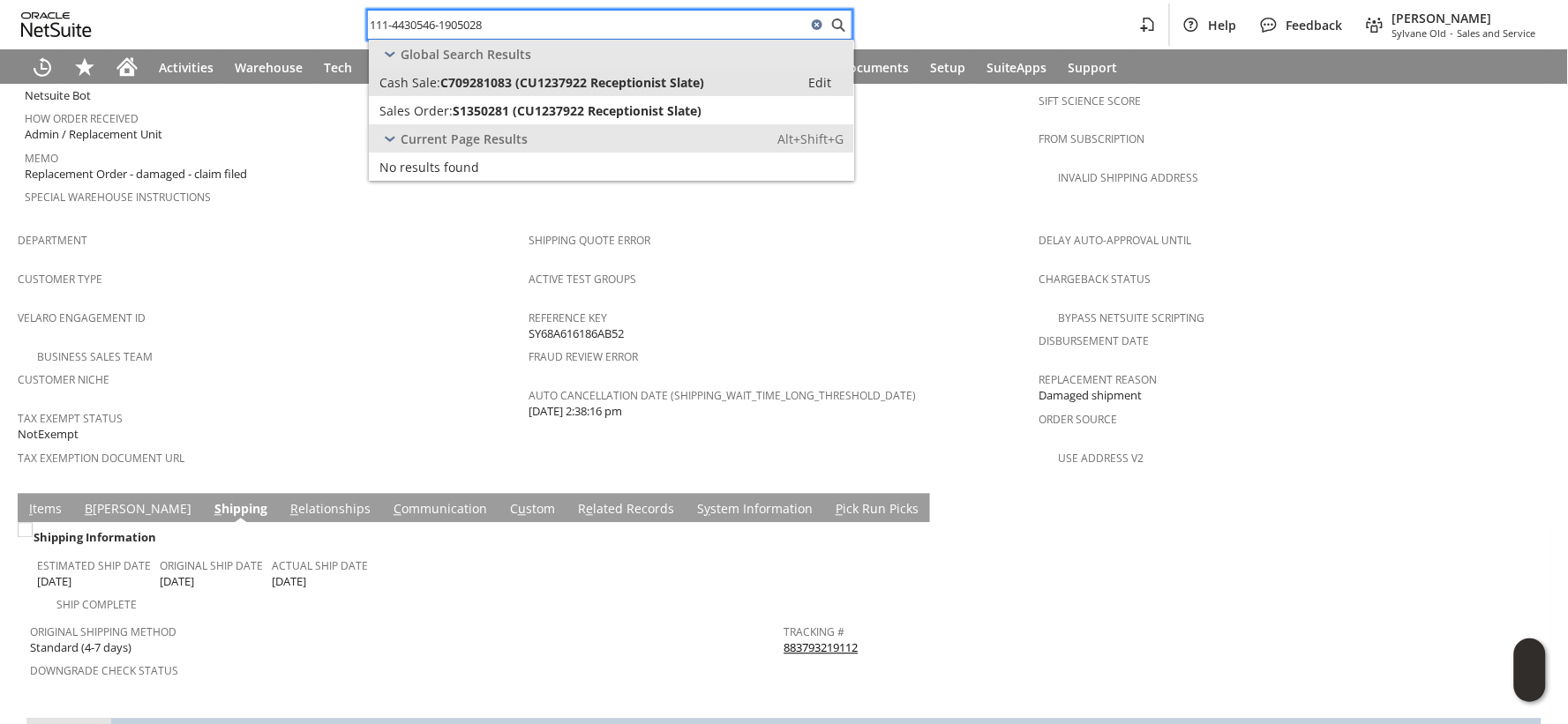
type input "111-4430546-1905028"
click at [447, 84] on span "C709281083 (CU1237922 Receptionist Slate)" at bounding box center [573, 82] width 264 height 17
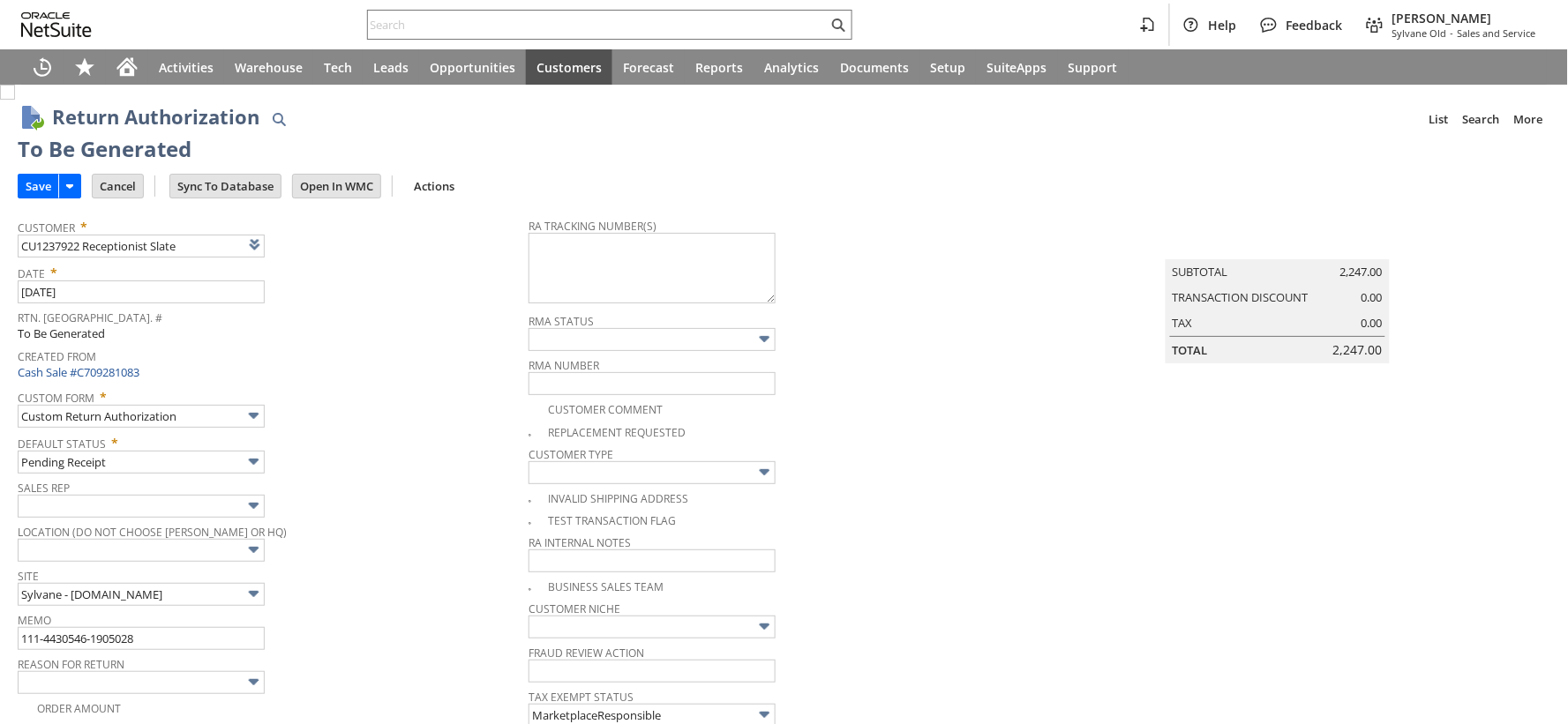
scroll to position [993, 0]
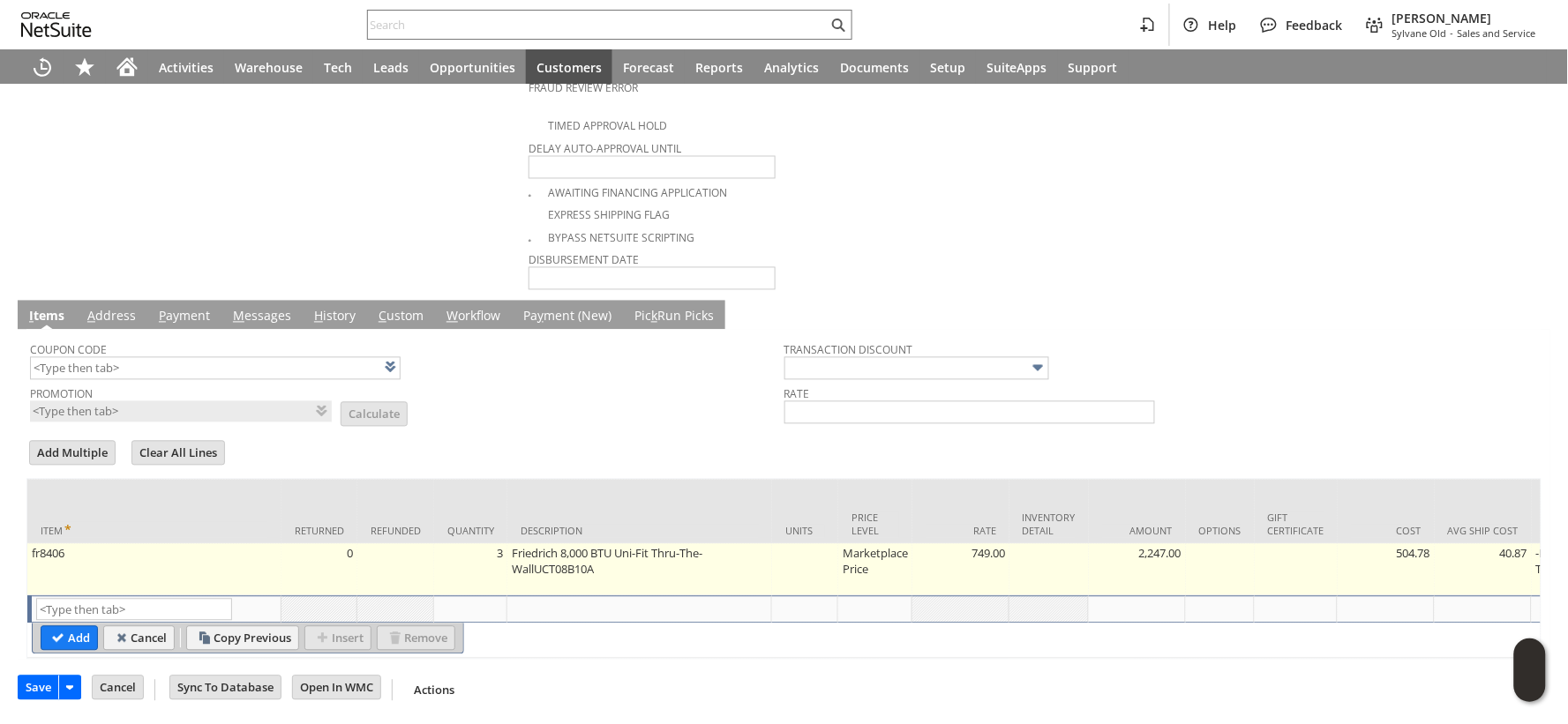
click at [496, 550] on td "3" at bounding box center [470, 571] width 73 height 52
type input "3"
type input "fr8406"
type input "OK"
type input "Make Copy"
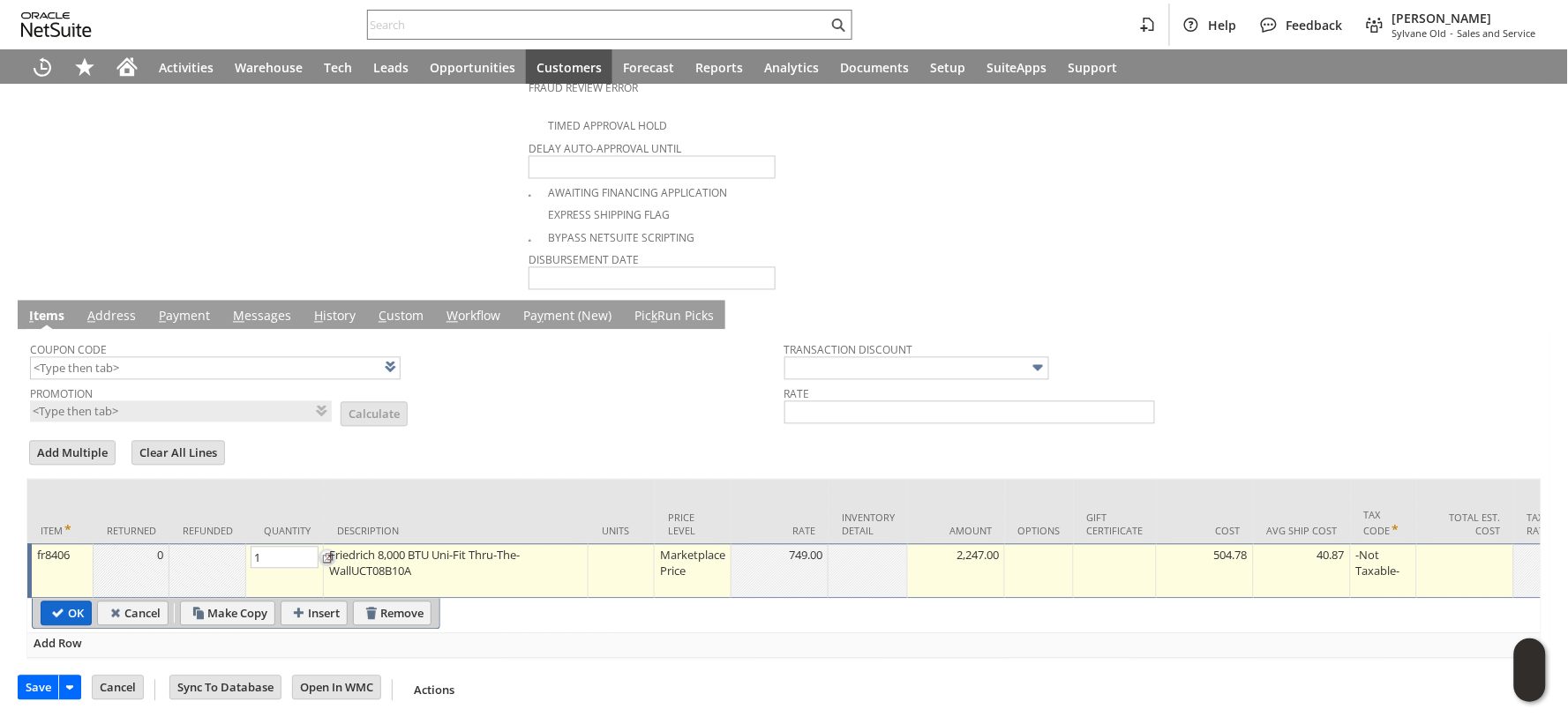
type input "1"
click at [75, 619] on input "OK" at bounding box center [66, 614] width 50 height 23
type input "Add"
type input "Copy Previous"
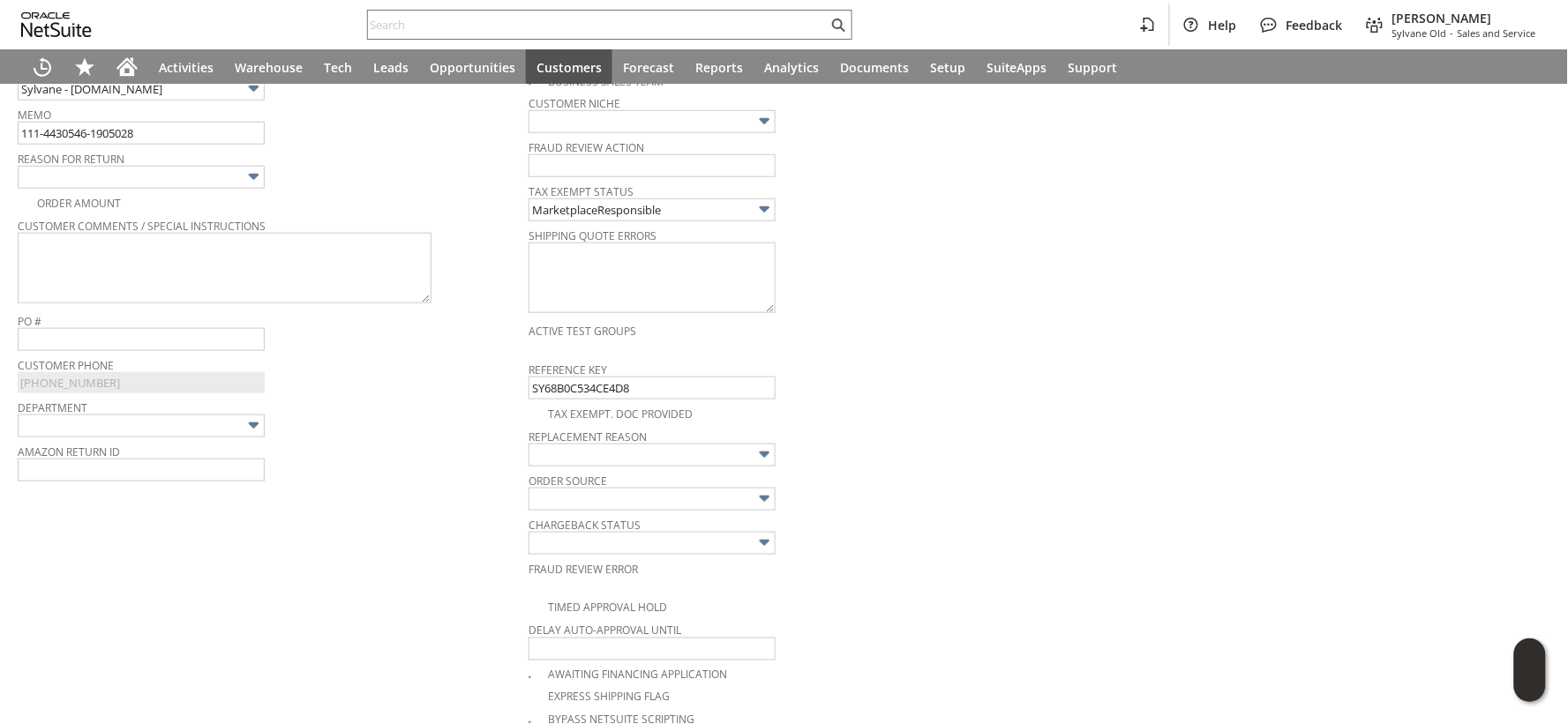
scroll to position [503, 0]
click at [187, 271] on textarea at bounding box center [224, 271] width 414 height 71
paste textarea "The AC fan is very loud. We installed, tested and immediately removed - placed …"
type textarea "The AC fan is very loud. We installed, tested and immediately removed - placed …"
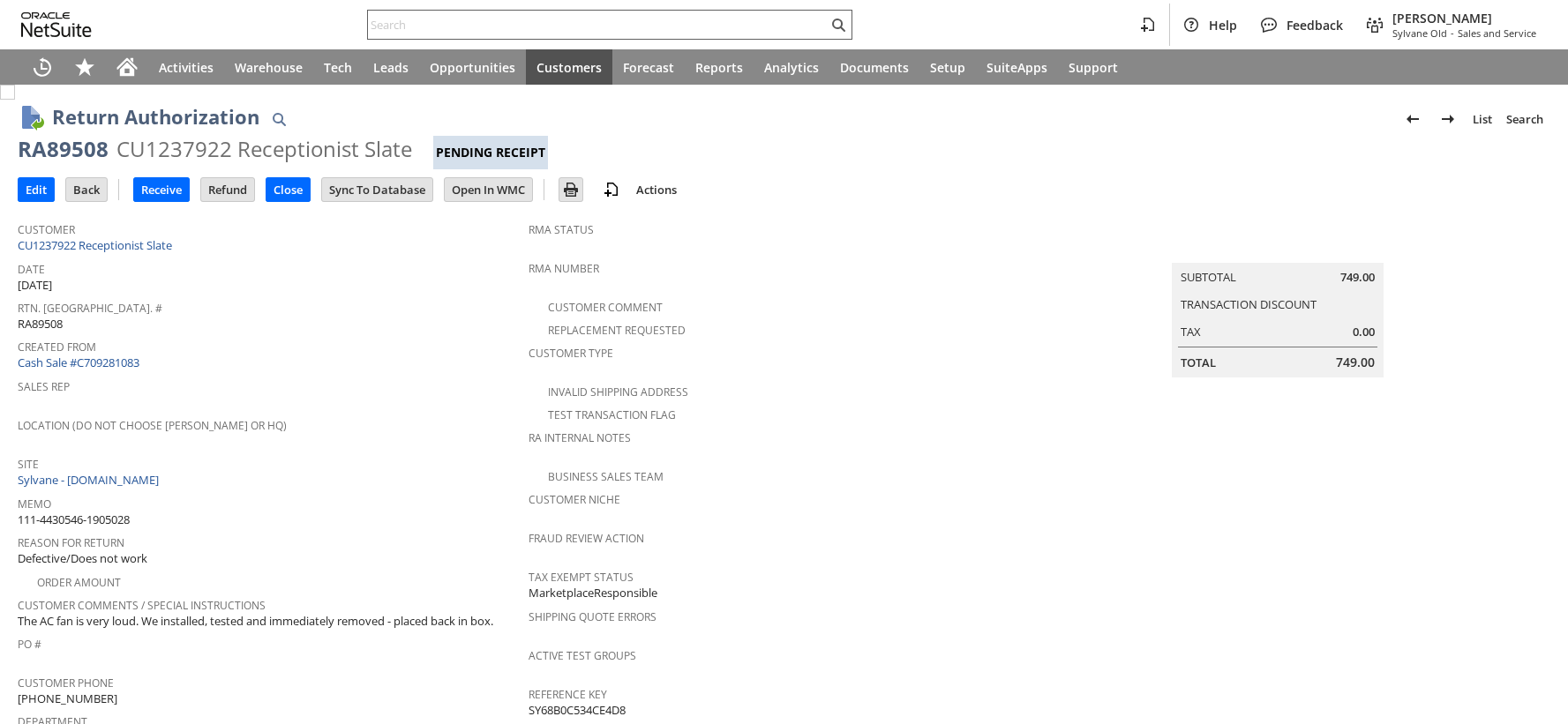
drag, startPoint x: 0, startPoint y: 0, endPoint x: 406, endPoint y: 16, distance: 406.3
click at [406, 16] on input "text" at bounding box center [598, 25] width 460 height 21
paste input "111-8203141-3218609"
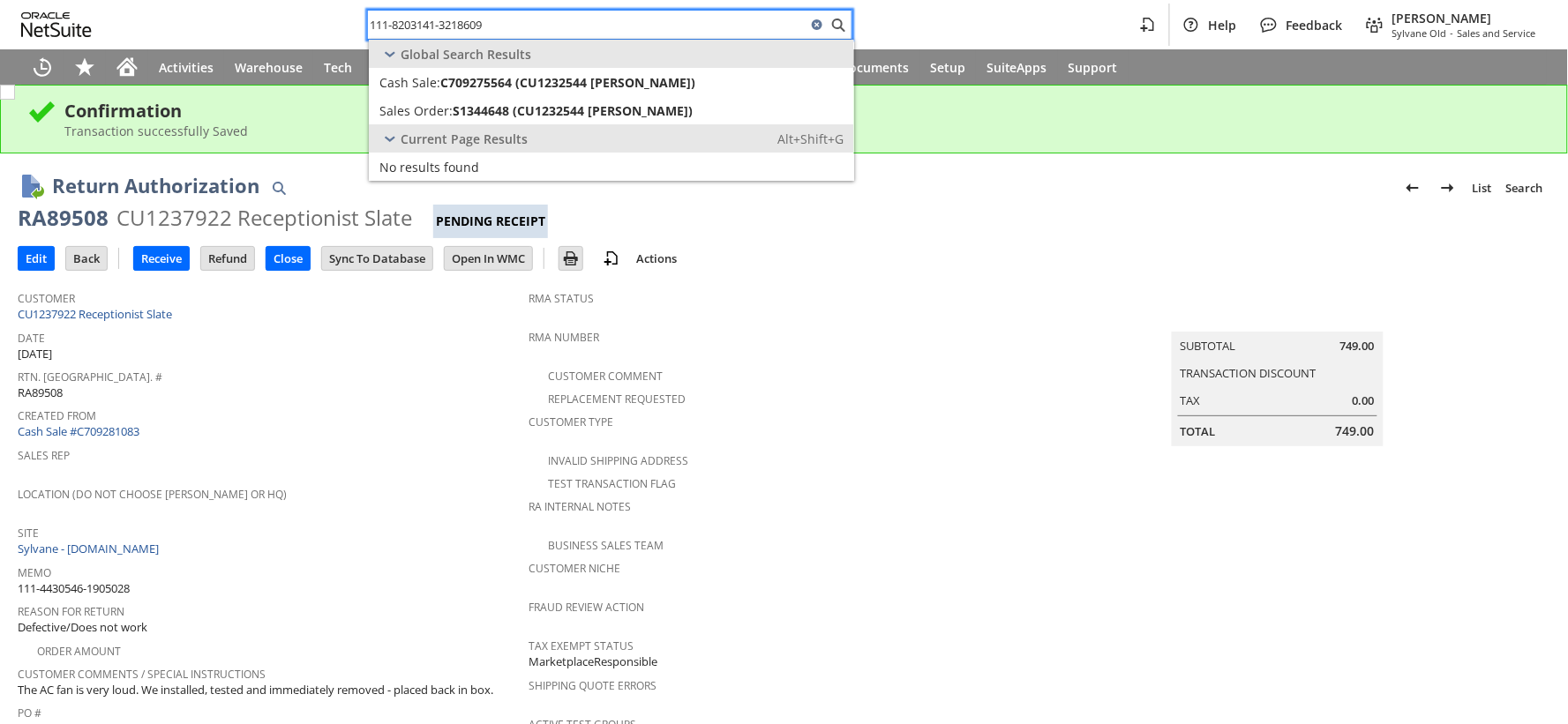
type input "111-8203141-3218609"
click at [417, 80] on span "Cash Sale:" at bounding box center [410, 82] width 61 height 17
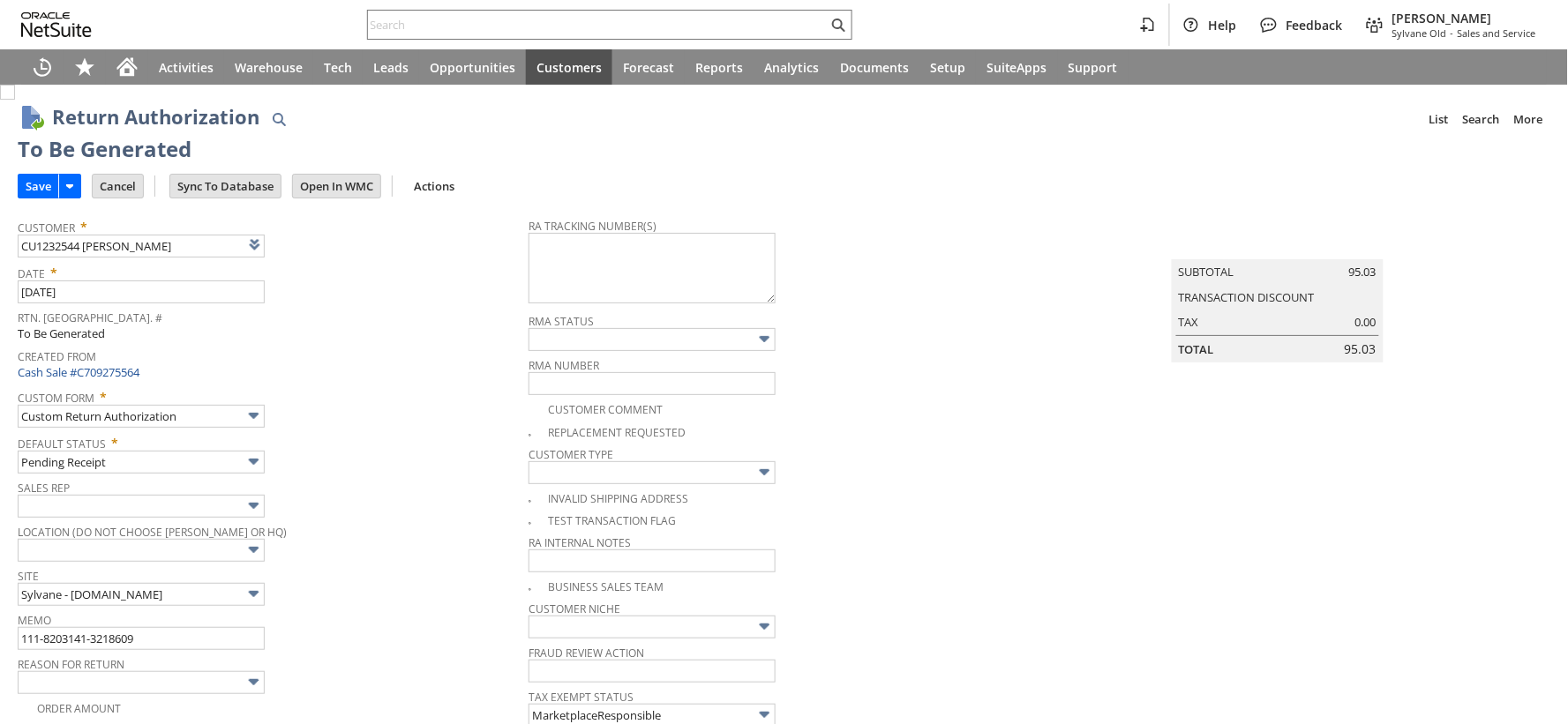
type input "Add"
type input "Copy Previous"
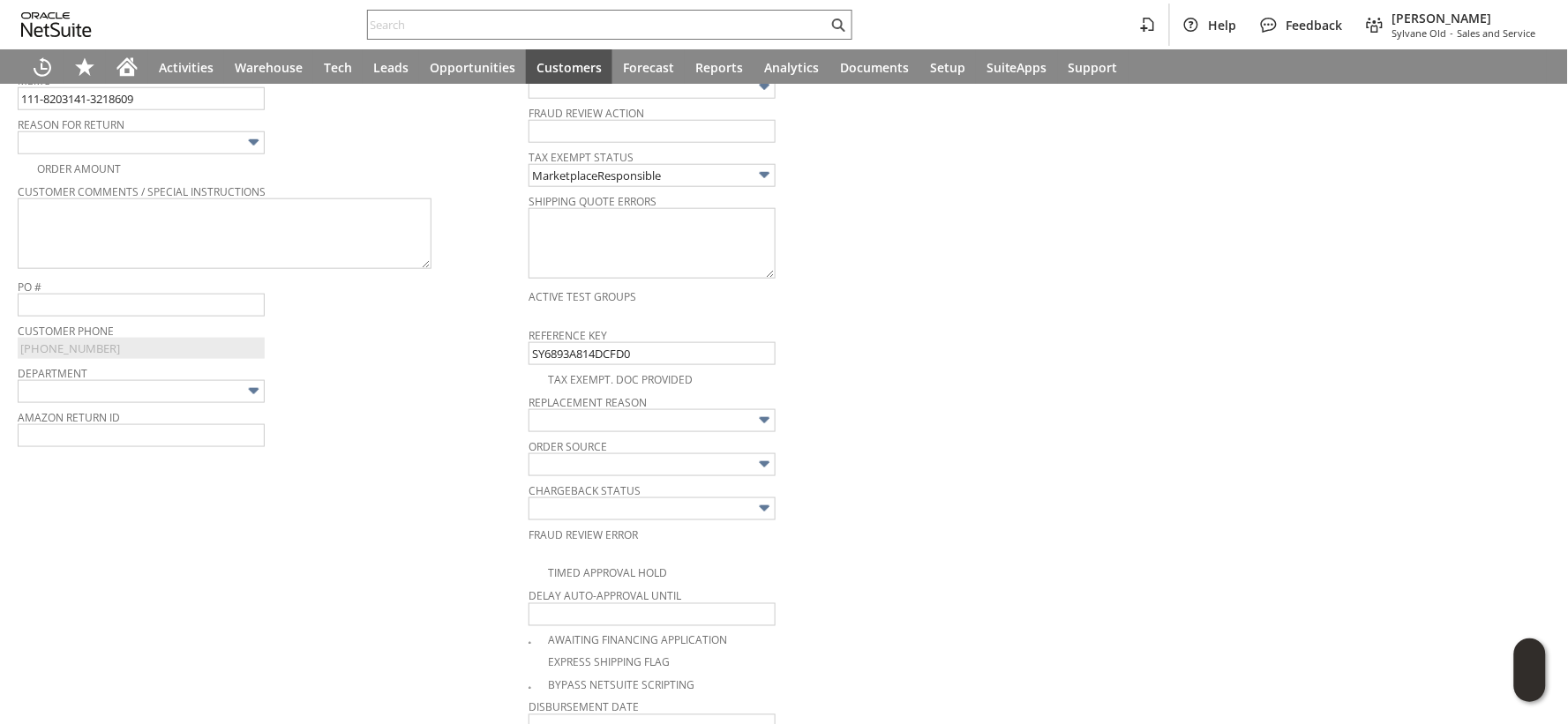
scroll to position [467, 0]
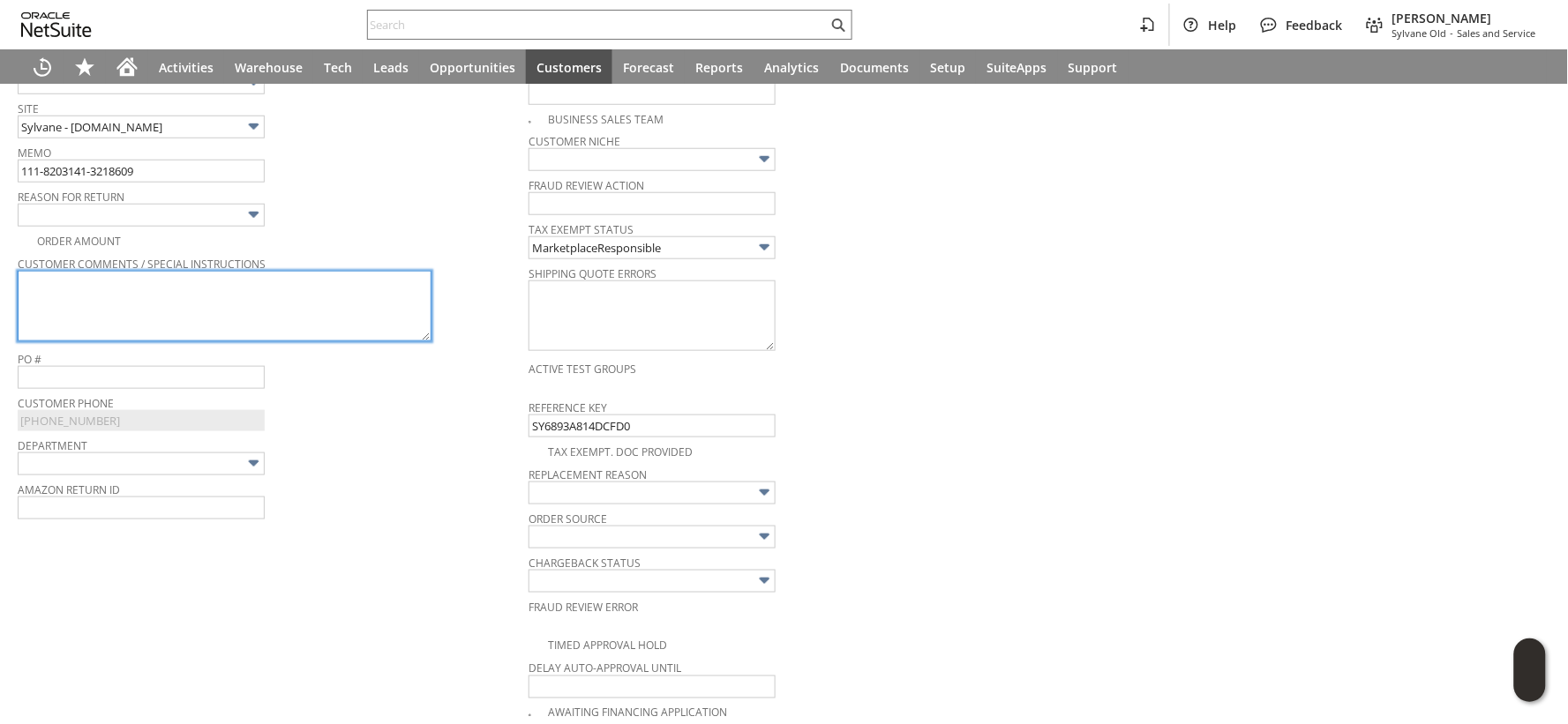
click at [309, 320] on textarea at bounding box center [224, 306] width 414 height 71
paste textarea "Motor does not cycle"
type textarea "Motor does not cycle"
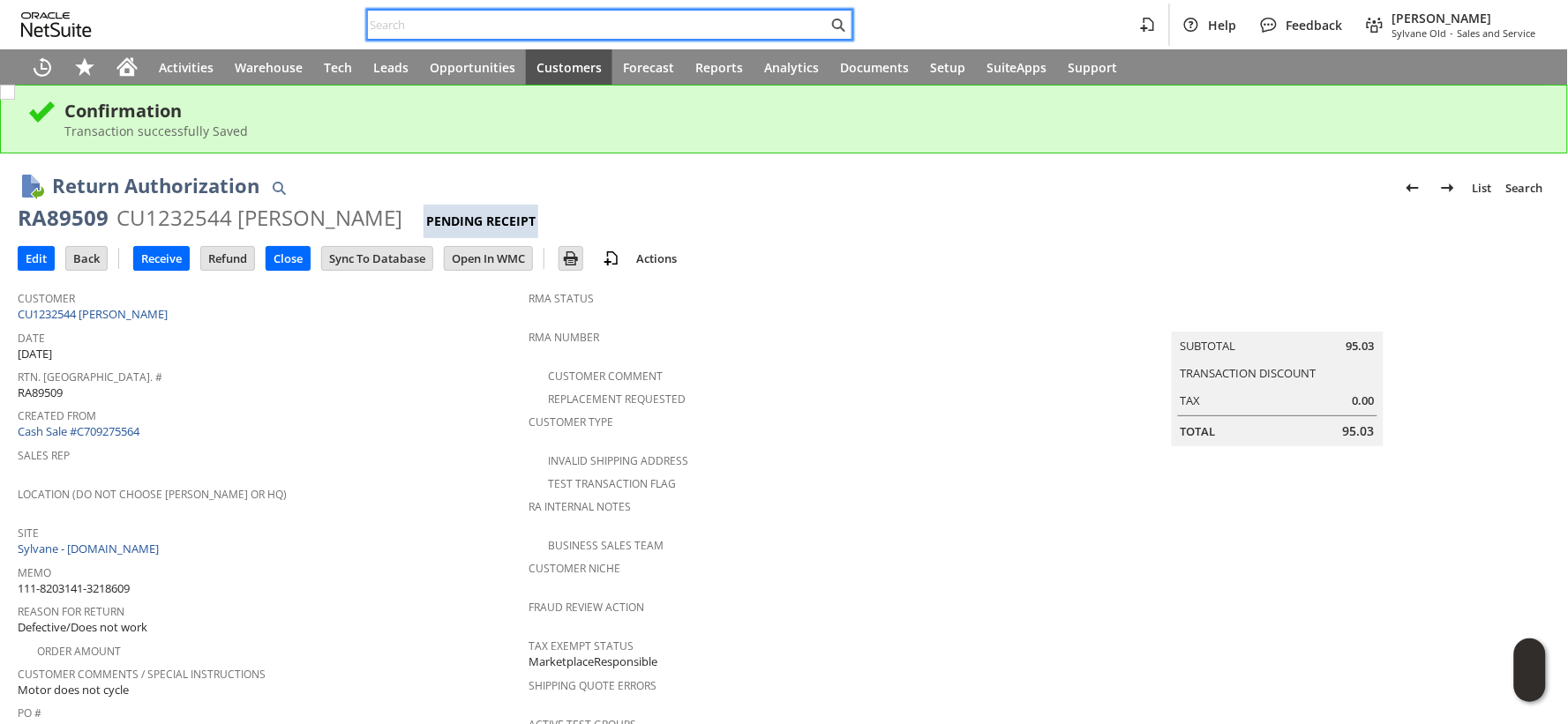
click at [412, 24] on input "text" at bounding box center [598, 25] width 460 height 21
paste input "cp15582"
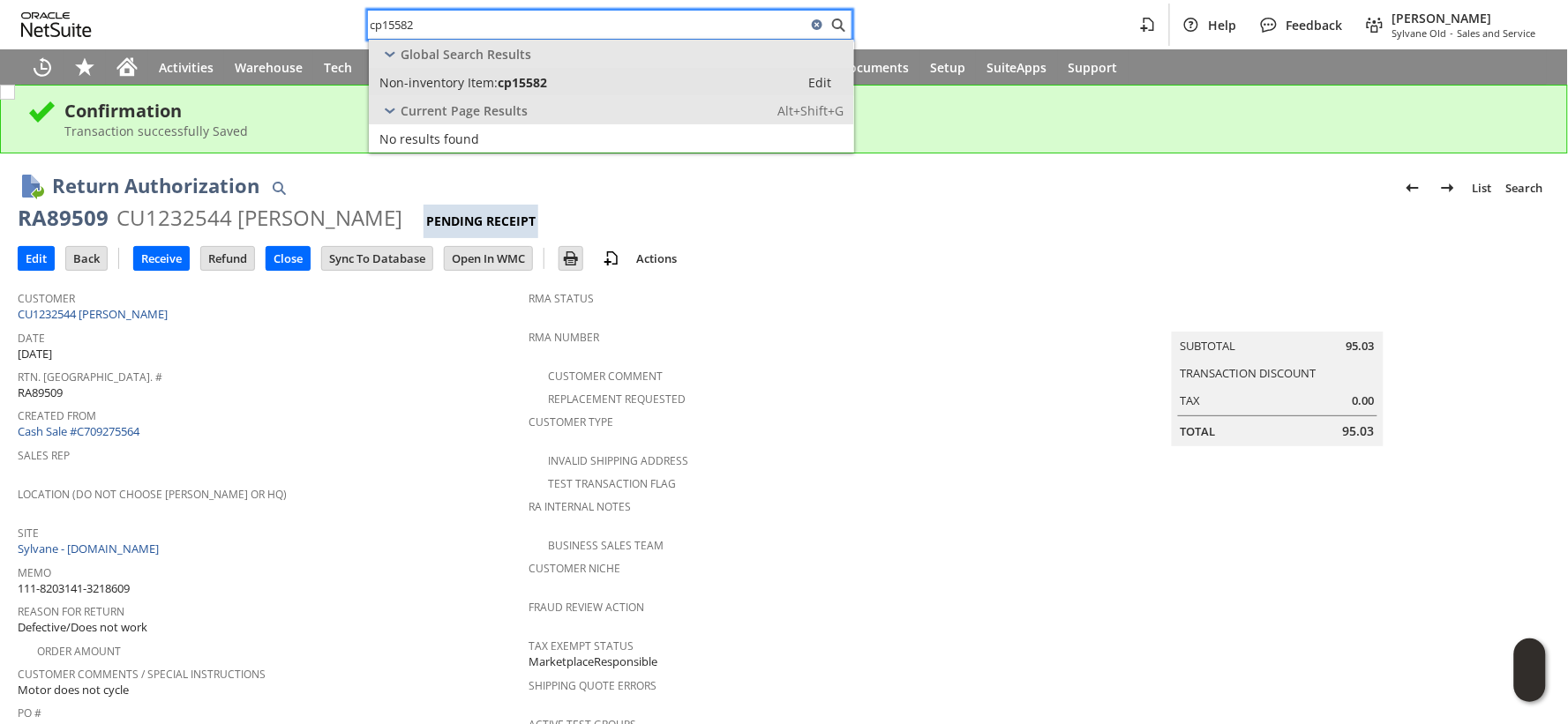
type input "cp15582"
click at [480, 79] on span "Non-inventory Item:" at bounding box center [438, 82] width 118 height 17
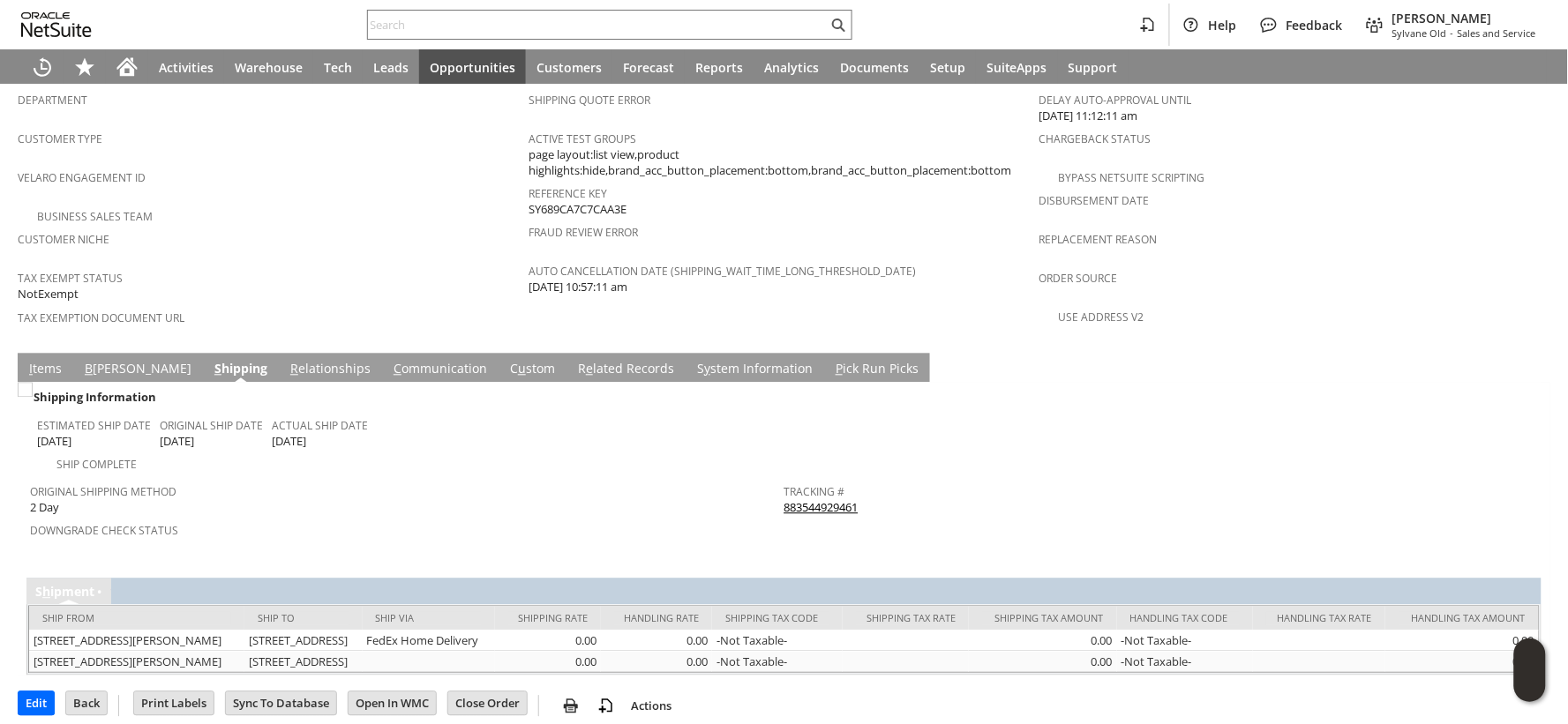
click at [44, 360] on link "I tems" at bounding box center [45, 370] width 41 height 19
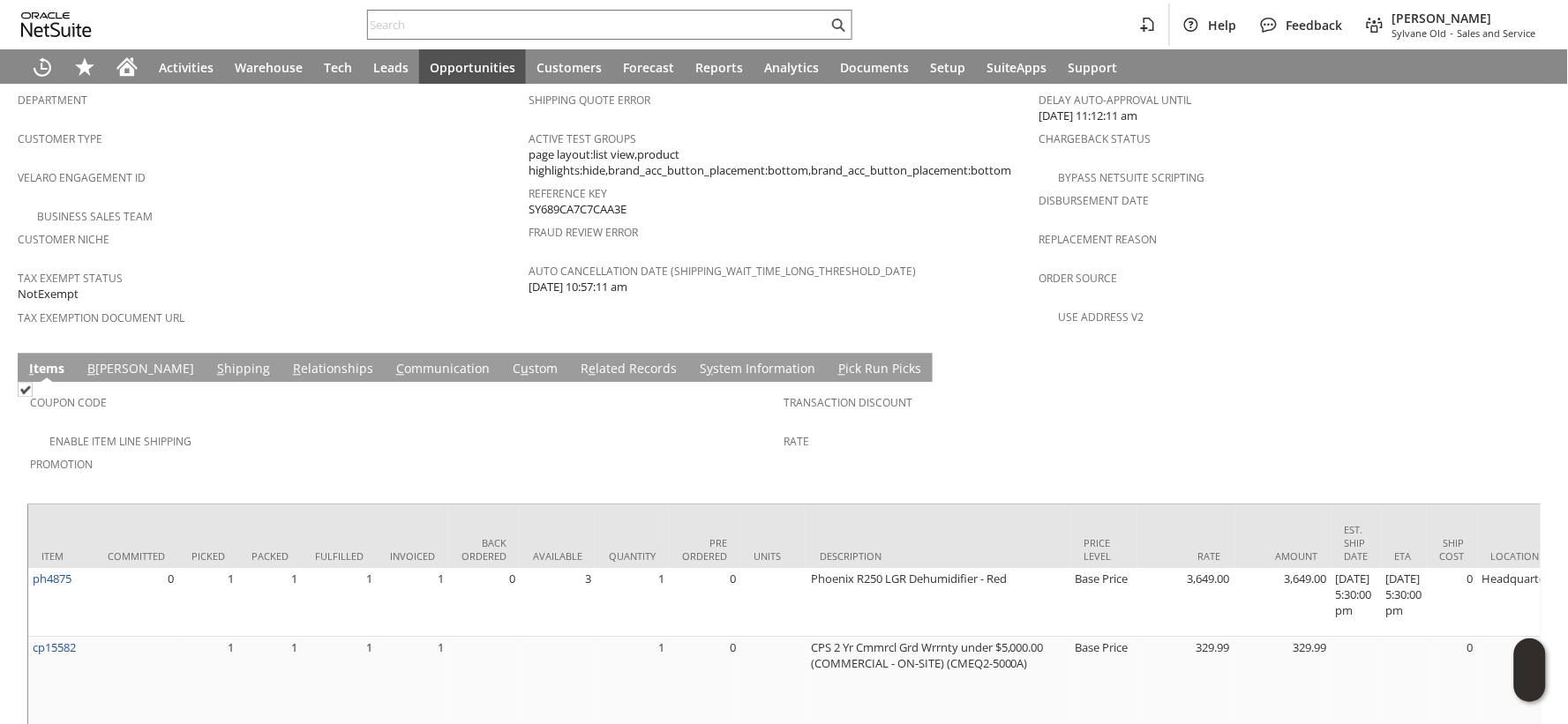
click at [213, 360] on link "S hipping" at bounding box center [243, 370] width 61 height 19
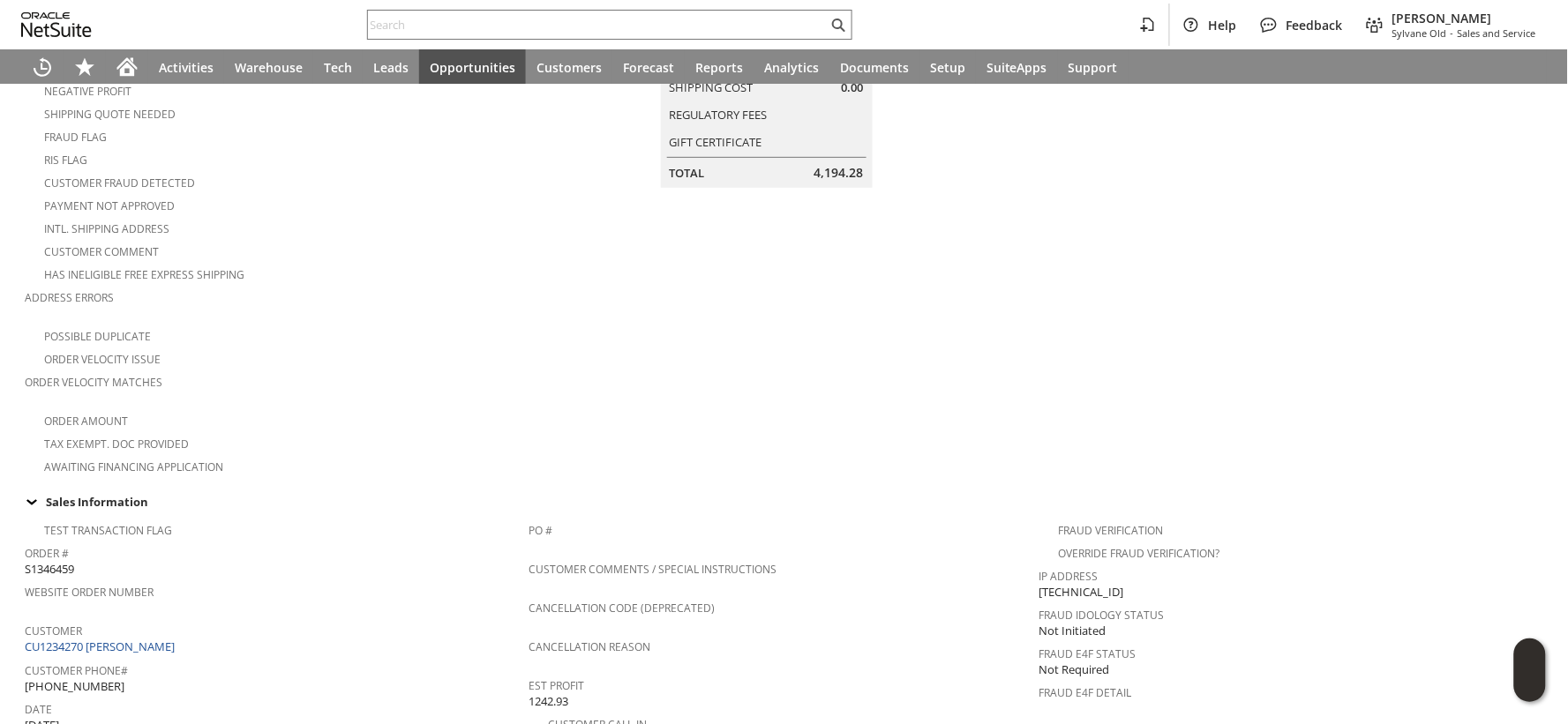
scroll to position [0, 0]
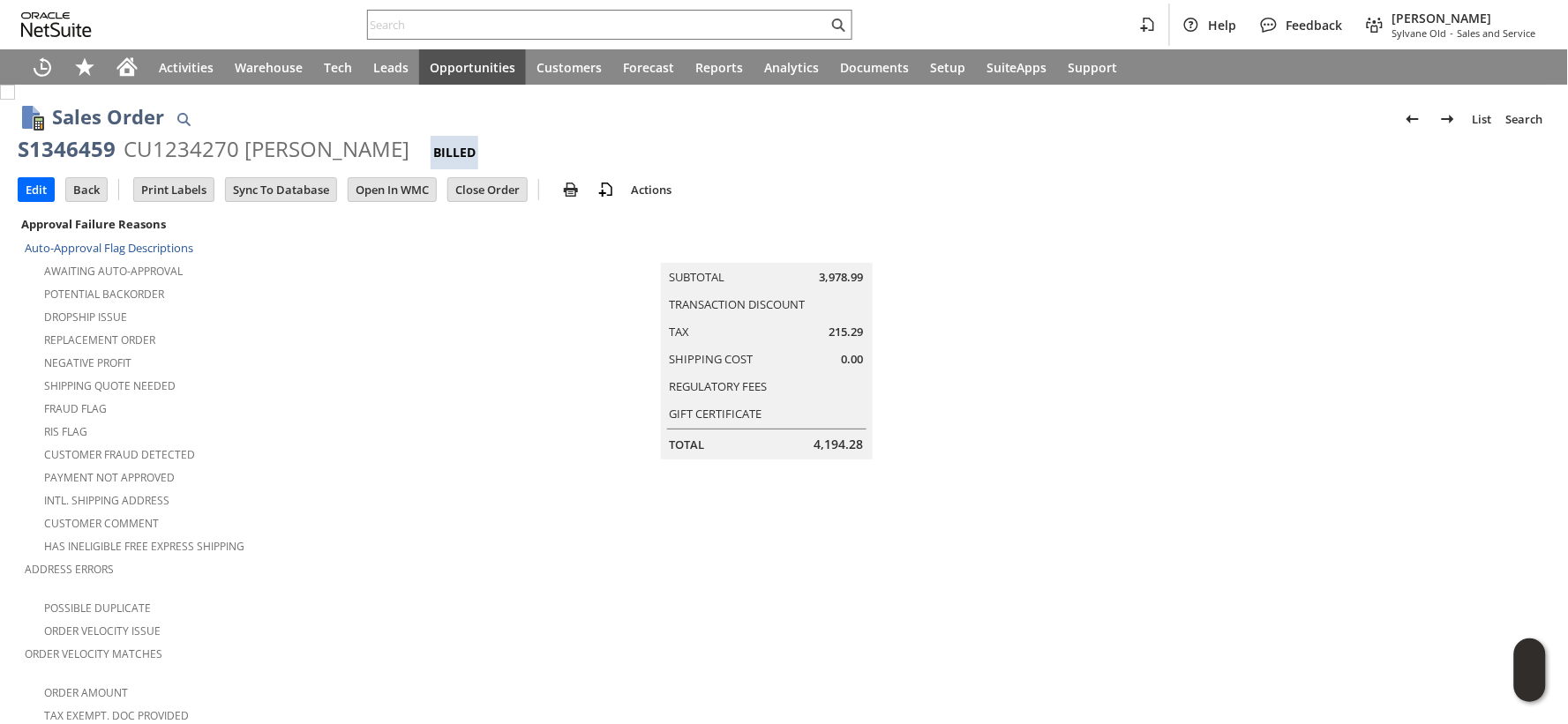
click at [98, 152] on div "S1346459" at bounding box center [66, 148] width 98 height 28
click div "S1346459"
copy div "S1346459"
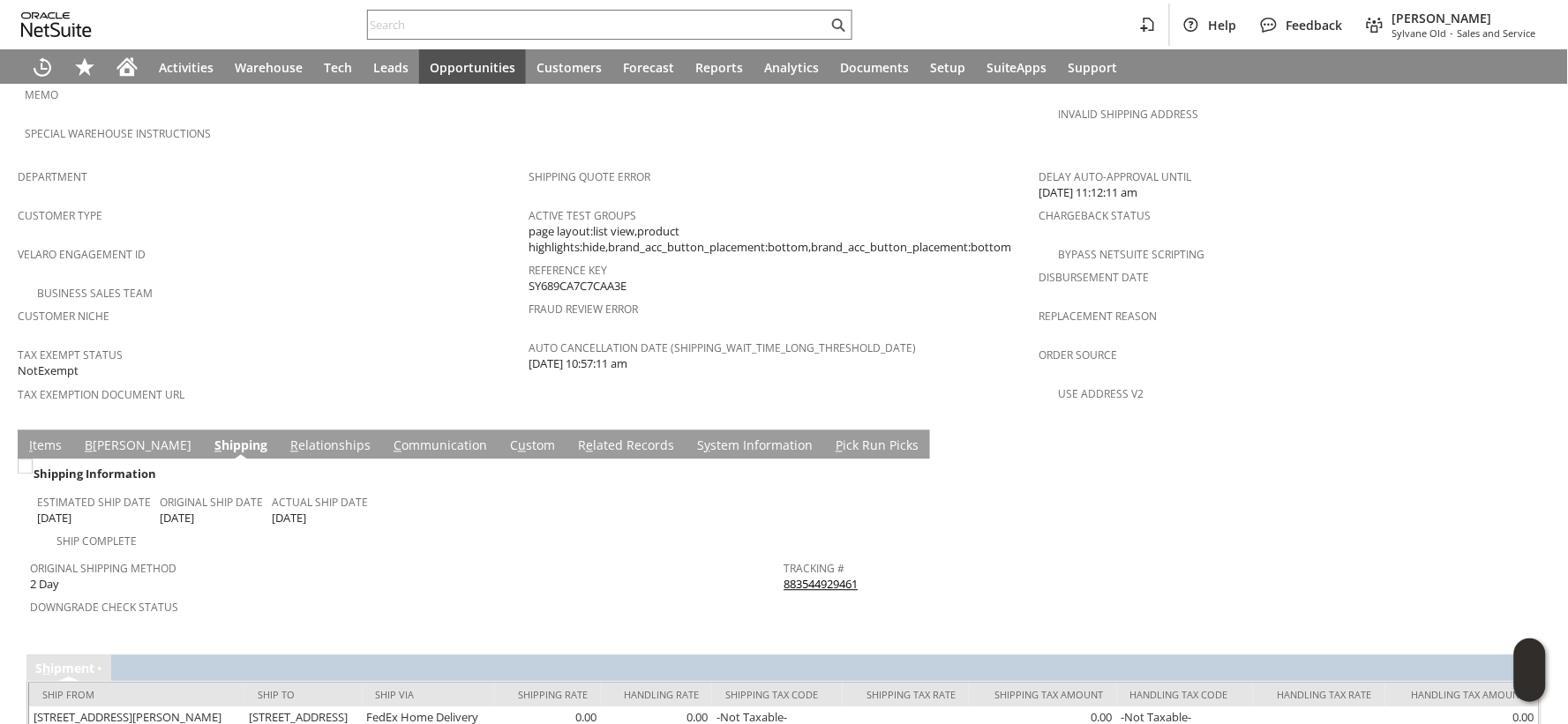
scroll to position [1121, 0]
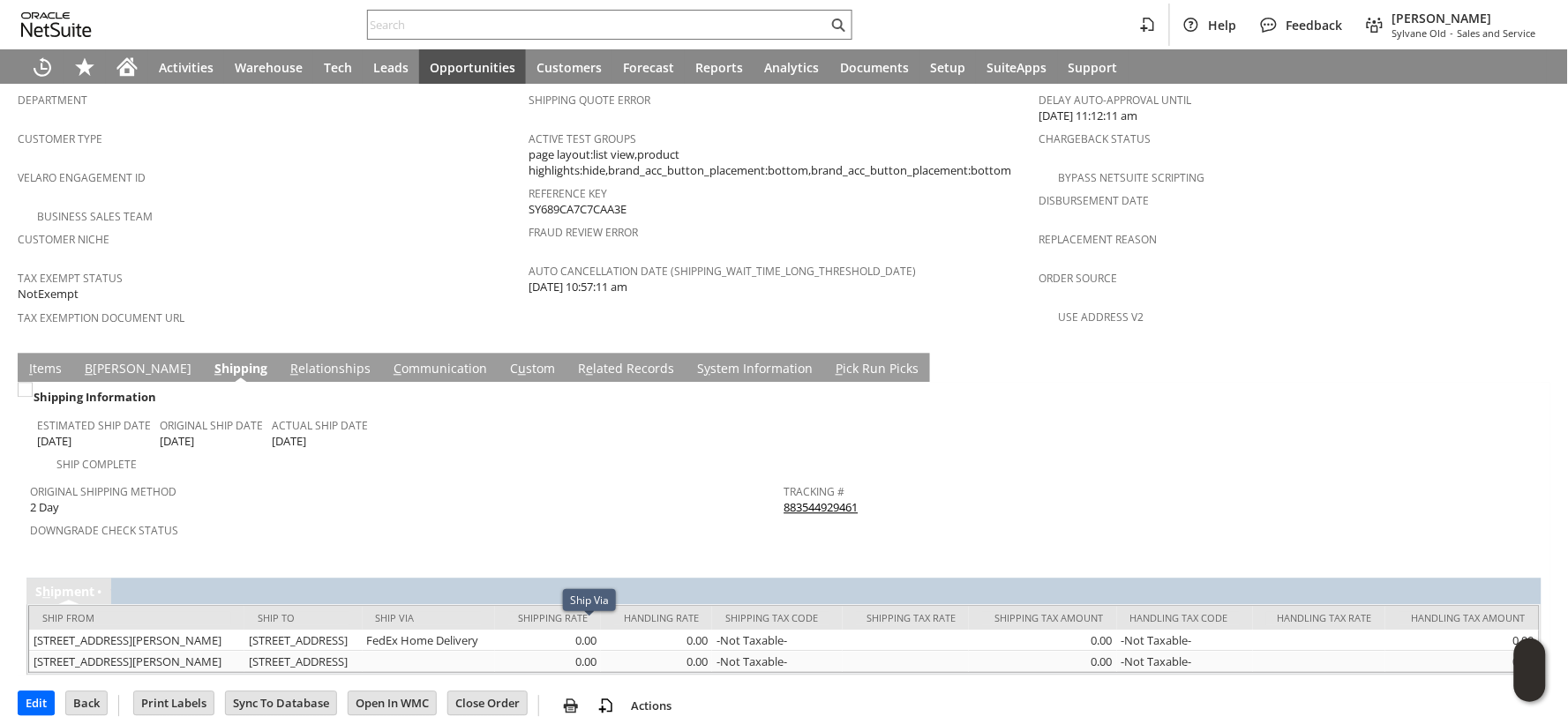
click link "I tems"
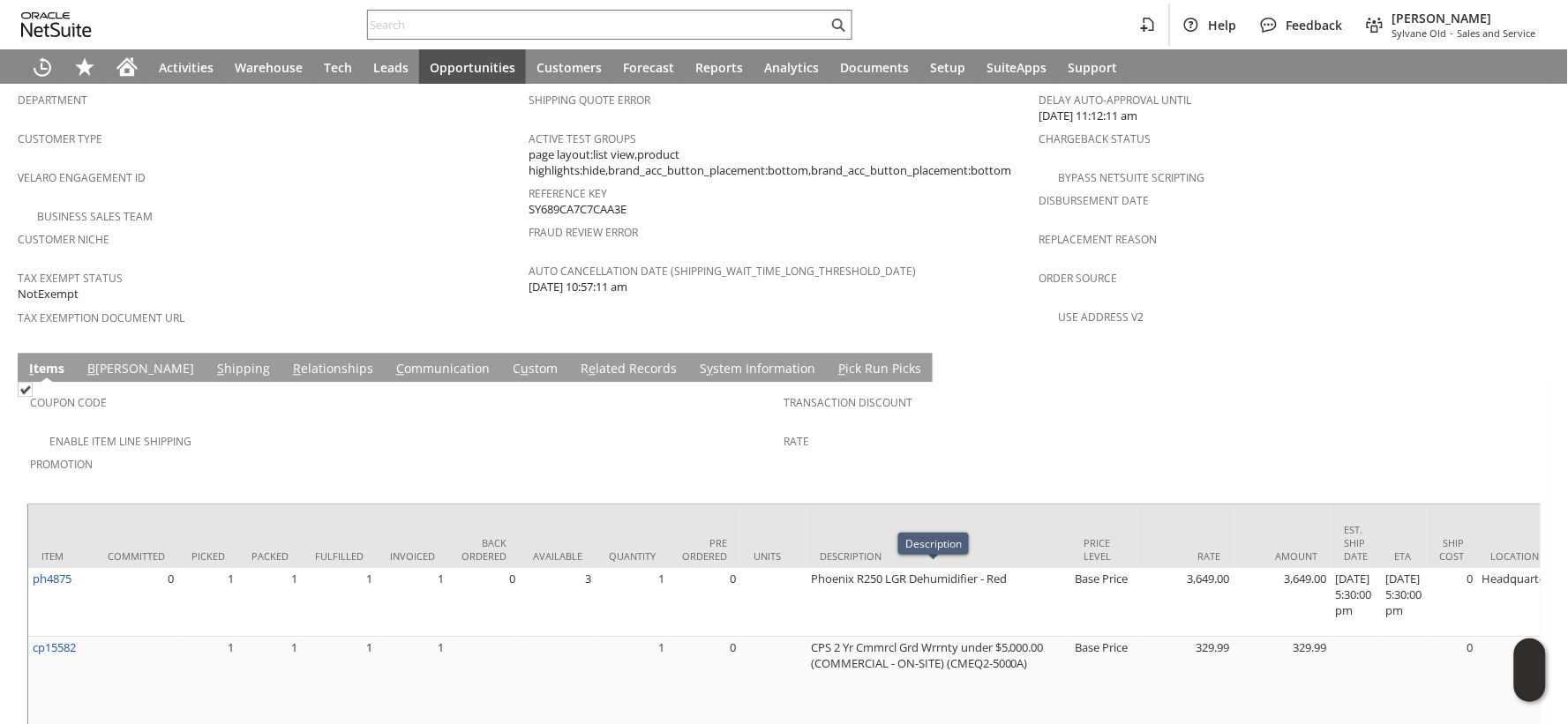
click td "S hipping"
click link "S hipping"
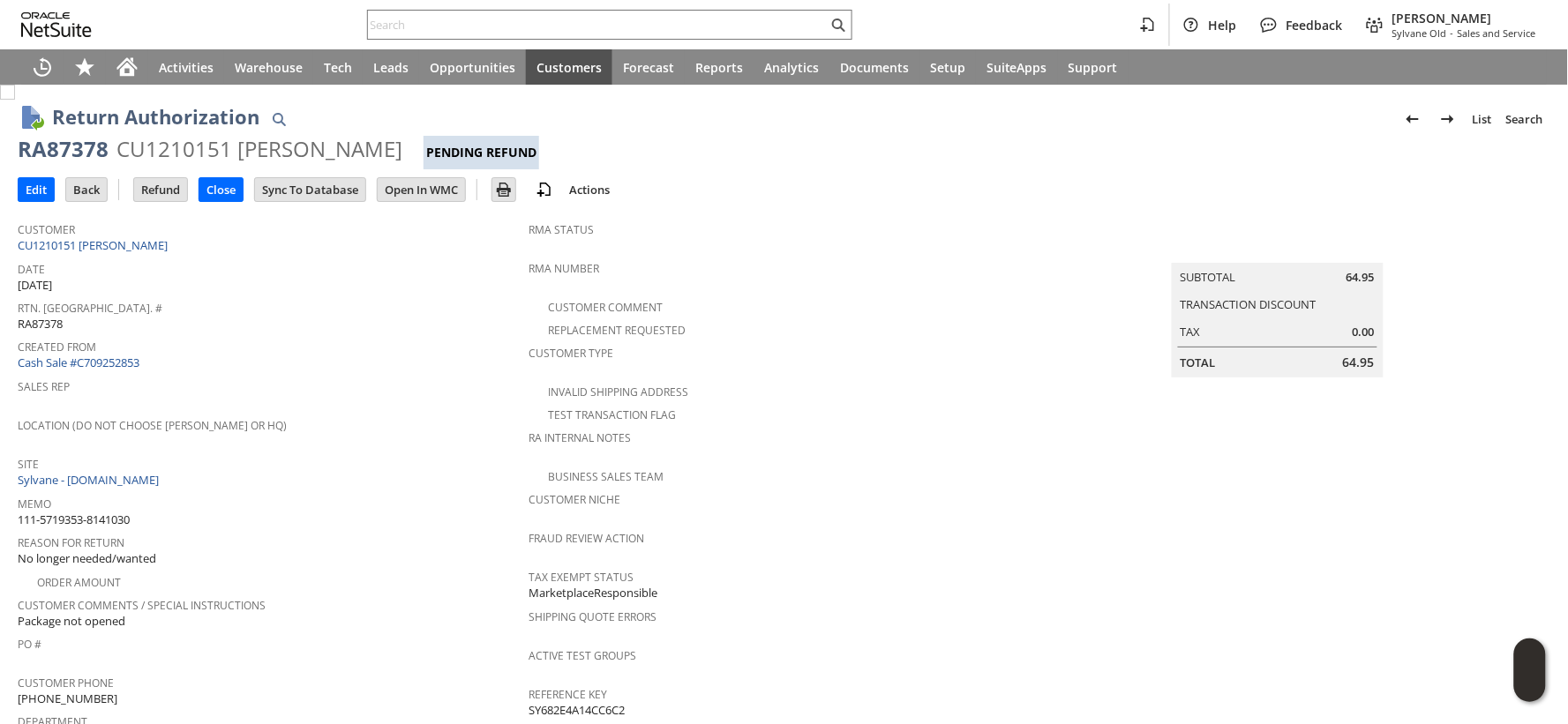
click at [116, 511] on span "111-5719353-8141030" at bounding box center [73, 520] width 112 height 17
copy tbody "111-5719353-8141030"
click at [169, 192] on input "Refund" at bounding box center [160, 190] width 53 height 23
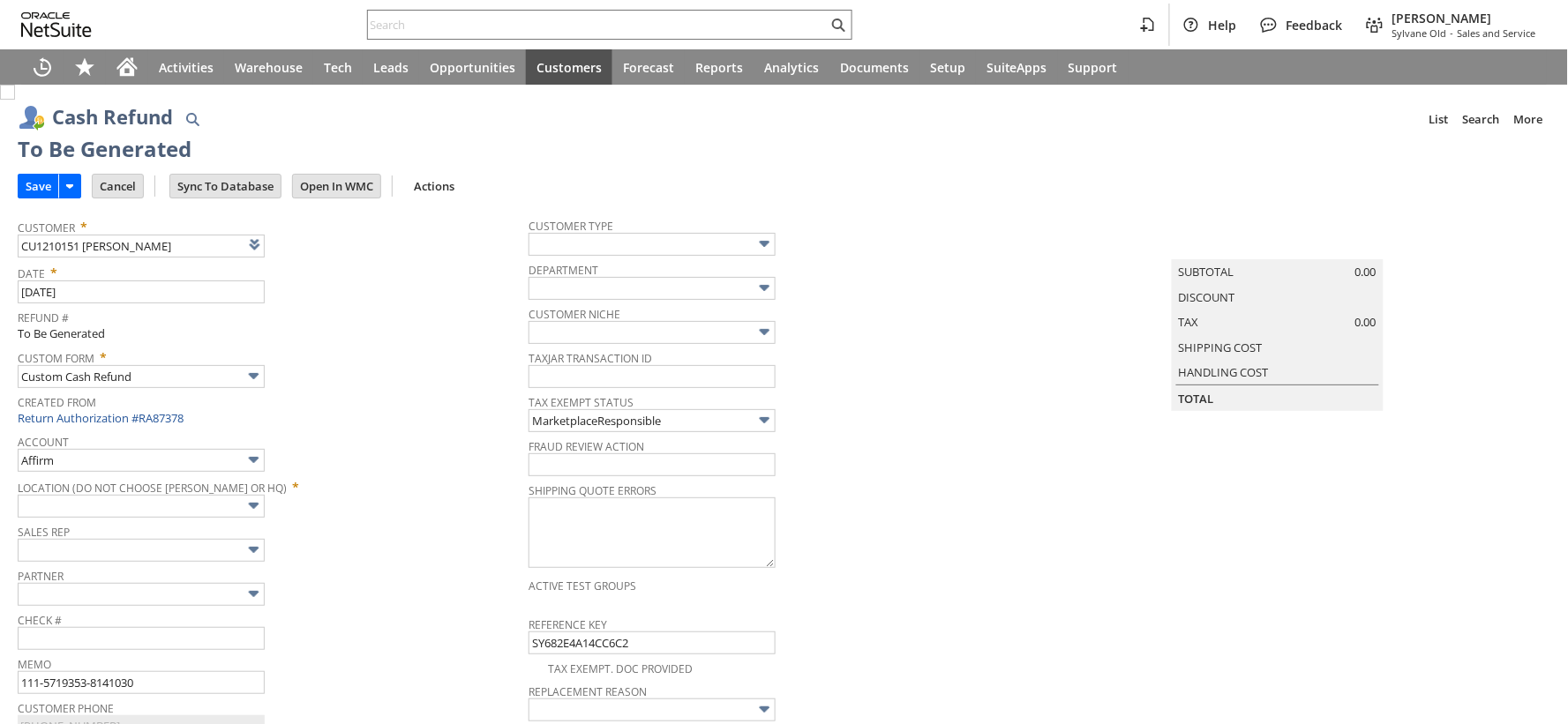
type input "Amazon Undeposited Funds"
type input "Headquarters : Head... : Pending Testing"
type input "Add"
type input "Copy Previous"
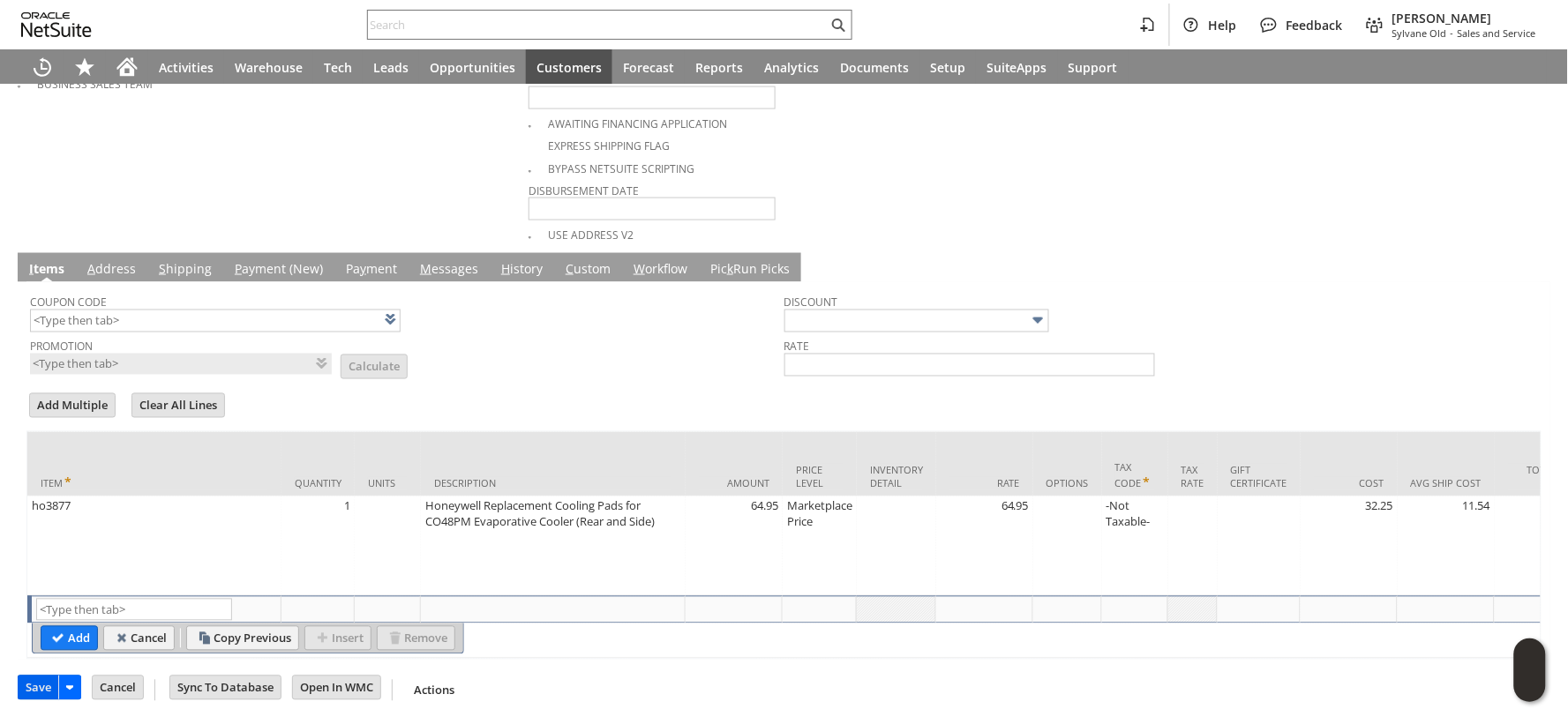
click at [46, 689] on input "Save" at bounding box center [37, 689] width 39 height 23
